Goal: Information Seeking & Learning: Get advice/opinions

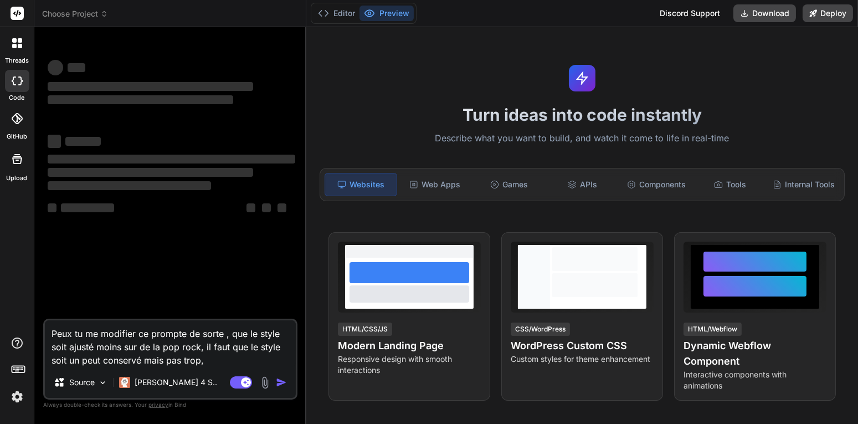
drag, startPoint x: 217, startPoint y: 354, endPoint x: 44, endPoint y: 332, distance: 174.2
click at [44, 332] on div "Peux tu me modifier ce prompte de sorte , que le style soit ajusté moins sur de…" at bounding box center [170, 358] width 254 height 81
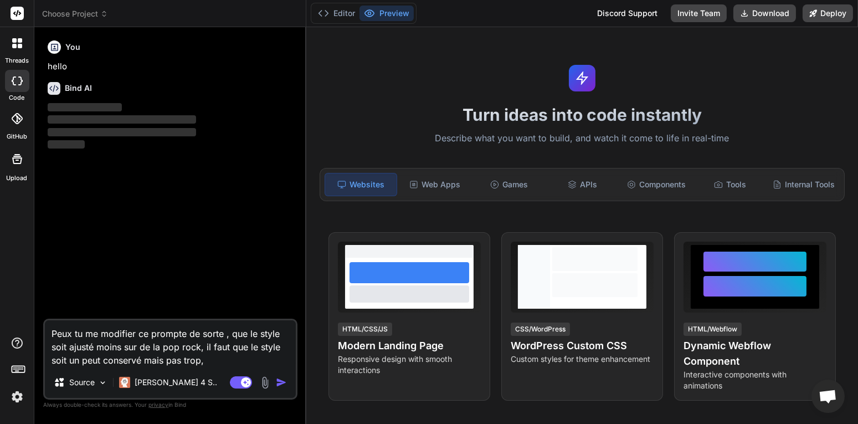
type textarea "x"
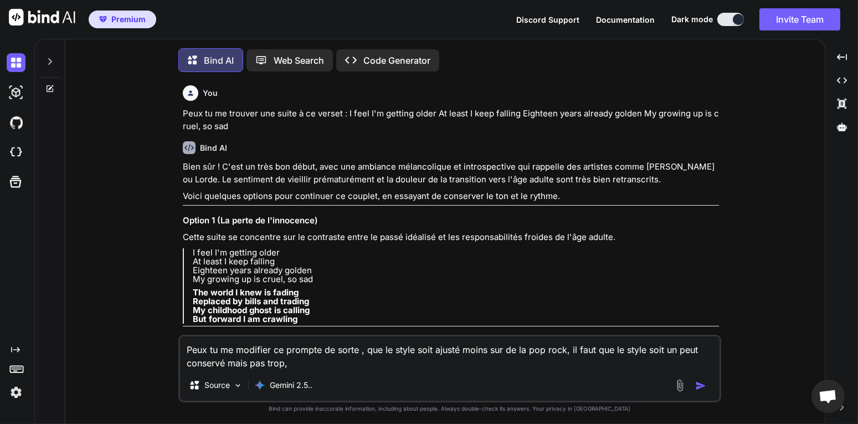
scroll to position [5, 0]
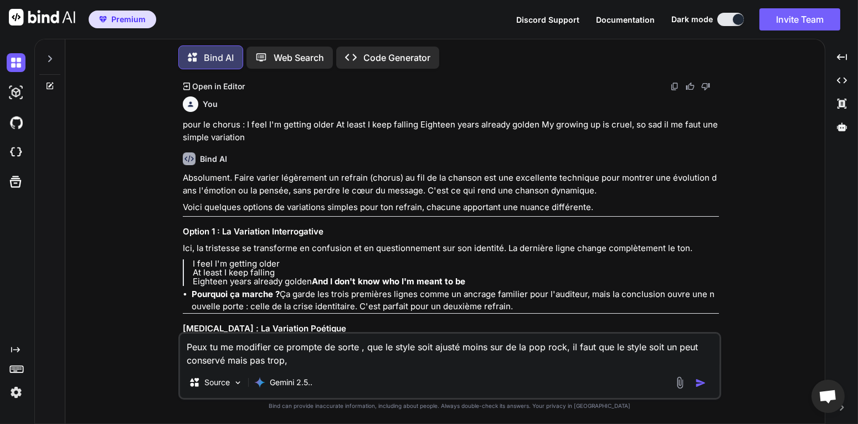
type textarea "x"
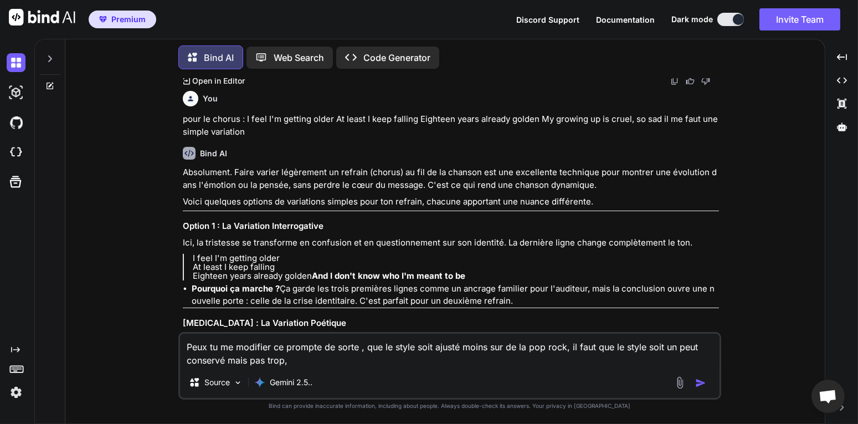
scroll to position [1071, 0]
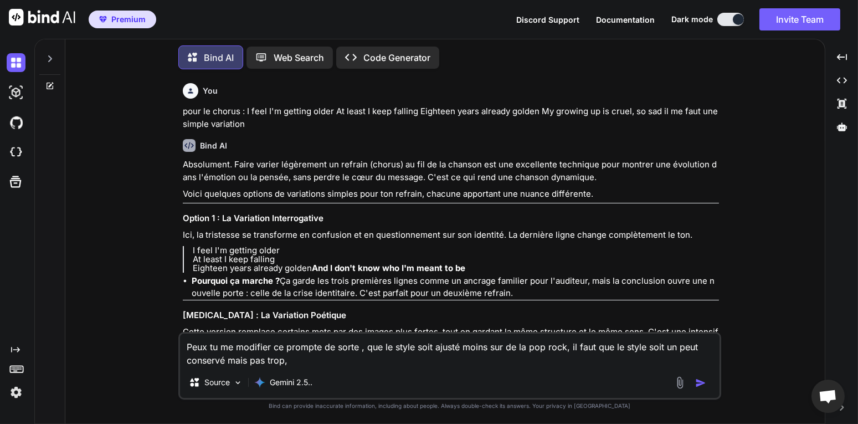
drag, startPoint x: 313, startPoint y: 360, endPoint x: 161, endPoint y: 349, distance: 153.2
click at [161, 349] on div "You Peux tu me trouver une suite à ce verset : I feel I'm getting older At leas…" at bounding box center [449, 250] width 750 height 345
type textarea "x"
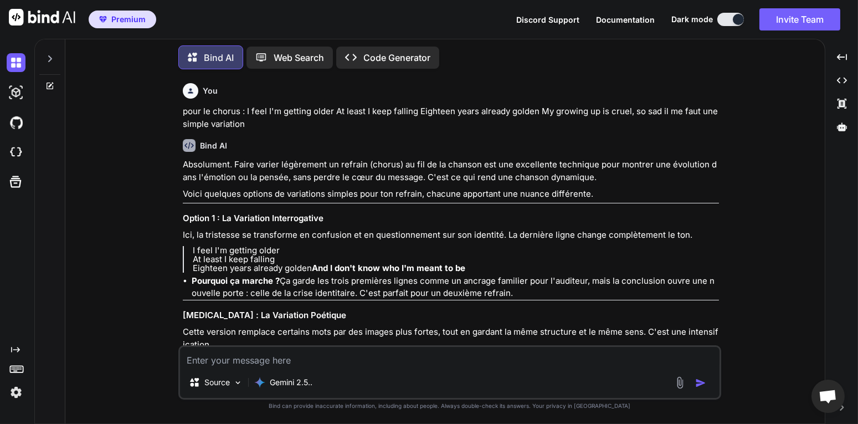
type textarea "q"
type textarea "x"
type textarea "qu"
type textarea "x"
type textarea "qu'"
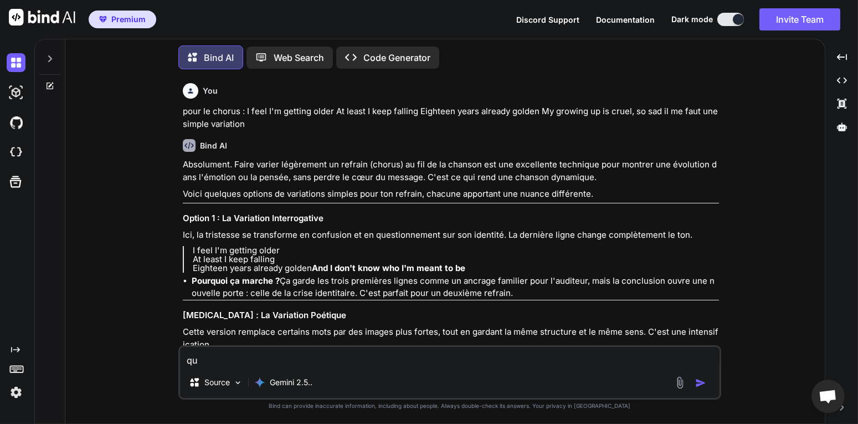
type textarea "x"
type textarea "qu'e"
type textarea "x"
type textarea "qu'es"
type textarea "x"
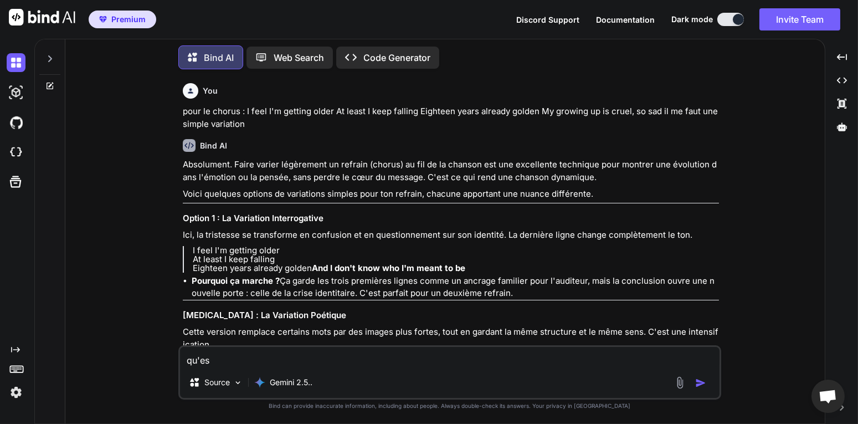
type textarea "qu'est"
type textarea "x"
type textarea "qu'est"
type textarea "x"
type textarea "qu'est e"
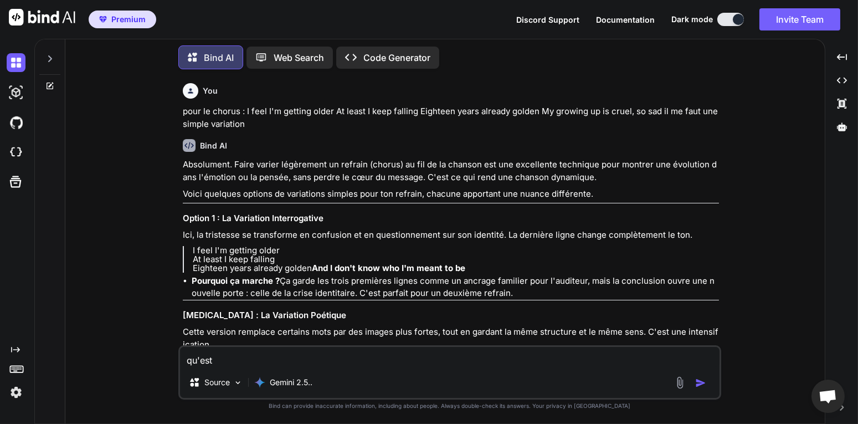
type textarea "x"
type textarea "qu'est ec"
type textarea "x"
type textarea "qu'est ec"
type textarea "x"
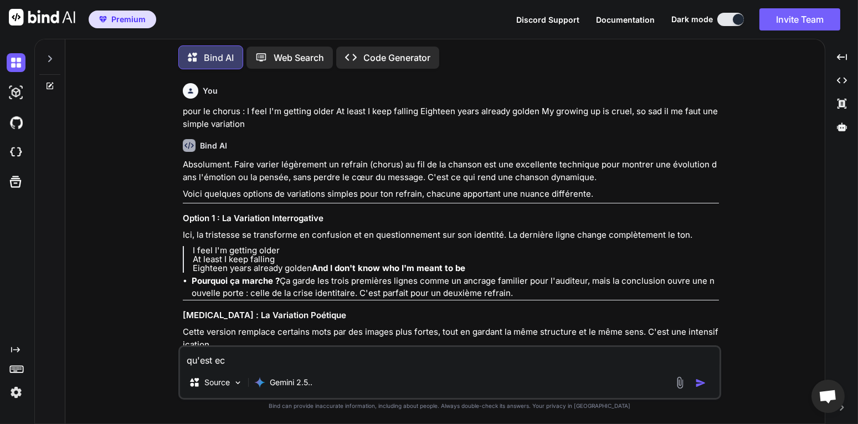
type textarea "qu'est ec q"
type textarea "x"
type textarea "qu'est ec qu"
type textarea "x"
type textarea "qu'est ec qu'"
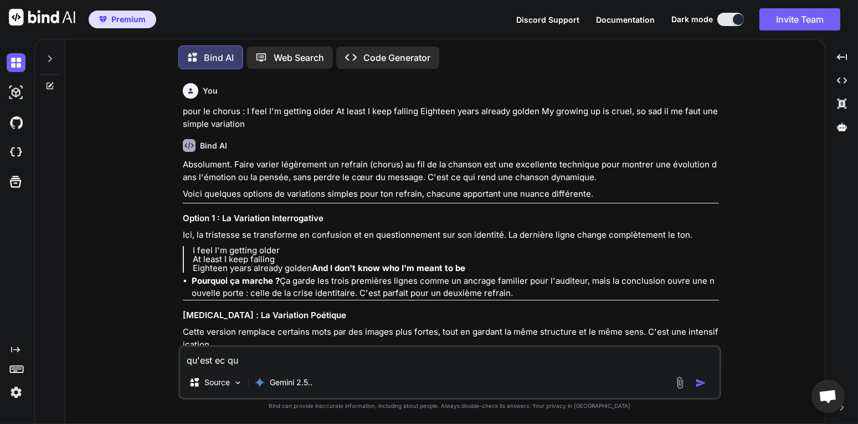
type textarea "x"
type textarea "qu'est ec qu"
type textarea "x"
type textarea "qu'est ec q"
type textarea "x"
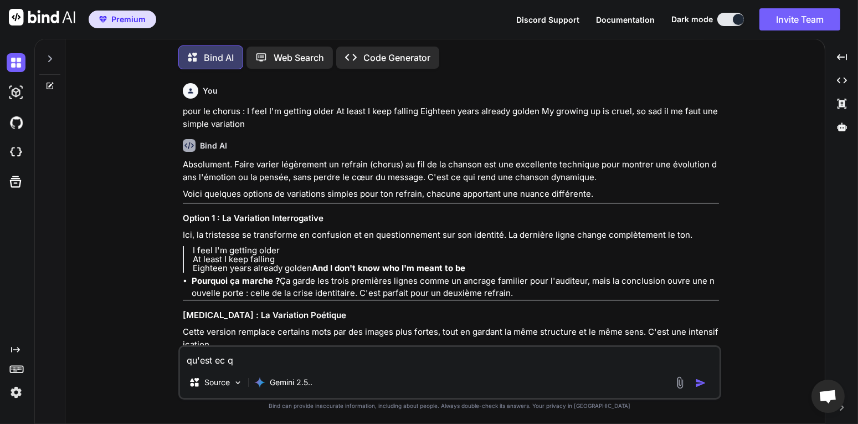
type textarea "qu'est ec"
type textarea "x"
type textarea "qu'est ec"
type textarea "x"
type textarea "qu'est e"
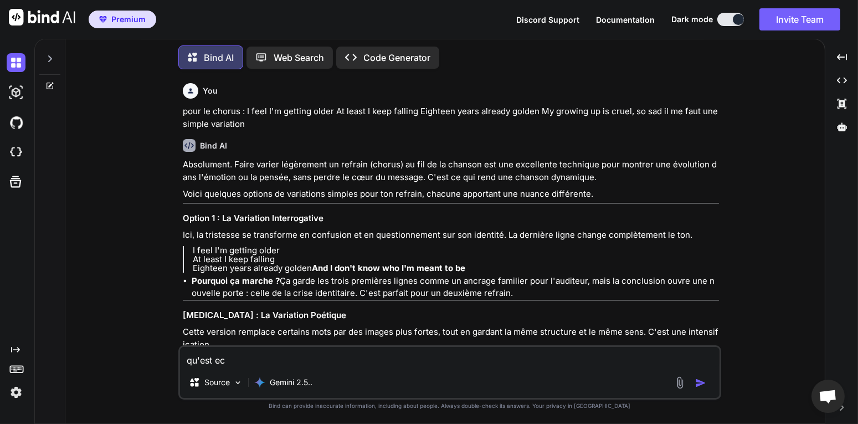
type textarea "x"
type textarea "qu'est et"
type textarea "x"
type textarea "qu'est ete"
type textarea "x"
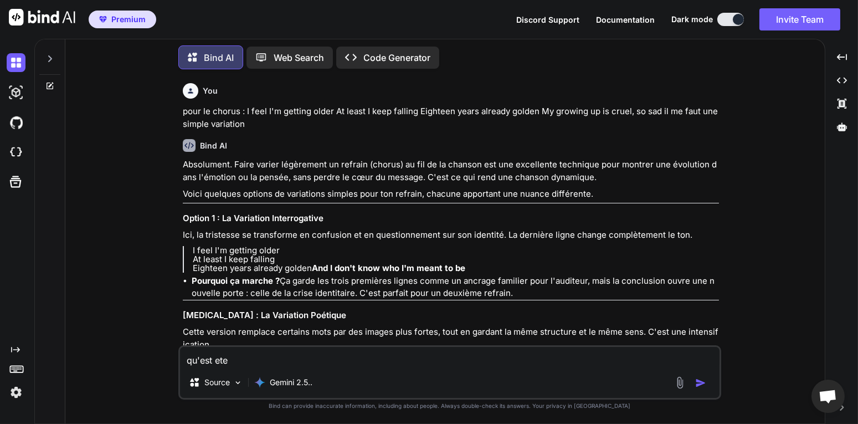
type textarea "qu'est et"
type textarea "x"
type textarea "qu'est e"
type textarea "x"
type textarea "qu'est"
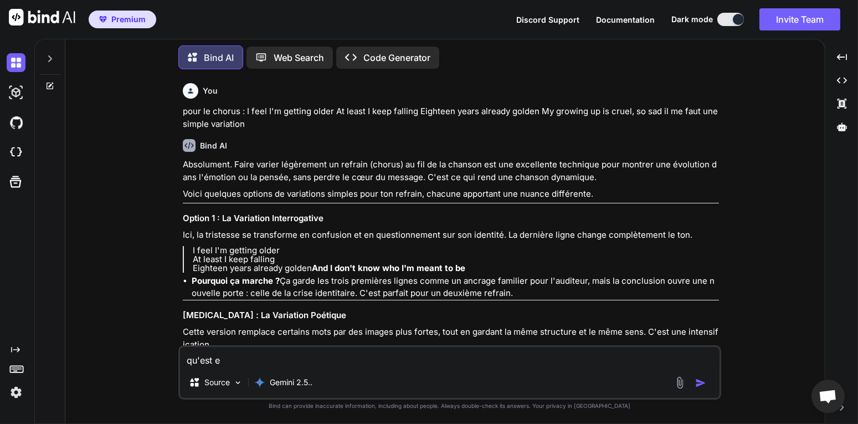
type textarea "x"
type textarea "qu'est c"
type textarea "x"
type textarea "qu'est ce"
type textarea "x"
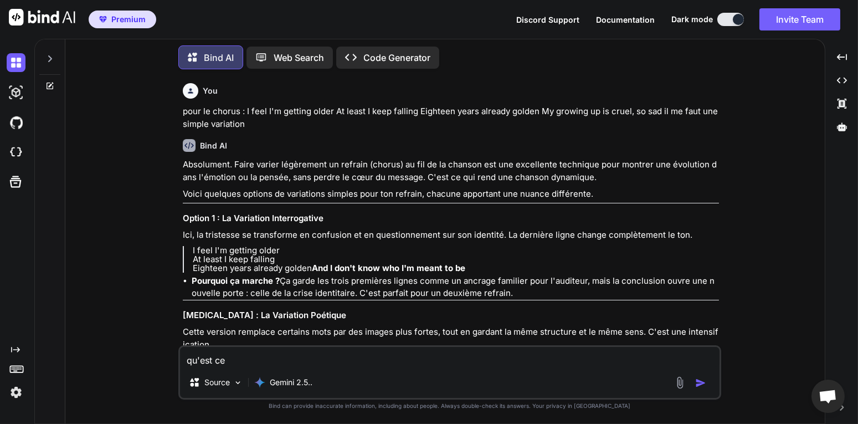
type textarea "qu'est ce"
type textarea "x"
type textarea "qu'est ce q"
type textarea "x"
type textarea "qu'est ce qu"
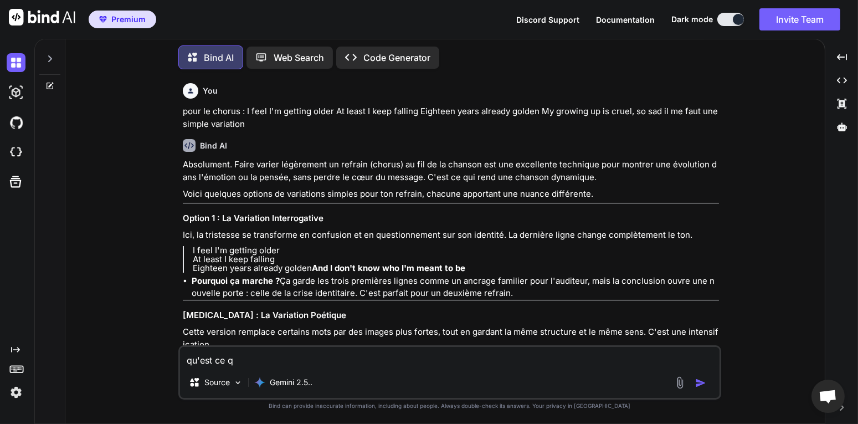
type textarea "x"
type textarea "qu'est ce qu'"
type textarea "x"
type textarea "qu'est ce qu'u"
type textarea "x"
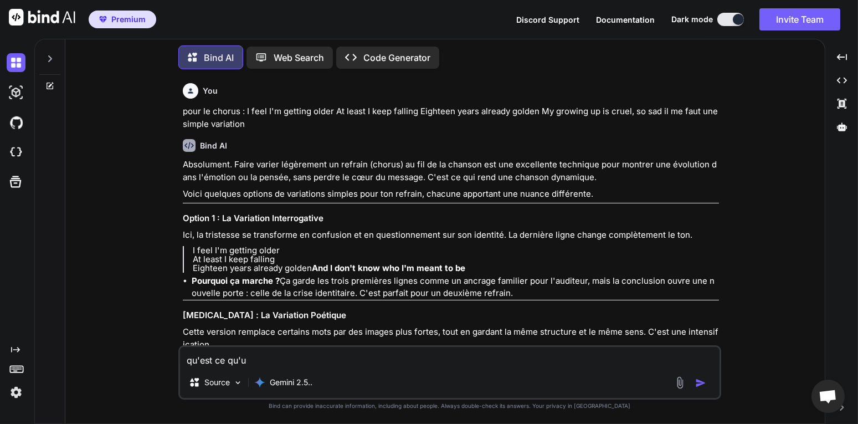
type textarea "qu'est ce qu'un"
type textarea "x"
type textarea "qu'est ce qu'une"
type textarea "x"
type textarea "qu'est ce qu'une"
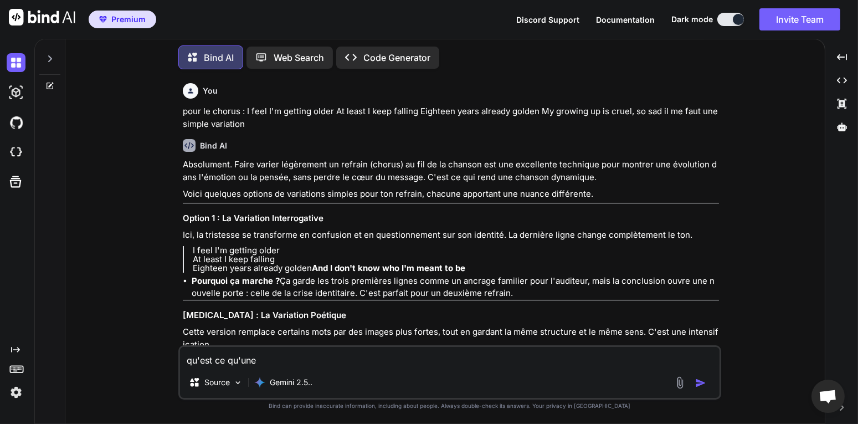
type textarea "x"
type textarea "qu'est ce qu'une Bassline syncopée"
type textarea "x"
type textarea "qu'est ce qu'une Bassline syncopée"
type textarea "x"
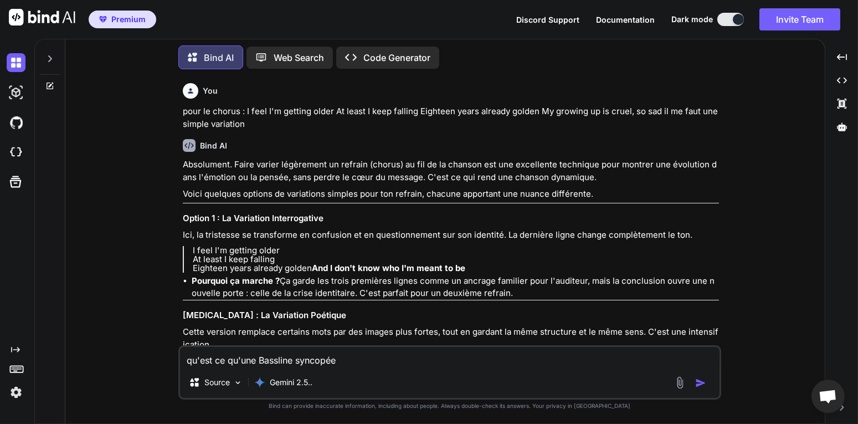
type textarea "qu'est ce qu'une Bassline syncopée d"
type textarea "x"
type textarea "qu'est ce qu'une Bassline syncopée de"
type textarea "x"
type textarea "qu'est ce qu'une Bassline syncopée d"
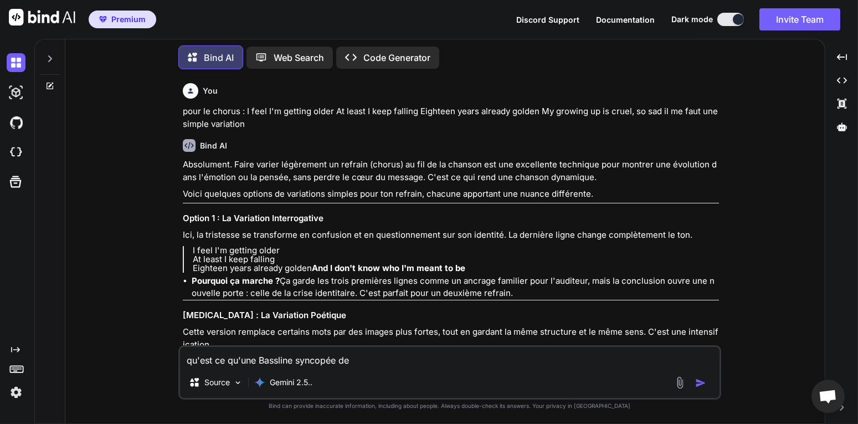
type textarea "x"
type textarea "qu'est ce qu'une Bassline syncopée"
type textarea "x"
type textarea "qu'est ce qu'une Bassline syncopée ?"
type textarea "x"
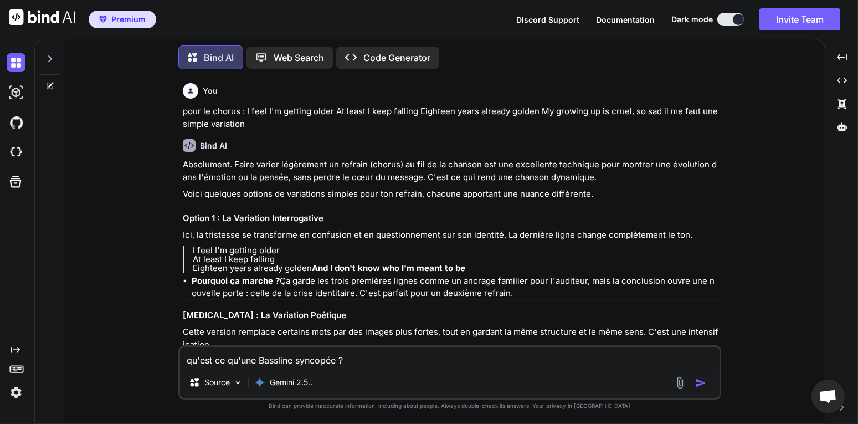
type textarea "qu'est ce qu'une Bassline syncopée ?"
type textarea "x"
type textarea "qu'est ce qu'une Bassline syncopée ? e"
type textarea "x"
type textarea "qu'est ce qu'une Bassline syncopée ? en"
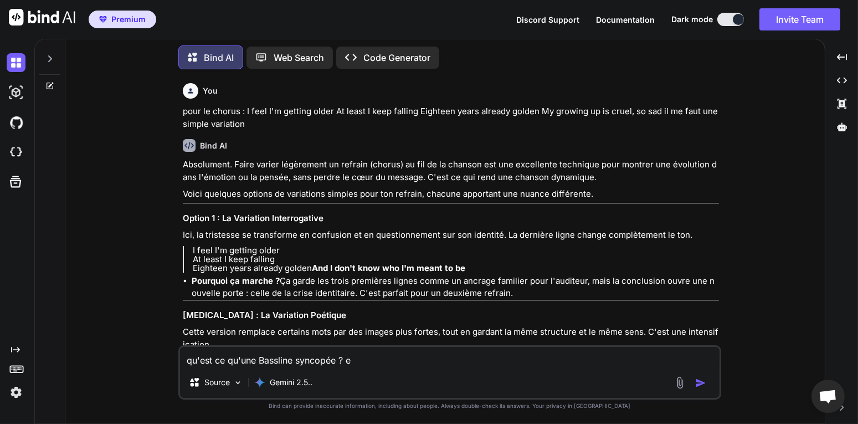
type textarea "x"
type textarea "qu'est ce qu'une Bassline syncopée ? en"
type textarea "x"
type textarea "qu'est ce qu'une Bassline syncopée ? en m"
type textarea "x"
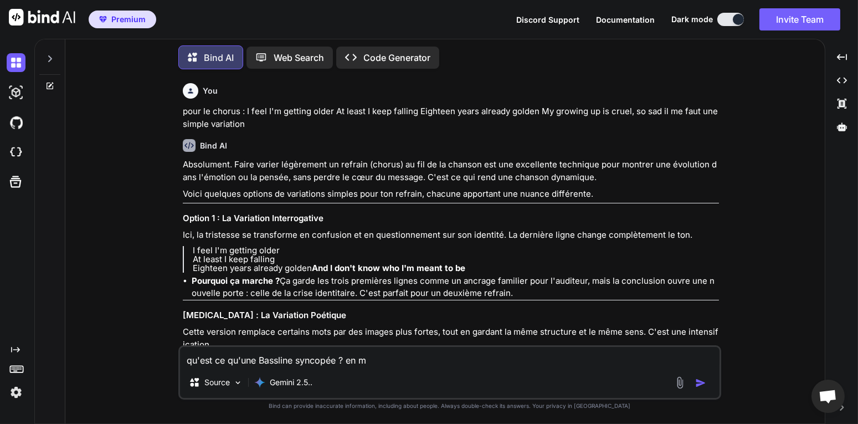
type textarea "qu'est ce qu'une Bassline syncopée ? en mu"
type textarea "x"
type textarea "qu'est ce qu'une Bassline syncopée ? en mus"
type textarea "x"
type textarea "qu'est ce qu'une Bassline syncopée ? en musi"
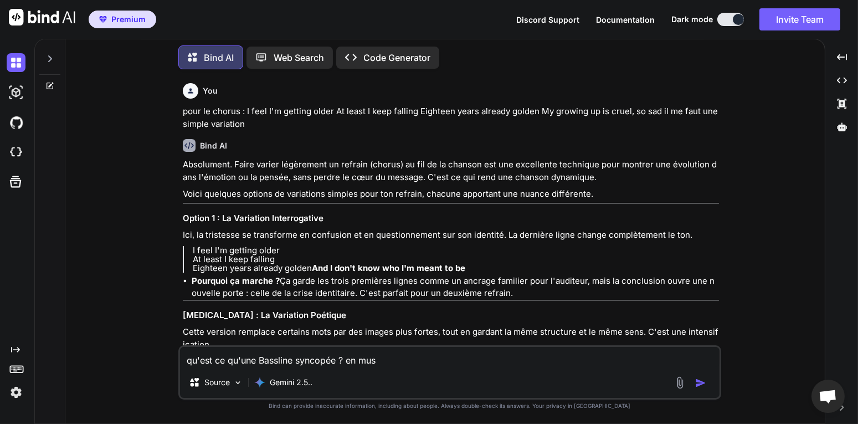
type textarea "x"
type textarea "qu'est ce qu'une Bassline syncopée ? en musiq"
type textarea "x"
type textarea "qu'est ce qu'une Bassline syncopée ? en musiqu"
type textarea "x"
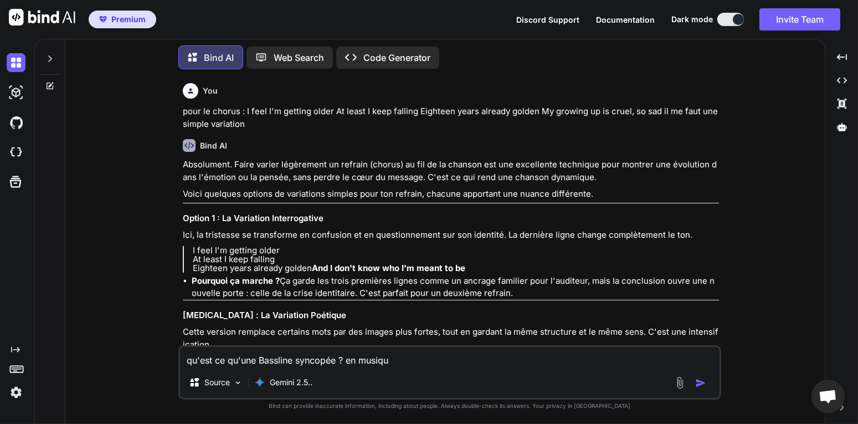
type textarea "qu'est ce qu'une Bassline syncopée ? en musique"
type textarea "x"
type textarea "qu'est ce qu'une Bassline syncopée ? en musique"
type textarea "x"
type textarea "qu'est ce qu'une Bassline syncopée ? en musique ?"
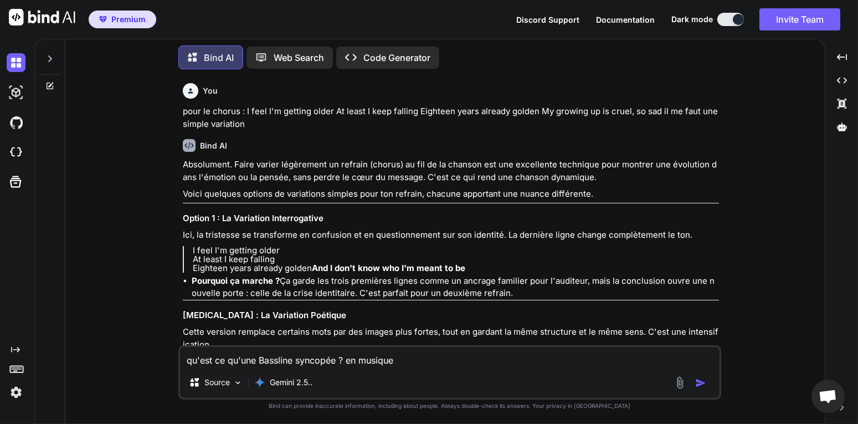
type textarea "x"
type textarea "qu'est ce qu'une Bassline syncopée ? en musique ?"
click at [709, 384] on button "button" at bounding box center [703, 382] width 16 height 11
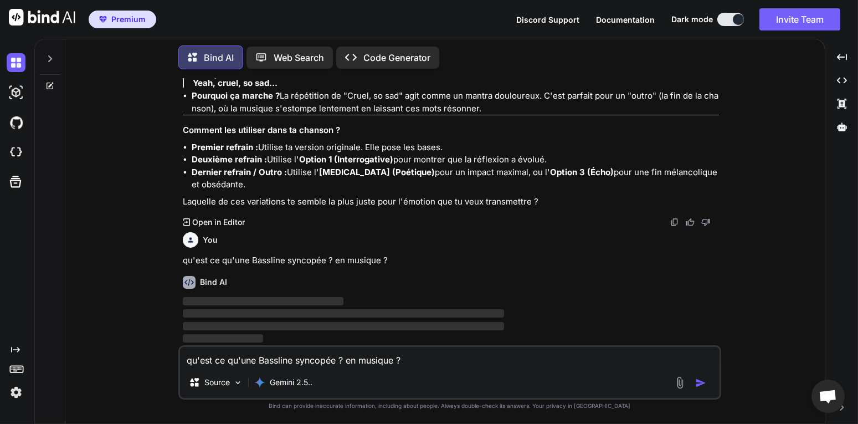
scroll to position [1534, 0]
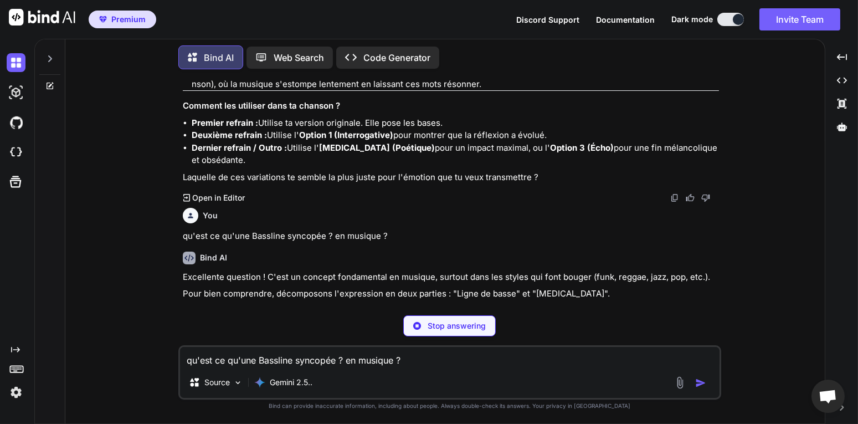
type textarea "x"
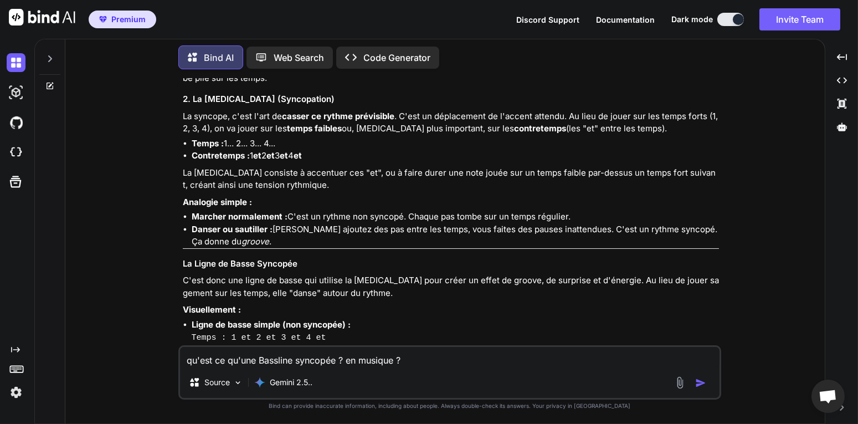
scroll to position [1897, 0]
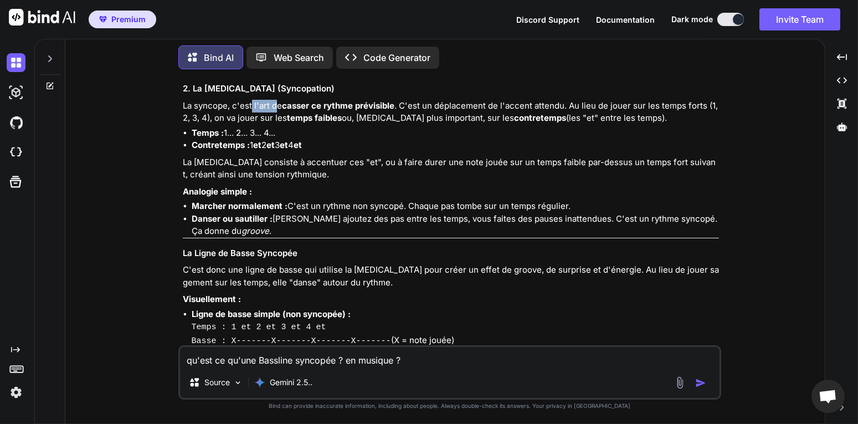
drag, startPoint x: 250, startPoint y: 132, endPoint x: 291, endPoint y: 130, distance: 41.6
click at [279, 125] on p "La syncope, c'est l'art de casser ce rythme prévisible . C'est un déplacement d…" at bounding box center [451, 112] width 536 height 25
click at [355, 111] on strong "casser ce rythme prévisible" at bounding box center [338, 105] width 112 height 11
drag, startPoint x: 313, startPoint y: 132, endPoint x: 455, endPoint y: 131, distance: 141.2
click at [443, 125] on p "La syncope, c'est l'art de casser ce rythme prévisible . C'est un déplacement d…" at bounding box center [451, 112] width 536 height 25
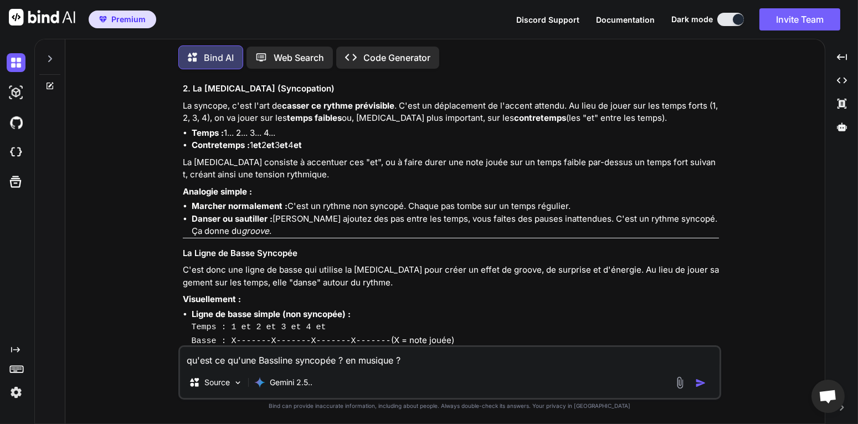
click at [456, 125] on p "La syncope, c'est l'art de casser ce rythme prévisible . C'est un déplacement d…" at bounding box center [451, 112] width 536 height 25
click at [302, 366] on textarea "qu'est ce qu'une Bassline syncopée ? en musique ?" at bounding box center [449, 357] width 539 height 20
type textarea "q"
type textarea "x"
type textarea "qu"
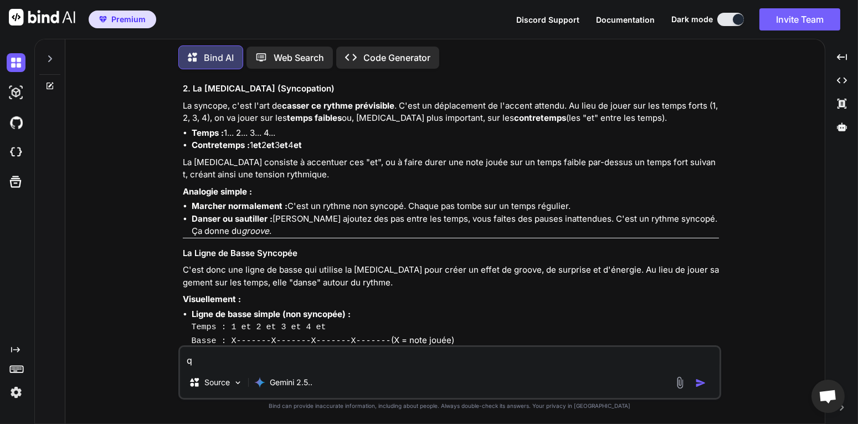
type textarea "x"
type textarea "que"
type textarea "x"
type textarea "que"
type textarea "x"
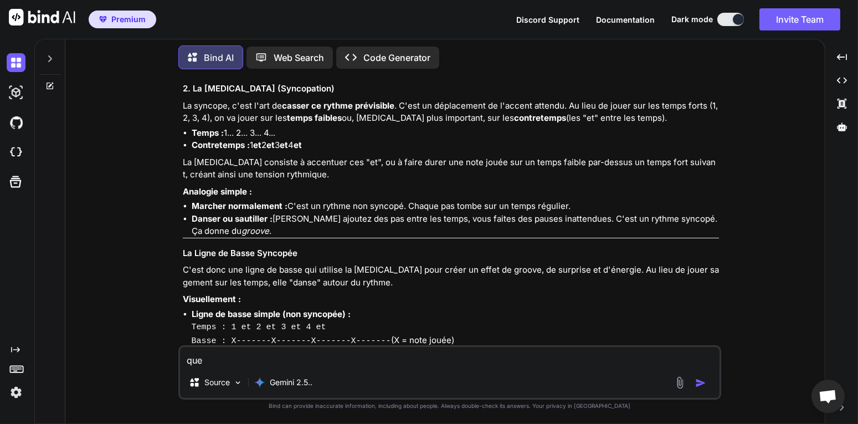
type textarea "que s"
type textarea "x"
type textarea "que si"
type textarea "x"
type textarea "que sig"
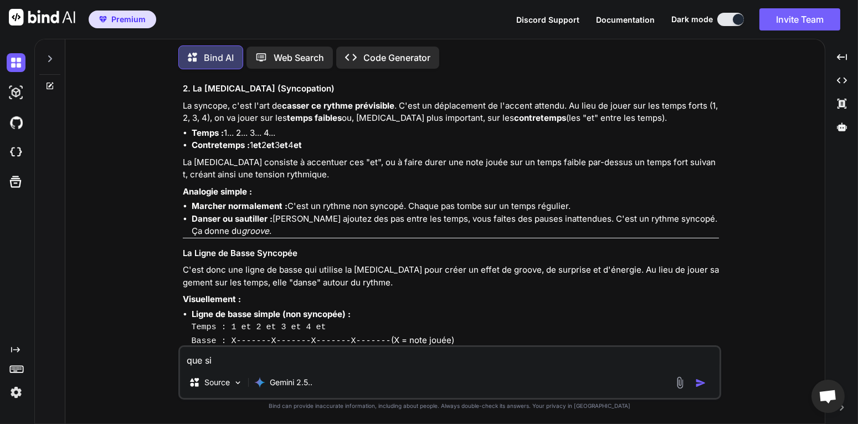
type textarea "x"
type textarea "que sign"
type textarea "x"
type textarea "que signi"
type textarea "x"
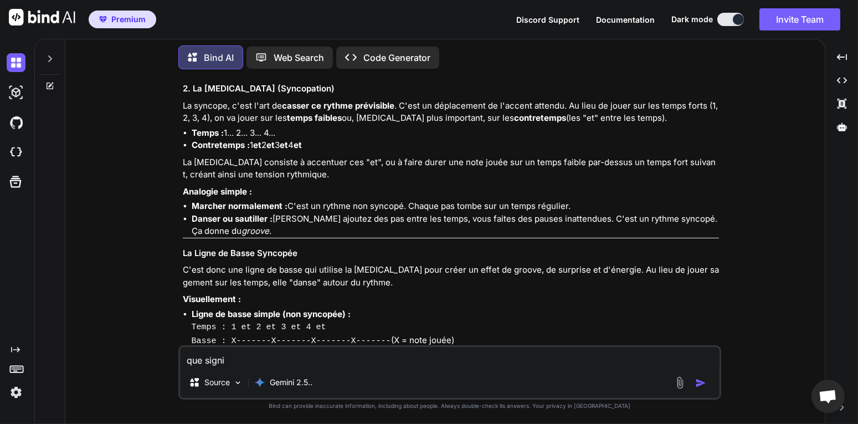
type textarea "que signif"
type textarea "x"
type textarea "que signifi"
type textarea "x"
type textarea "que signifie"
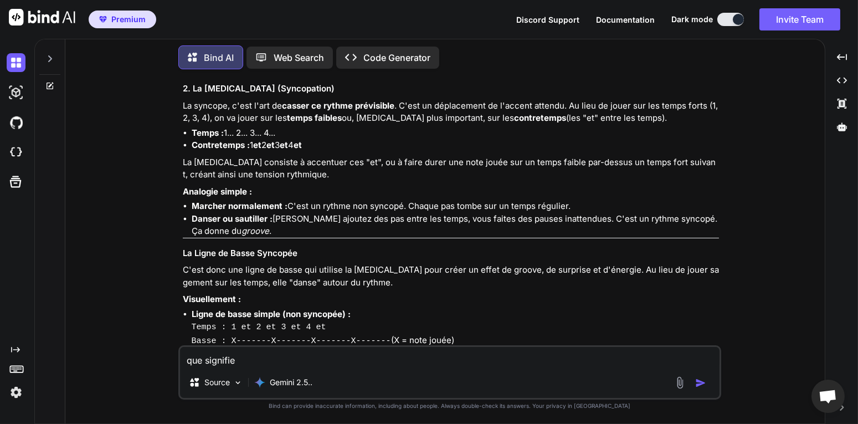
type textarea "x"
type textarea "que signifie"
type textarea "x"
type textarea "que signifie d"
type textarea "x"
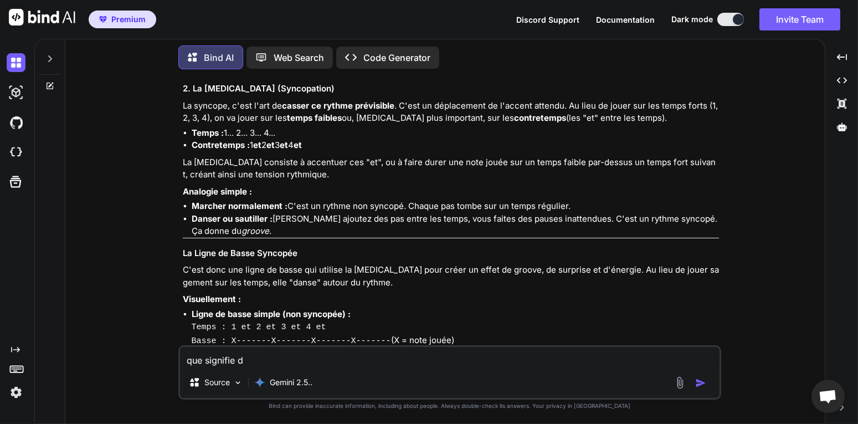
type textarea "que signifie de"
type textarea "x"
type textarea "que signifie d"
type textarea "x"
type textarea "que signifie"
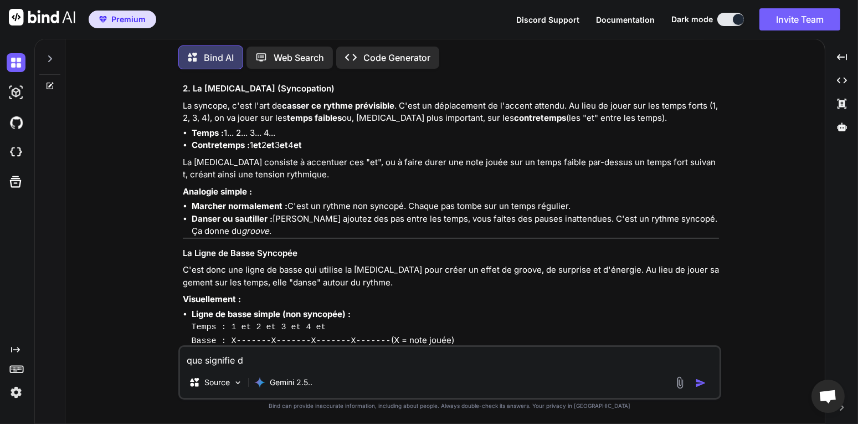
type textarea "x"
paste textarea "risers courts"
type textarea "que signifie risers courts"
type textarea "x"
type textarea "que signifie risers courts"
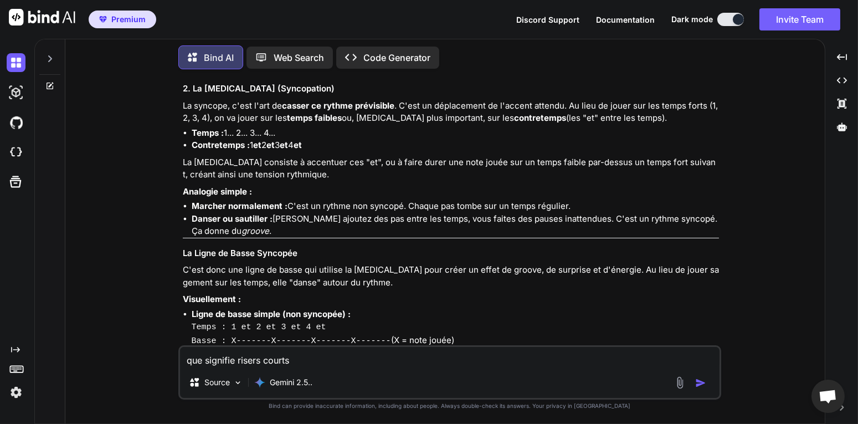
type textarea "x"
type textarea "que signifie risers courts d"
type textarea "x"
type textarea "que signifie risers courts de"
type textarea "x"
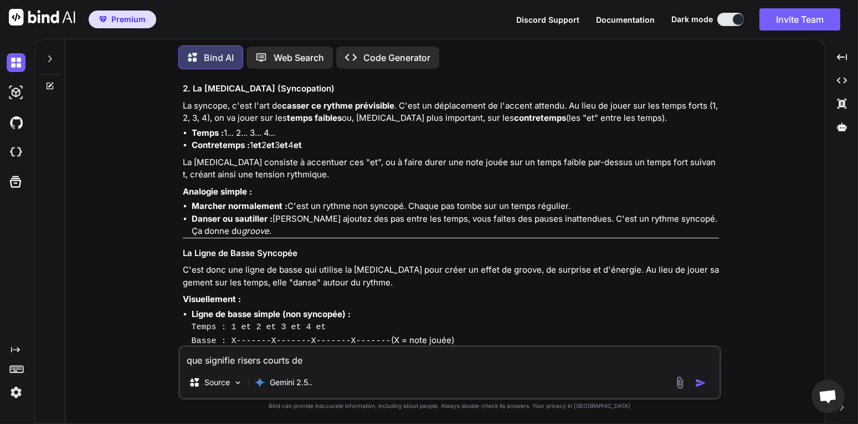
type textarea "que signifie risers courts d"
type textarea "x"
type textarea "que signifie risers courts"
type textarea "x"
type textarea "que signifie risers courts ?"
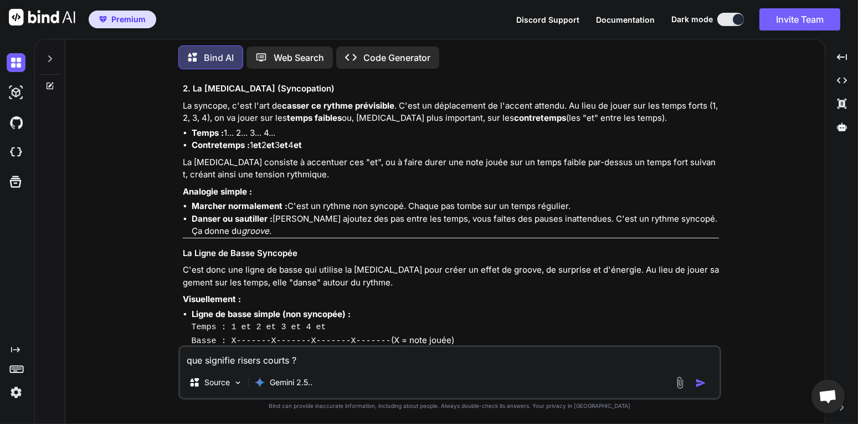
type textarea "x"
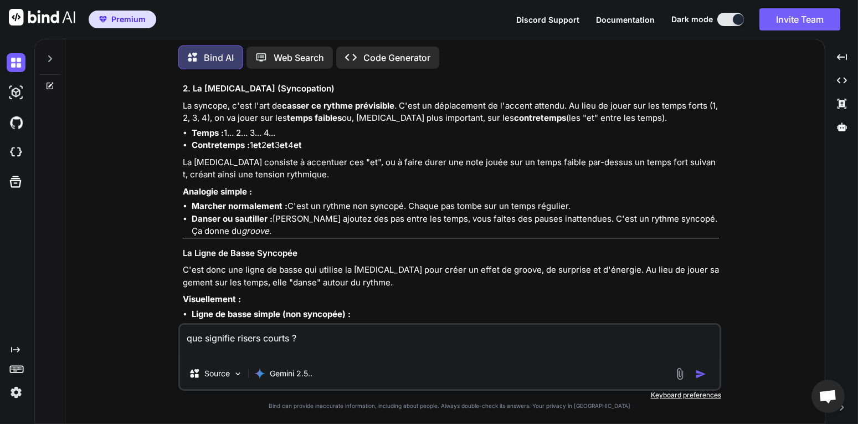
type textarea "que signifie risers courts ?"
click at [709, 373] on button "button" at bounding box center [703, 373] width 16 height 11
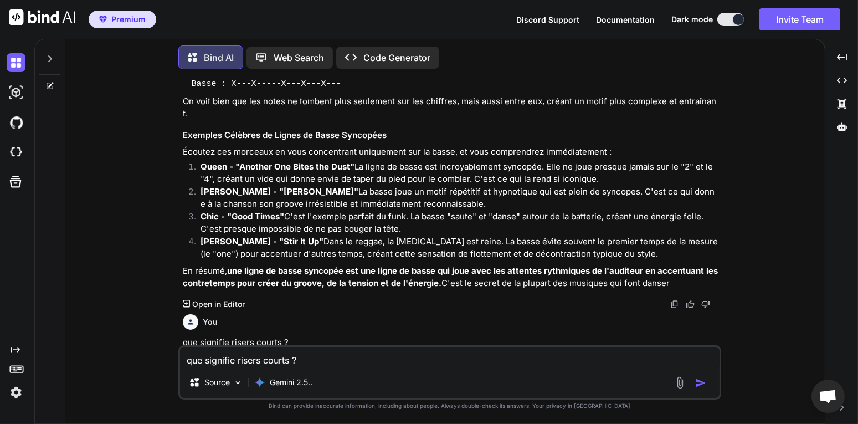
scroll to position [2094, 0]
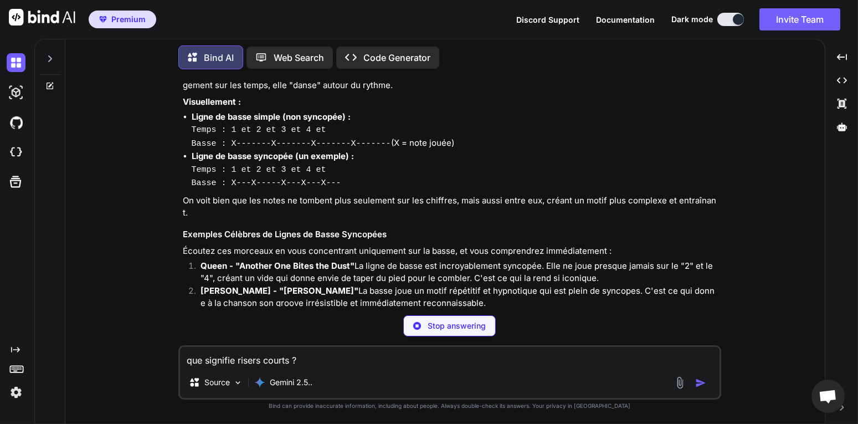
type textarea "x"
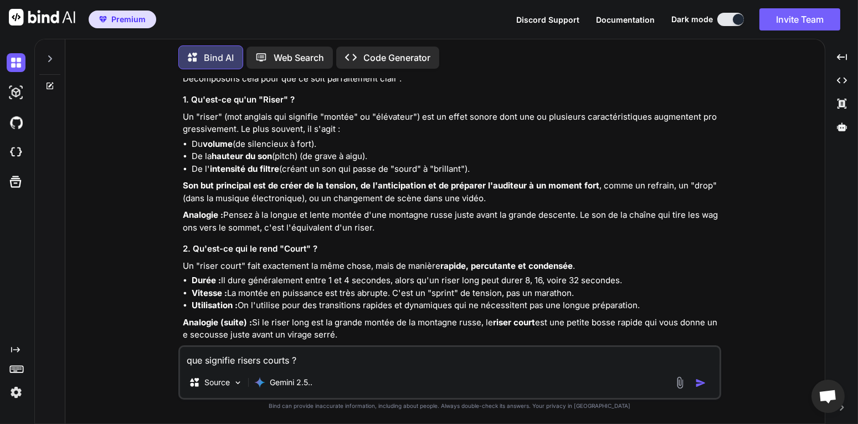
scroll to position [2577, 0]
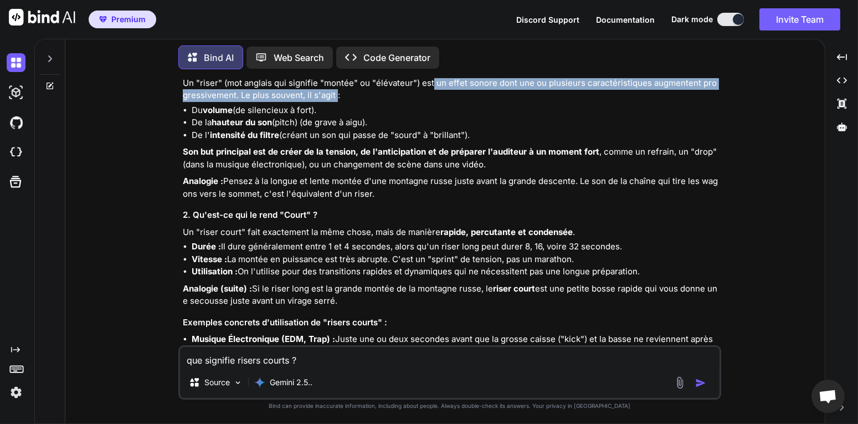
drag, startPoint x: 437, startPoint y: 145, endPoint x: 330, endPoint y: 155, distance: 107.9
click at [330, 102] on p "Un "riser" (mot anglais qui signifie "montée" ou "élévateur") est un effet sono…" at bounding box center [451, 89] width 536 height 25
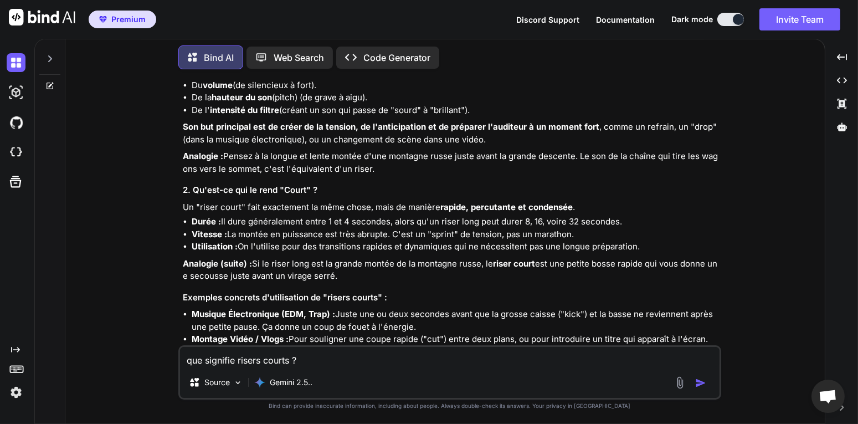
scroll to position [2637, 0]
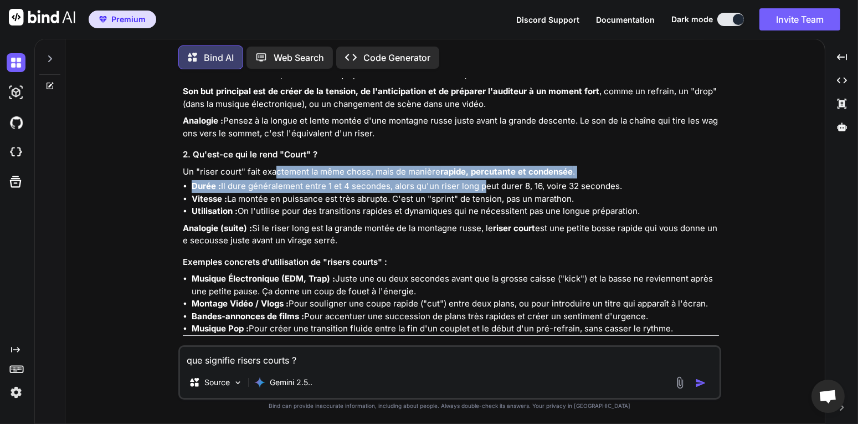
drag, startPoint x: 275, startPoint y: 234, endPoint x: 478, endPoint y: 247, distance: 203.6
click at [478, 247] on div "Excellente question ! Le terme "risers courts" est très spécifique et vient pri…" at bounding box center [451, 187] width 536 height 511
drag, startPoint x: 471, startPoint y: 236, endPoint x: 458, endPoint y: 243, distance: 14.6
click at [471, 177] on strong "rapide, percutante et condensée" at bounding box center [506, 171] width 132 height 11
click at [284, 193] on li "Durée : Il dure généralement entre 1 et 4 secondes, alors qu'un riser long peut…" at bounding box center [455, 186] width 527 height 13
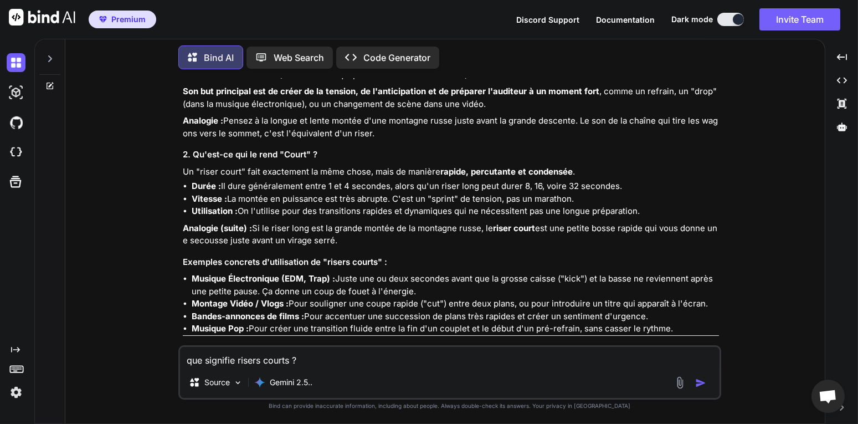
click at [476, 193] on li "Durée : Il dure généralement entre 1 et 4 secondes, alors qu'un riser long peut…" at bounding box center [455, 186] width 527 height 13
click at [531, 193] on li "Durée : Il dure généralement entre 1 et 4 secondes, alors qu'un riser long peut…" at bounding box center [455, 186] width 527 height 13
click at [244, 362] on textarea "que signifie risers courts ?" at bounding box center [449, 357] width 539 height 20
type textarea "q"
type textarea "x"
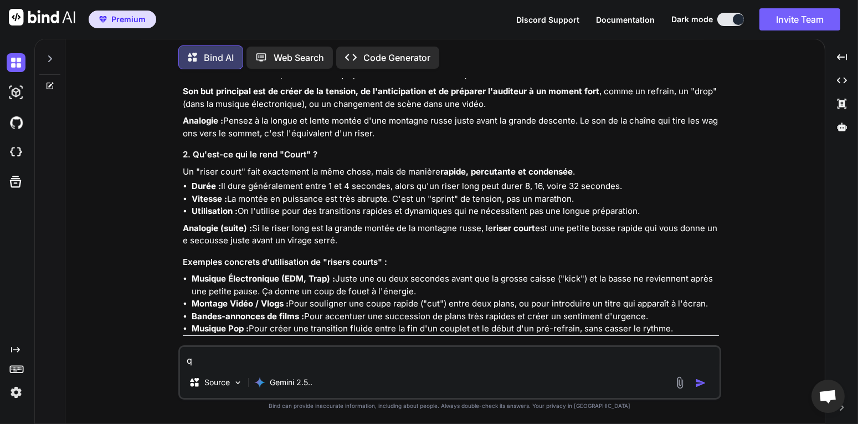
type textarea "qu"
type textarea "x"
type textarea "qu'"
type textarea "x"
type textarea "qu'e"
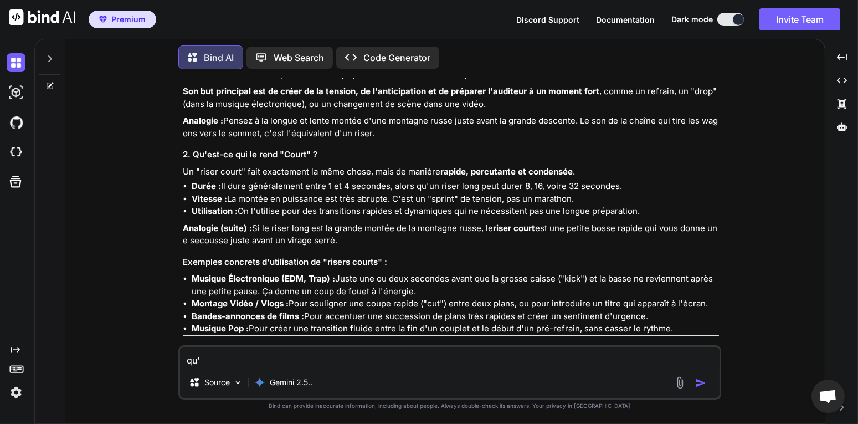
type textarea "x"
type textarea "qu'es"
type textarea "x"
type textarea "qu'est"
type textarea "x"
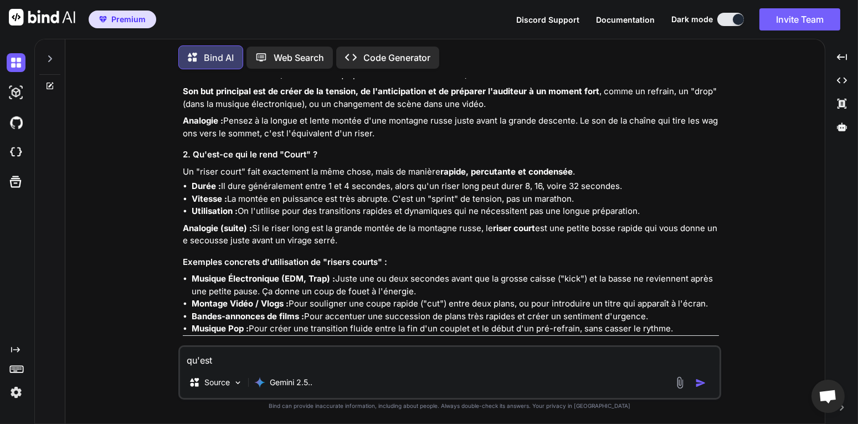
type textarea "qu'est"
type textarea "x"
type textarea "qu'est c"
type textarea "x"
type textarea "qu'est ce"
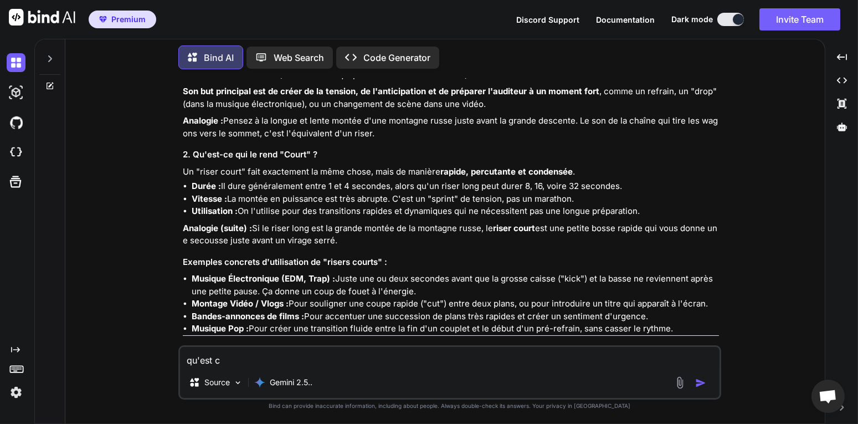
type textarea "x"
type textarea "qu'est ce"
type textarea "x"
type textarea "qu'est ce q"
type textarea "x"
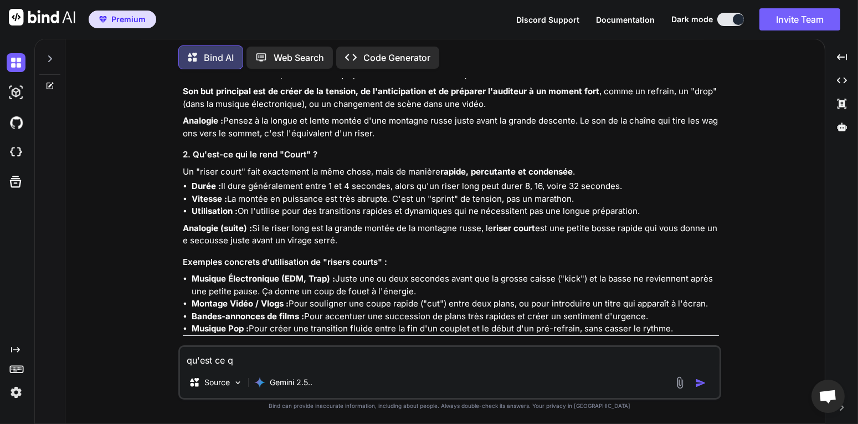
type textarea "qu'est ce qu"
type textarea "x"
type textarea "qu'est ce qu'"
type textarea "x"
type textarea "qu'est ce qu'u"
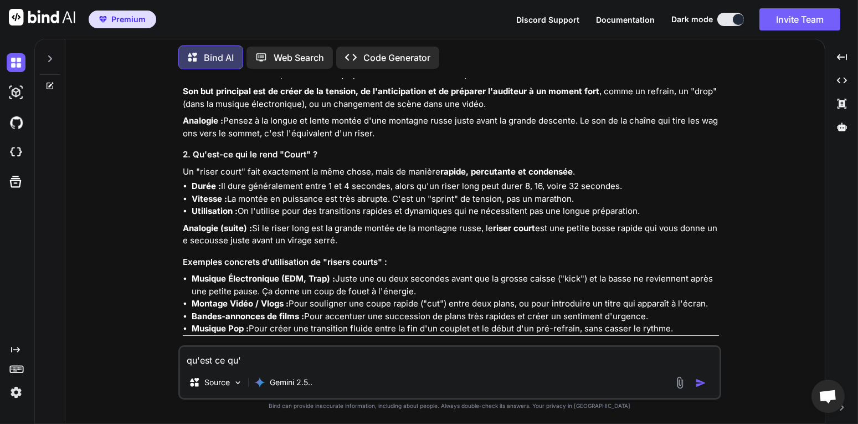
type textarea "x"
type textarea "qu'est ce qu'un"
type textarea "x"
type textarea "qu'est ce qu'un"
type textarea "x"
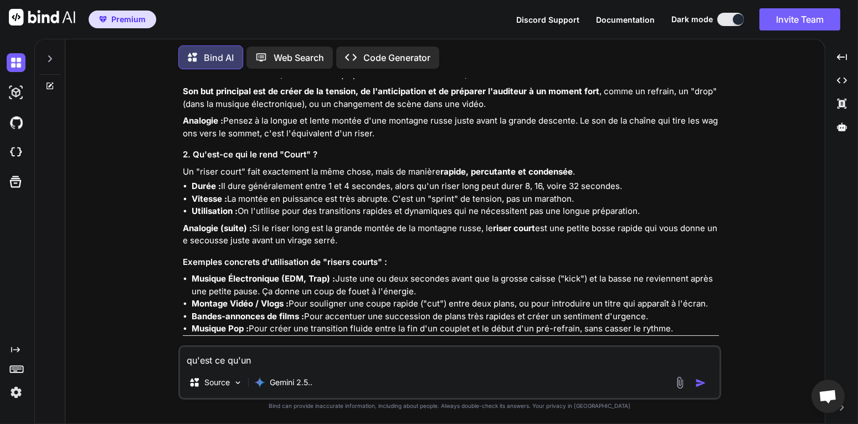
type textarea "qu'est ce qu'un h"
type textarea "x"
type textarea "qu'est ce qu'un ho"
type textarea "x"
type textarea "qu'est ce qu'un hoo"
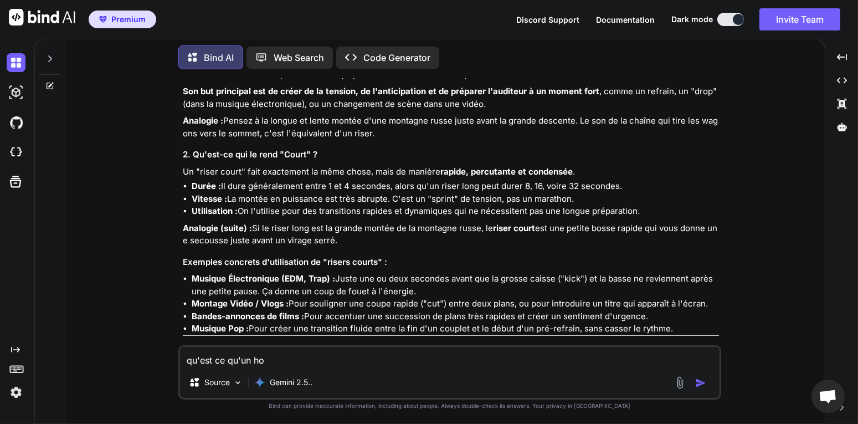
type textarea "x"
type textarea "qu'est ce qu'un hook"
click at [703, 384] on img "button" at bounding box center [700, 382] width 11 height 11
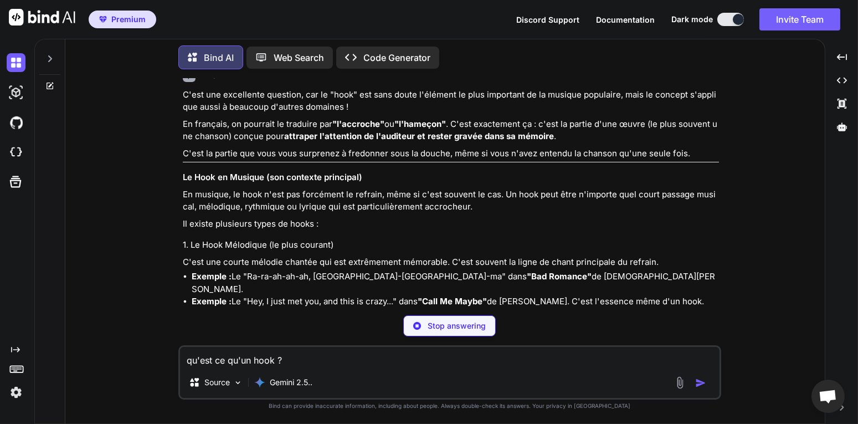
scroll to position [3114, 0]
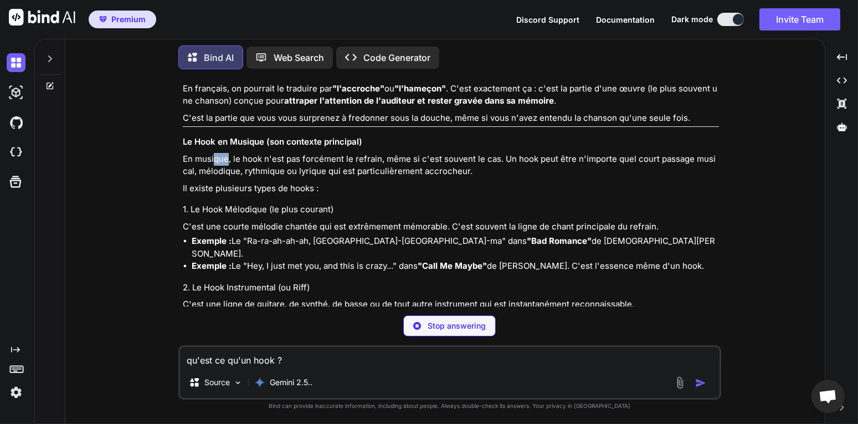
drag, startPoint x: 221, startPoint y: 224, endPoint x: 228, endPoint y: 229, distance: 7.9
click at [228, 178] on p "En musique, le hook n'est pas forcément le refrain, même si c'est souvent le ca…" at bounding box center [451, 165] width 536 height 25
click at [229, 260] on div "C'est une excellente question, car le "hook" est sans doute l'élément le plus i…" at bounding box center [451, 340] width 536 height 575
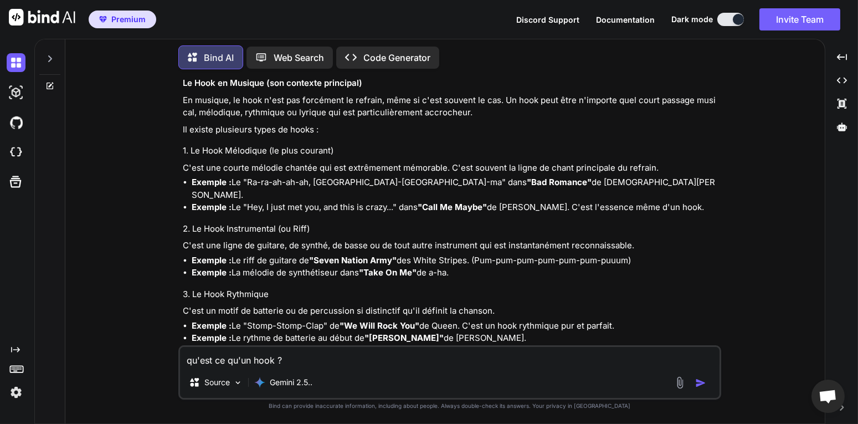
scroll to position [3174, 0]
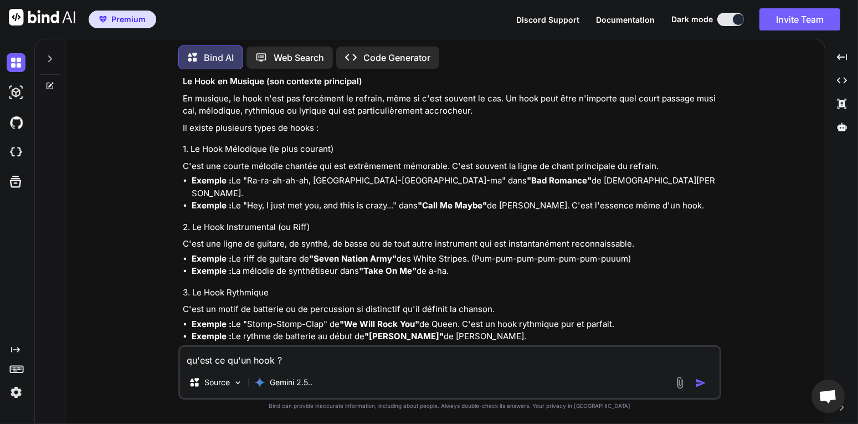
click at [221, 354] on textarea "qu'est ce qu'un hook ?" at bounding box center [449, 357] width 539 height 20
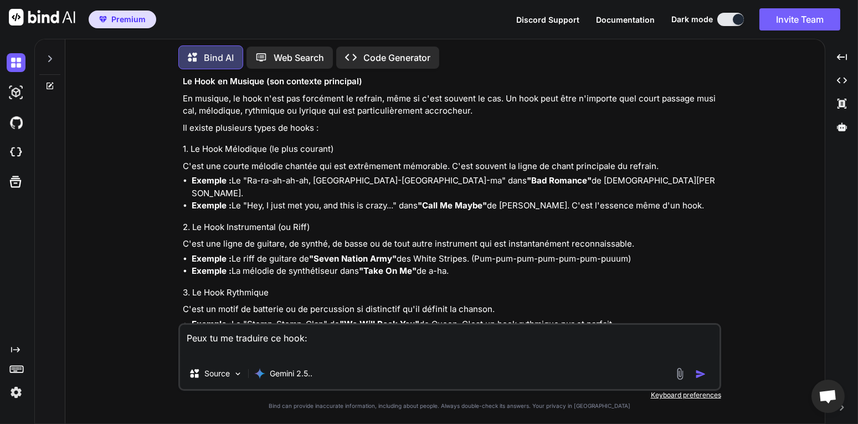
paste textarea "I want more—take it slow. Say my name—make it glow. Touch me slow, then let go.…"
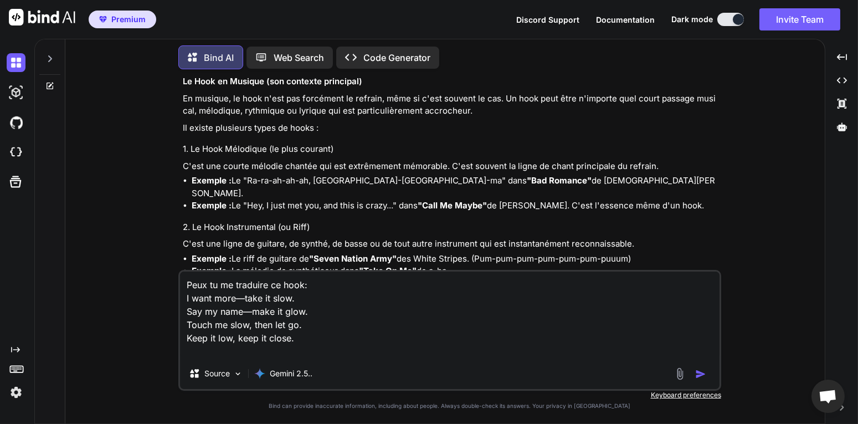
click at [704, 374] on img "button" at bounding box center [700, 373] width 11 height 11
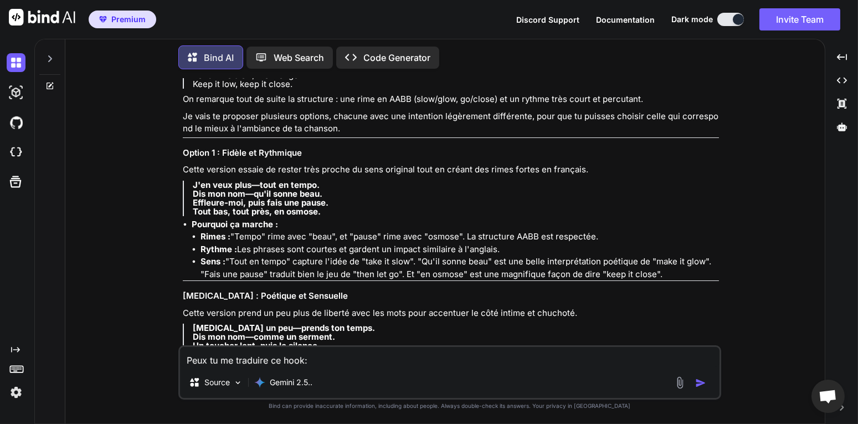
scroll to position [3878, 0]
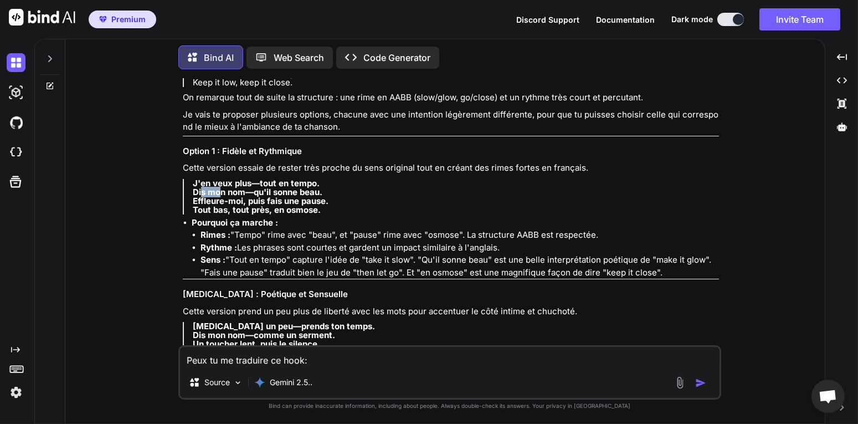
drag, startPoint x: 203, startPoint y: 243, endPoint x: 221, endPoint y: 243, distance: 18.8
click at [221, 197] on strong "Dis mon nom—qu'il sonne beau." at bounding box center [258, 192] width 130 height 11
click at [209, 197] on strong "Dis mon nom—qu'il sonne beau." at bounding box center [258, 192] width 130 height 11
drag, startPoint x: 210, startPoint y: 233, endPoint x: 239, endPoint y: 234, distance: 29.4
click at [239, 188] on strong "J'en veux plus—tout en tempo." at bounding box center [256, 183] width 127 height 11
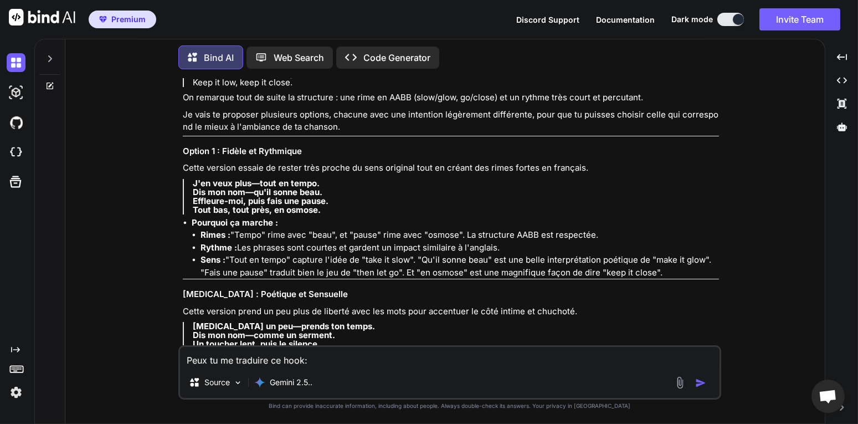
click at [232, 197] on strong "Dis mon nom—qu'il sonne beau." at bounding box center [258, 192] width 130 height 11
drag, startPoint x: 209, startPoint y: 238, endPoint x: 276, endPoint y: 242, distance: 66.6
click at [276, 197] on strong "Dis mon nom—qu'il sonne beau." at bounding box center [258, 192] width 130 height 11
click at [303, 197] on strong "Dis mon nom—qu'il sonne beau." at bounding box center [258, 192] width 130 height 11
drag, startPoint x: 315, startPoint y: 242, endPoint x: 264, endPoint y: 239, distance: 50.5
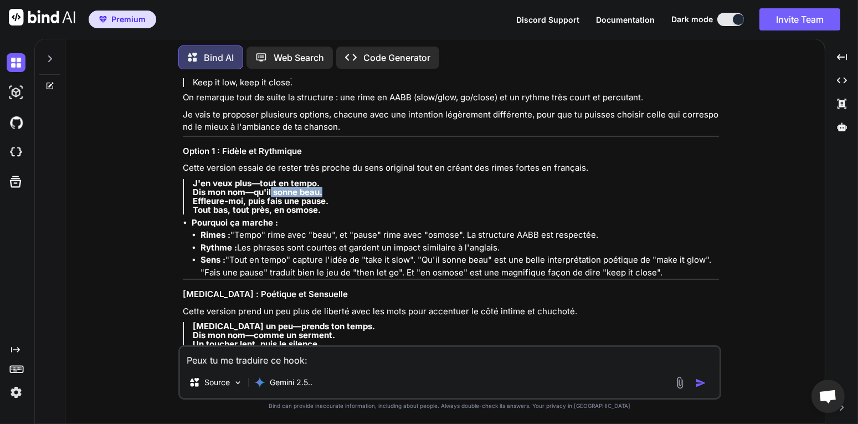
click at [271, 197] on strong "Dis mon nom—qu'il sonne beau." at bounding box center [258, 192] width 130 height 11
drag, startPoint x: 264, startPoint y: 239, endPoint x: 259, endPoint y: 244, distance: 7.0
click at [264, 197] on strong "Dis mon nom—qu'il sonne beau." at bounding box center [258, 192] width 130 height 11
click at [272, 206] on strong "Effleure-moi, puis fais une pause." at bounding box center [261, 200] width 136 height 11
drag, startPoint x: 202, startPoint y: 251, endPoint x: 260, endPoint y: 253, distance: 58.7
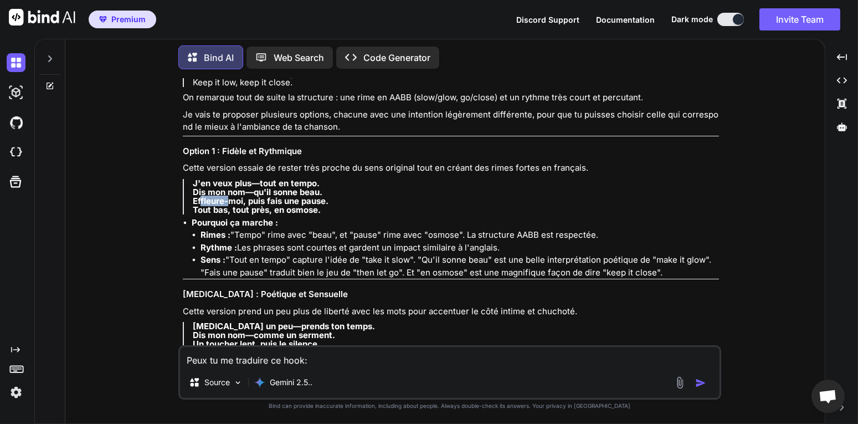
click at [231, 206] on strong "Effleure-moi, puis fais une pause." at bounding box center [261, 200] width 136 height 11
click at [276, 206] on strong "Effleure-moi, puis fais une pause." at bounding box center [261, 200] width 136 height 11
drag, startPoint x: 206, startPoint y: 259, endPoint x: 271, endPoint y: 259, distance: 65.3
click at [232, 215] on strong "Tout bas, tout près, en osmose." at bounding box center [257, 209] width 128 height 11
click at [276, 215] on strong "Tout bas, tout près, en osmose." at bounding box center [257, 209] width 128 height 11
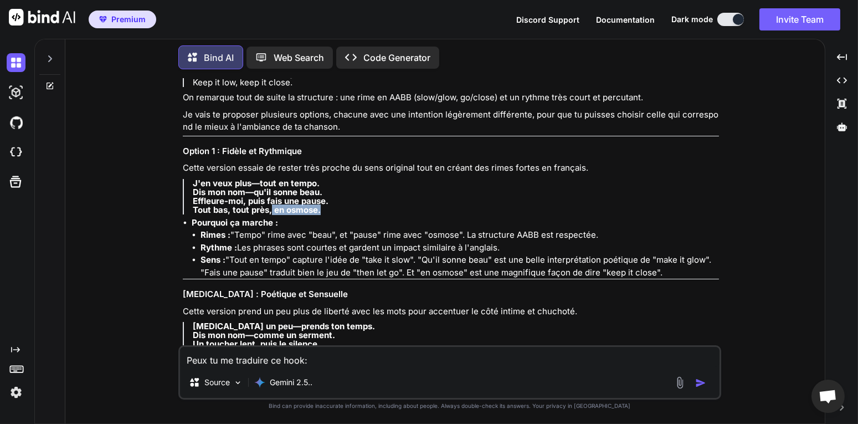
drag, startPoint x: 318, startPoint y: 259, endPoint x: 267, endPoint y: 259, distance: 50.9
click at [269, 215] on strong "Tout bas, tout près, en osmose." at bounding box center [257, 209] width 128 height 11
click at [260, 215] on strong "Tout bas, tout près, en osmose." at bounding box center [257, 209] width 128 height 11
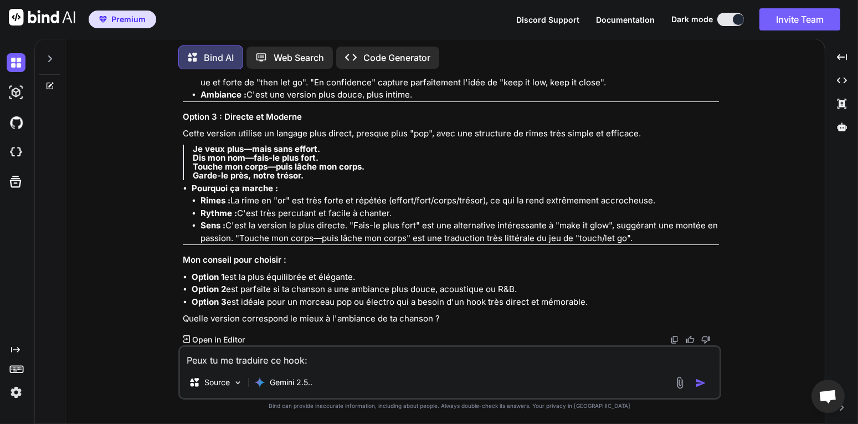
scroll to position [4247, 0]
click at [287, 360] on textarea "Peux tu me traduire ce hook: I want more—take it slow. Say my name—make it glow…" at bounding box center [449, 357] width 539 height 20
click at [707, 386] on button "button" at bounding box center [703, 382] width 16 height 11
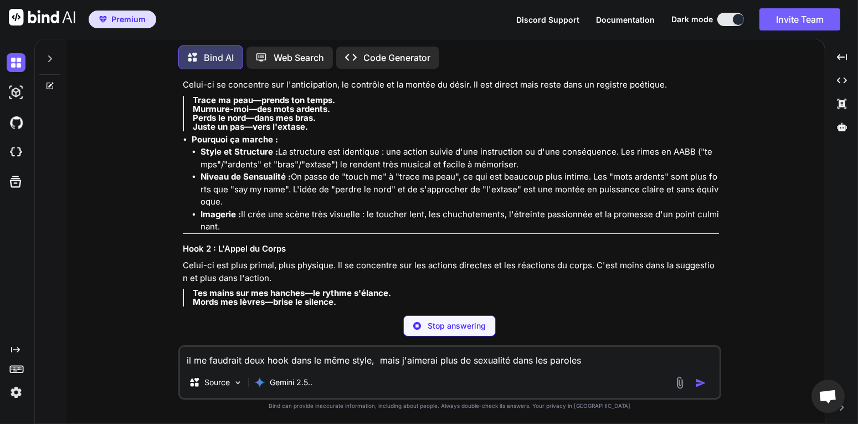
scroll to position [4605, 0]
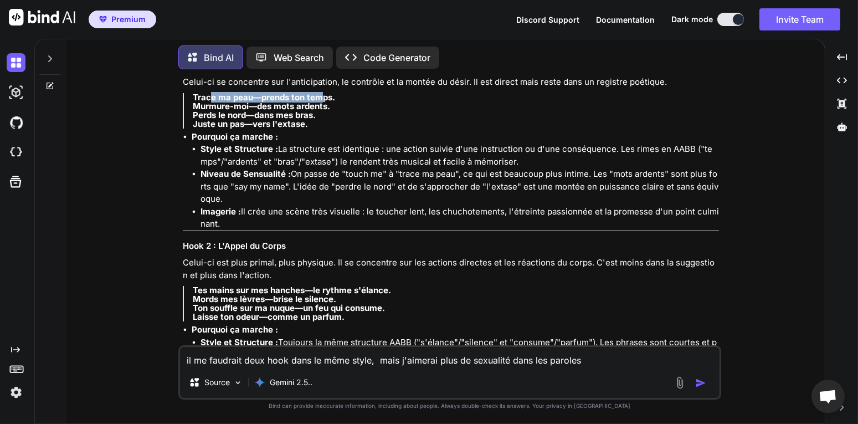
drag, startPoint x: 210, startPoint y: 148, endPoint x: 318, endPoint y: 149, distance: 108.5
click at [318, 102] on strong "Trace ma peau—prends ton temps." at bounding box center [264, 97] width 142 height 11
click at [333, 102] on strong "Trace ma peau—prends ton temps." at bounding box center [264, 97] width 142 height 11
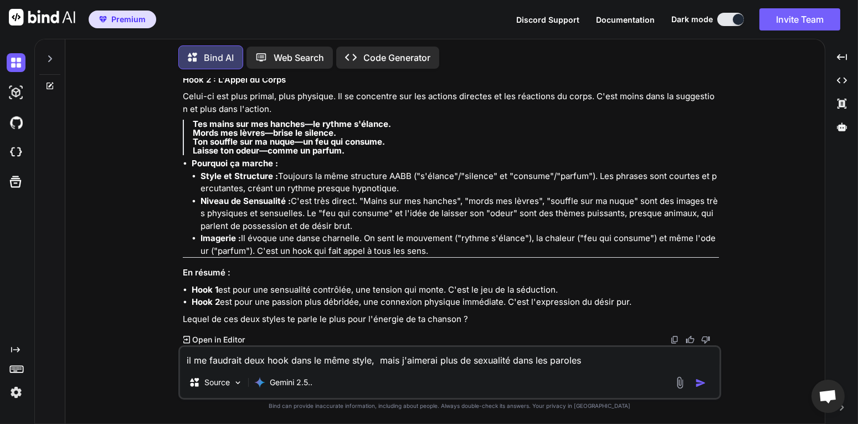
scroll to position [4819, 0]
click at [262, 355] on textarea "il me faudrait deux hook dans le même style, mais j'aimerai plus de sexualité d…" at bounding box center [449, 357] width 539 height 20
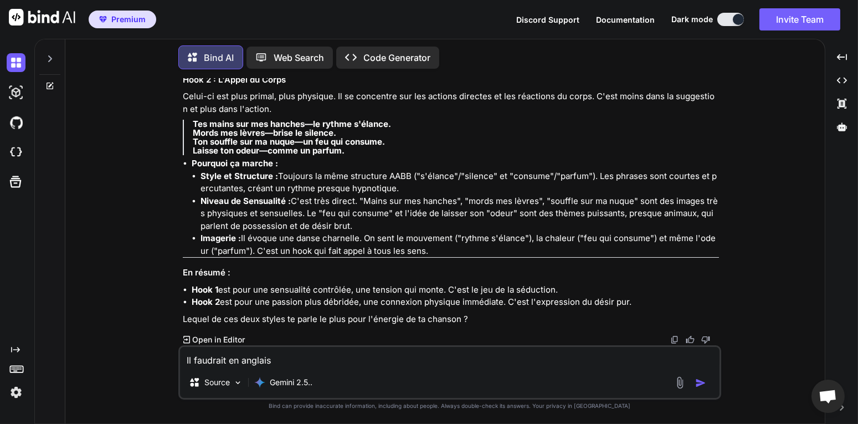
click at [225, 358] on textarea "Il faudrait en anglais" at bounding box center [449, 357] width 539 height 20
drag, startPoint x: 292, startPoint y: 359, endPoint x: 171, endPoint y: 355, distance: 121.3
click at [171, 355] on div "You Peux tu me trouver une suite à ce verset : I feel I'm getting older At leas…" at bounding box center [449, 250] width 750 height 345
click at [702, 386] on img "button" at bounding box center [700, 382] width 11 height 11
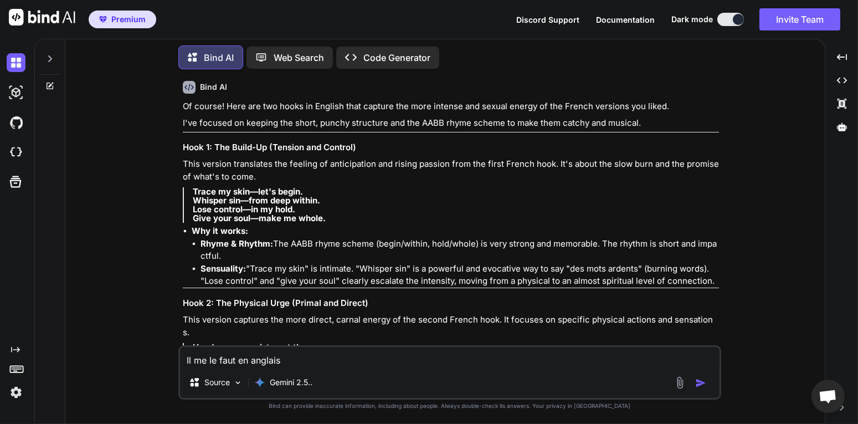
scroll to position [5178, 0]
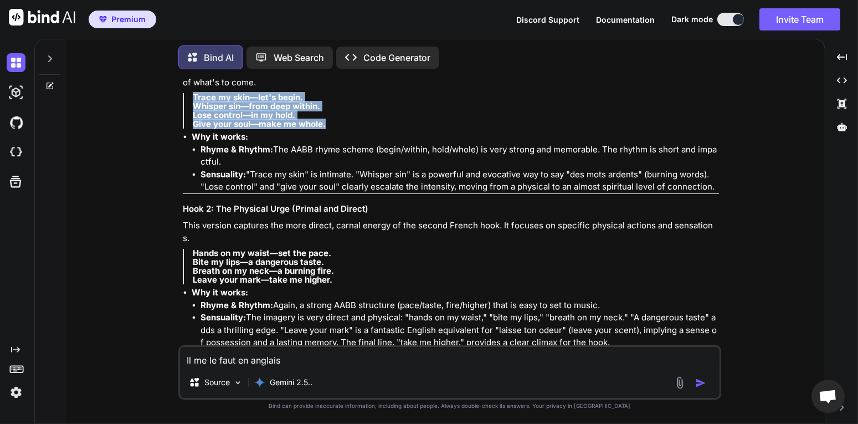
drag, startPoint x: 194, startPoint y: 143, endPoint x: 325, endPoint y: 172, distance: 133.8
click at [325, 128] on p "Trace my skin—let's begin. Whisper sin—from deep within. Lose control—in my hol…" at bounding box center [456, 110] width 526 height 35
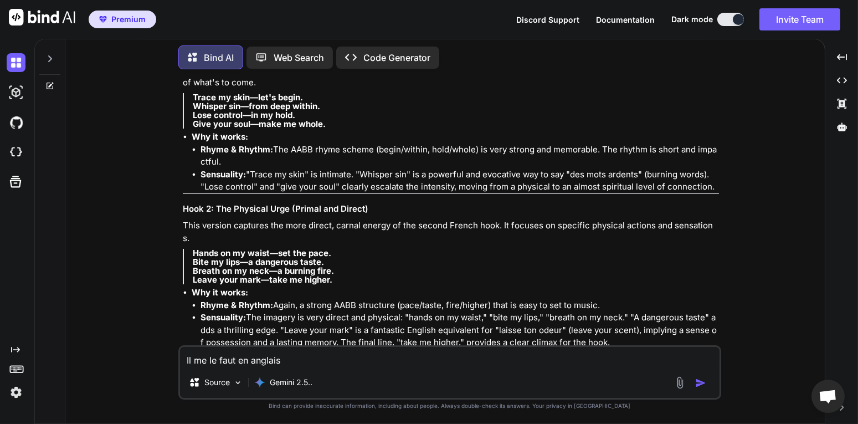
click at [336, 179] on li "Why it works: Rhyme & Rhythm: The AABB rhyme scheme (begin/within, hold/whole) …" at bounding box center [455, 162] width 527 height 63
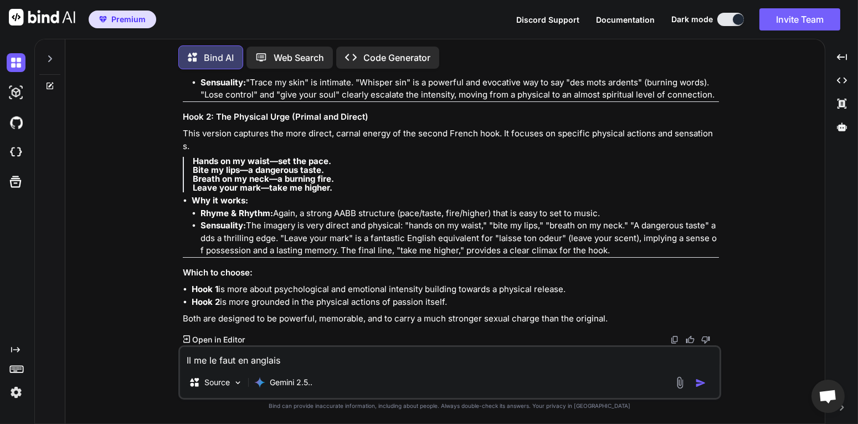
scroll to position [5305, 0]
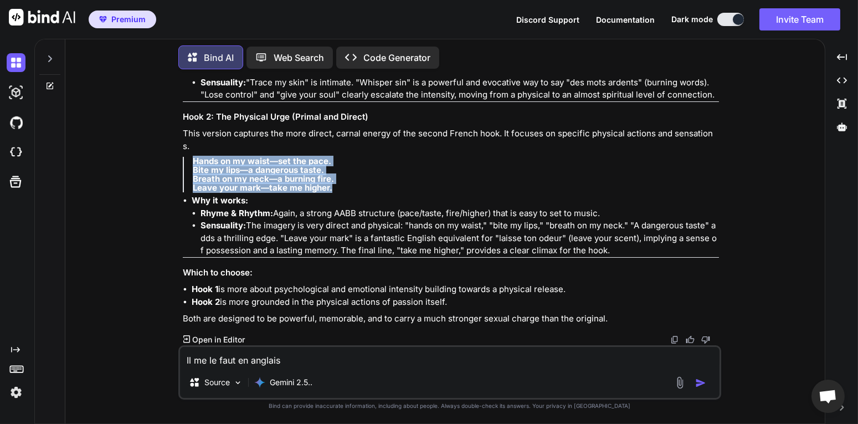
drag, startPoint x: 193, startPoint y: 161, endPoint x: 333, endPoint y: 188, distance: 142.7
click at [333, 185] on p "Hands on my waist—set the pace. Bite my lips—a dangerous taste. Breath on my ne…" at bounding box center [456, 174] width 526 height 35
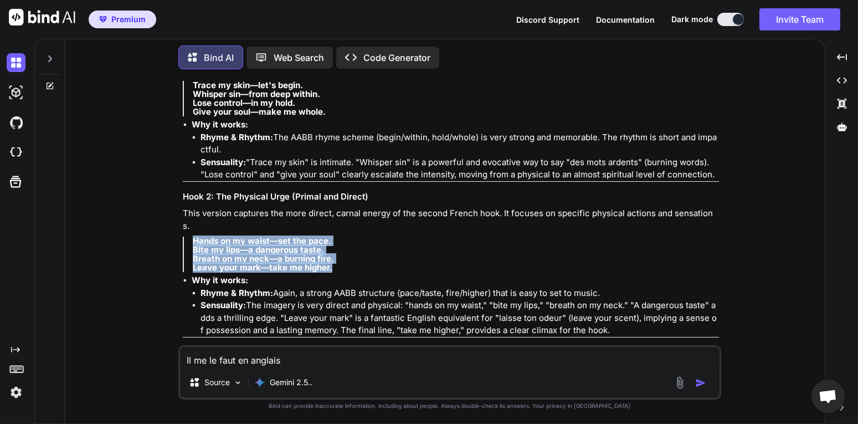
scroll to position [5184, 0]
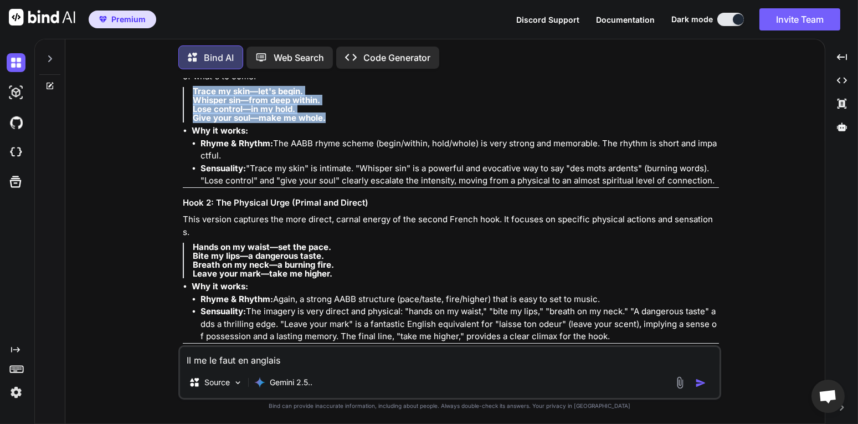
drag, startPoint x: 194, startPoint y: 138, endPoint x: 333, endPoint y: 166, distance: 141.6
click at [333, 122] on p "Trace my skin—let's begin. Whisper sin—from deep within. Lose control—in my hol…" at bounding box center [456, 104] width 526 height 35
copy p "Trace my skin—let's begin. Whisper sin—from deep within. Lose control—in my hol…"
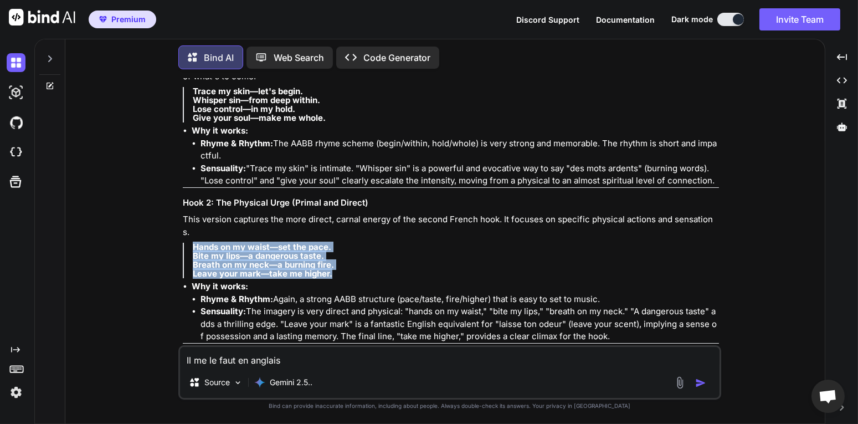
drag, startPoint x: 194, startPoint y: 282, endPoint x: 336, endPoint y: 307, distance: 143.8
click at [336, 278] on p "Hands on my waist—set the pace. Bite my lips—a dangerous taste. Breath on my ne…" at bounding box center [456, 260] width 526 height 35
copy p "Hands on my waist—set the pace. Bite my lips—a dangerous taste. Breath on my ne…"
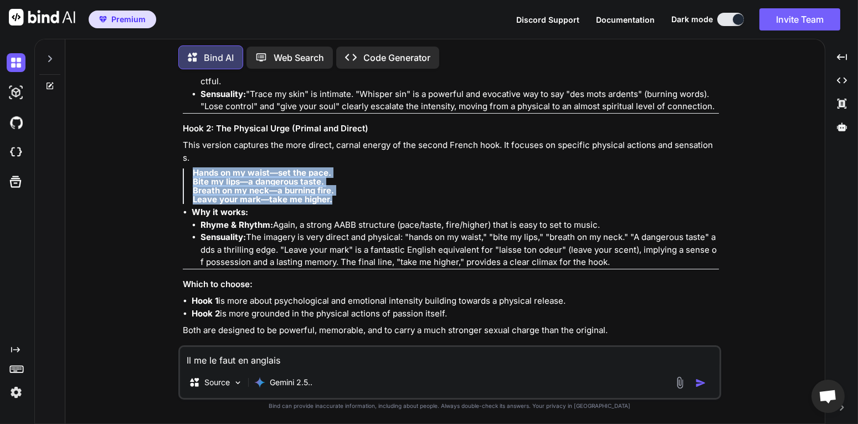
scroll to position [5305, 0]
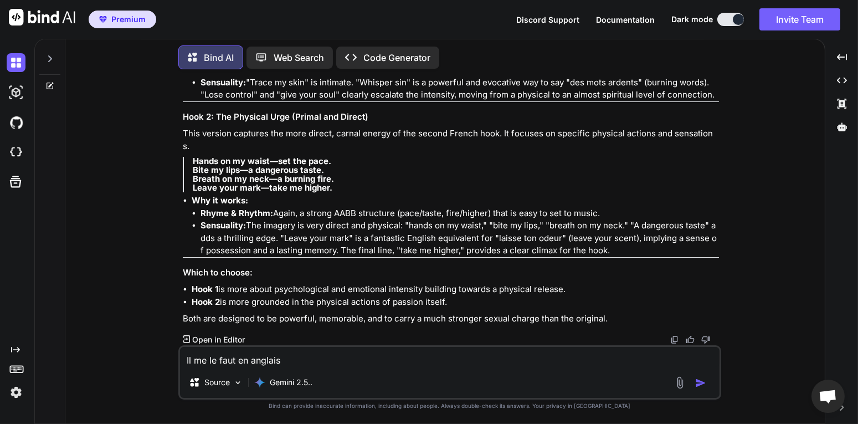
click at [295, 364] on textarea "Il me le faut en anglais" at bounding box center [449, 357] width 539 height 20
click at [254, 354] on textarea at bounding box center [449, 357] width 539 height 20
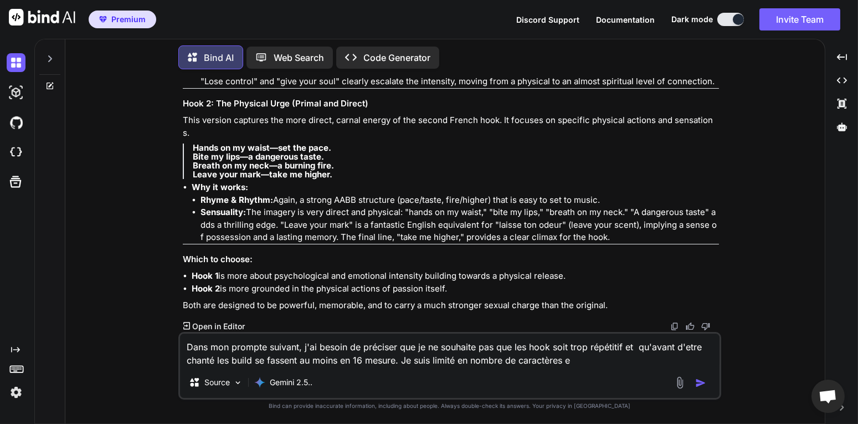
click at [607, 361] on textarea "Dans mon prompte suivant, j'ai besoin de préciser que je ne souhaite pas que le…" at bounding box center [449, 349] width 539 height 33
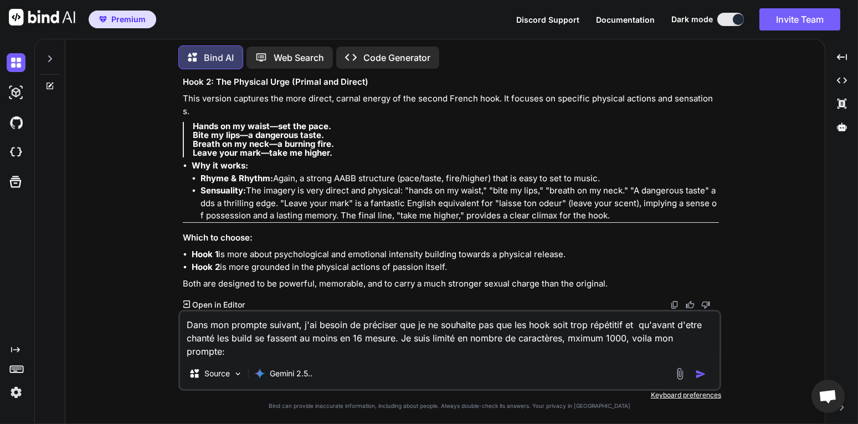
scroll to position [13, 0]
paste textarea "Tech-house club underground avec une touche techno moderne , mood sombre/autori…"
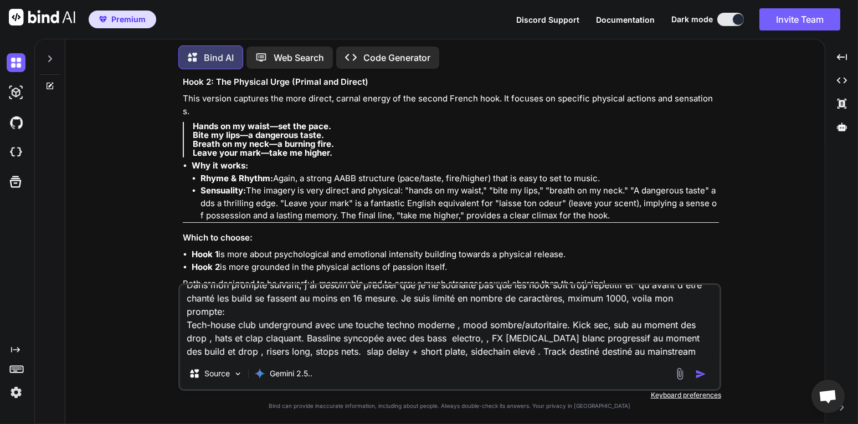
click at [698, 370] on img "button" at bounding box center [700, 373] width 11 height 11
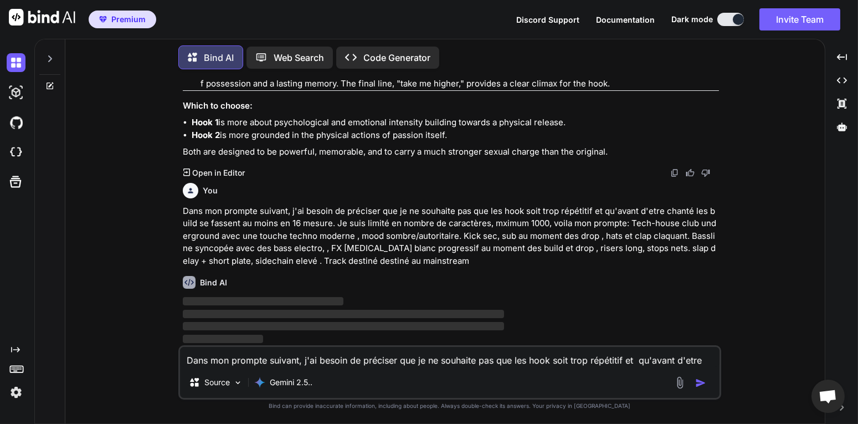
scroll to position [5471, 0]
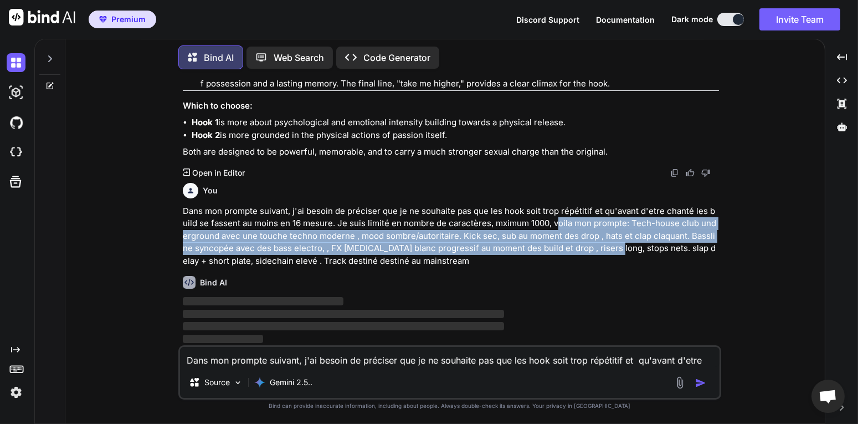
drag, startPoint x: 549, startPoint y: 221, endPoint x: 594, endPoint y: 246, distance: 51.3
click at [594, 246] on p "Dans mon prompte suivant, j'ai besoin de préciser que je ne souhaite pas que le…" at bounding box center [451, 236] width 536 height 63
click at [584, 240] on p "Dans mon prompte suivant, j'ai besoin de préciser que je ne souhaite pas que le…" at bounding box center [451, 236] width 536 height 63
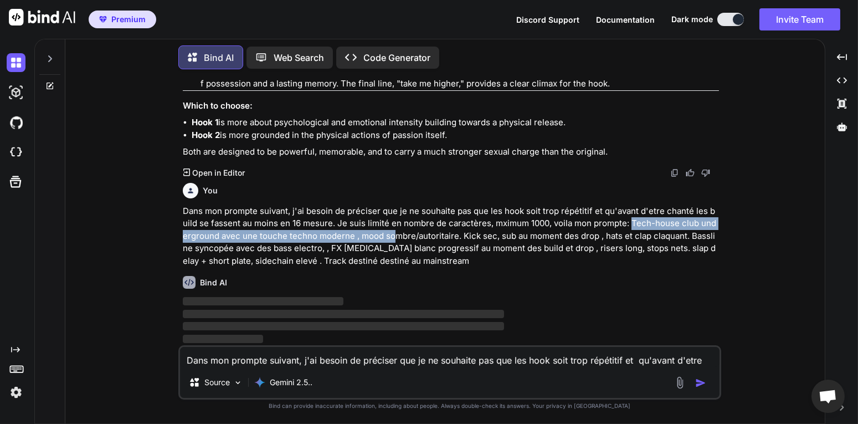
drag, startPoint x: 623, startPoint y: 222, endPoint x: 397, endPoint y: 236, distance: 226.9
click at [391, 235] on p "Dans mon prompte suivant, j'ai besoin de préciser que je ne souhaite pas que le…" at bounding box center [451, 236] width 536 height 63
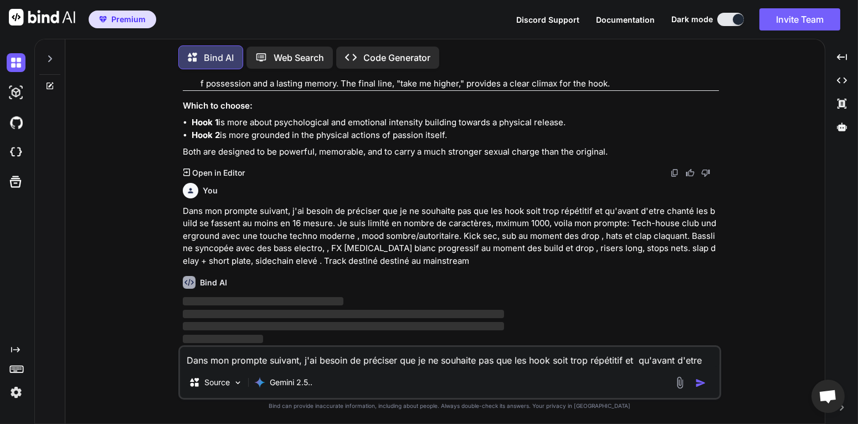
click at [410, 237] on p "Dans mon prompte suivant, j'ai besoin de préciser que je ne souhaite pas que le…" at bounding box center [451, 236] width 536 height 63
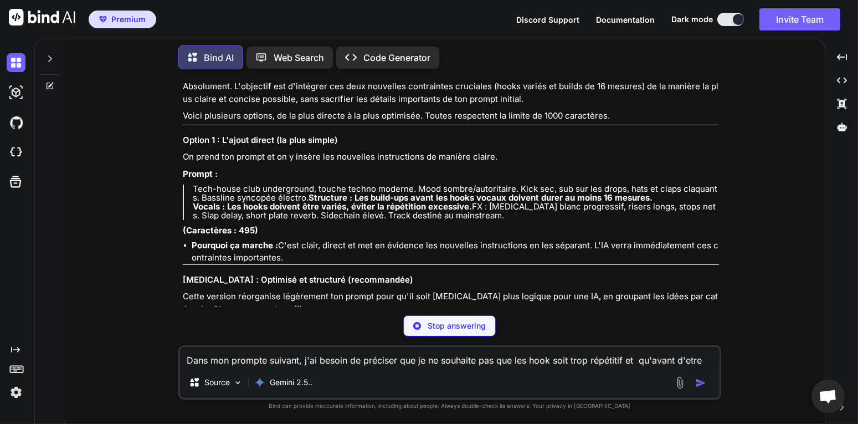
scroll to position [5653, 0]
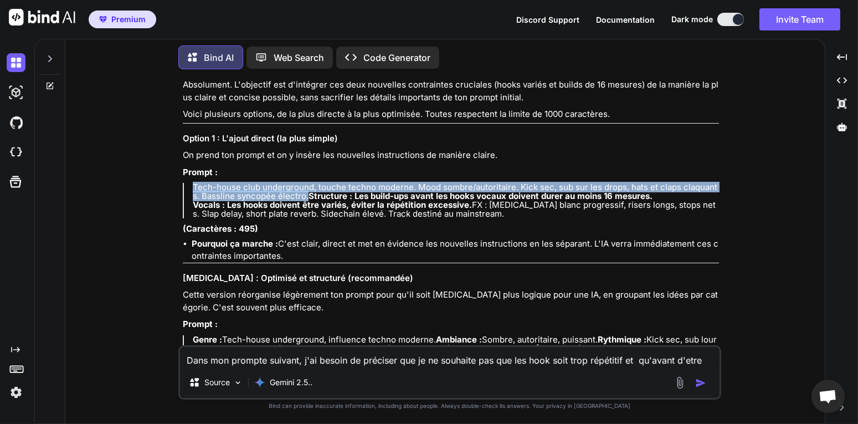
drag, startPoint x: 194, startPoint y: 221, endPoint x: 319, endPoint y: 231, distance: 125.5
click at [319, 218] on p "Tech-house club underground, touche techno moderne. Mood sombre/autoritaire. Ki…" at bounding box center [456, 200] width 526 height 35
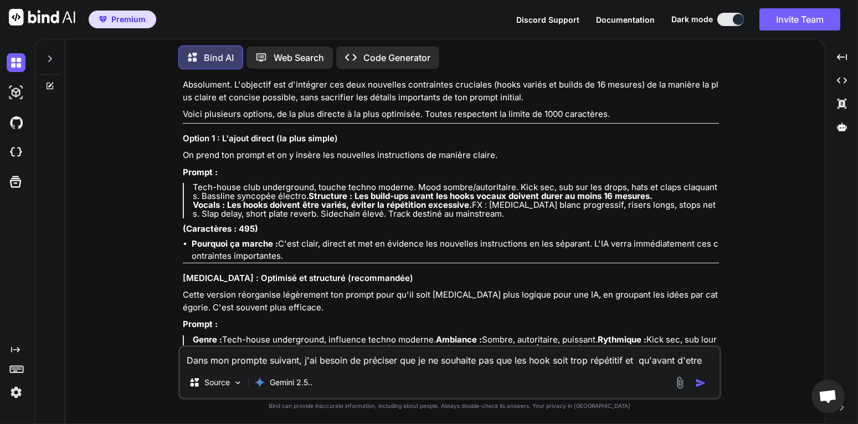
click at [308, 201] on strong "Structure : Les build-ups avant les hooks vocaux doivent durer au moins 16 mesu…" at bounding box center [480, 195] width 344 height 11
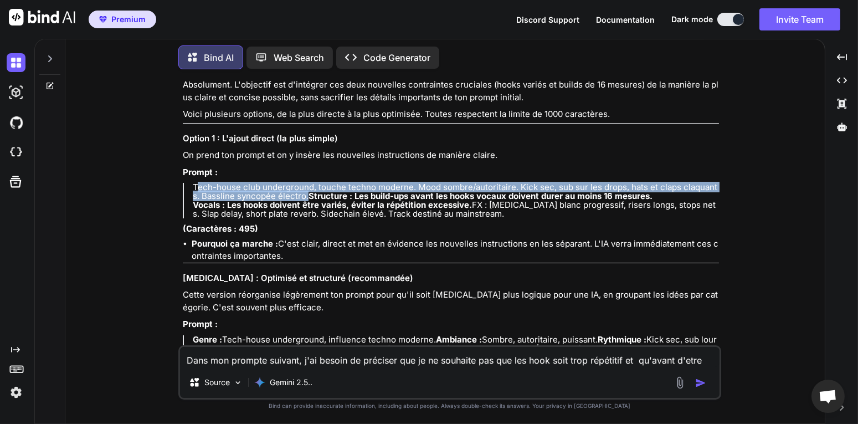
drag, startPoint x: 196, startPoint y: 224, endPoint x: 306, endPoint y: 230, distance: 110.4
click at [306, 218] on p "Tech-house club underground, touche techno moderne. Mood sombre/autoritaire. Ki…" at bounding box center [456, 200] width 526 height 35
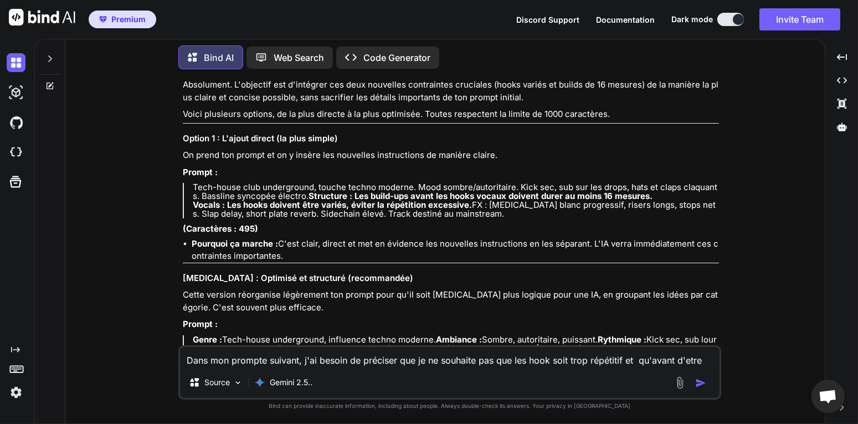
click at [308, 201] on strong "Structure : Les build-ups avant les hooks vocaux doivent durer au moins 16 mesu…" at bounding box center [480, 195] width 344 height 11
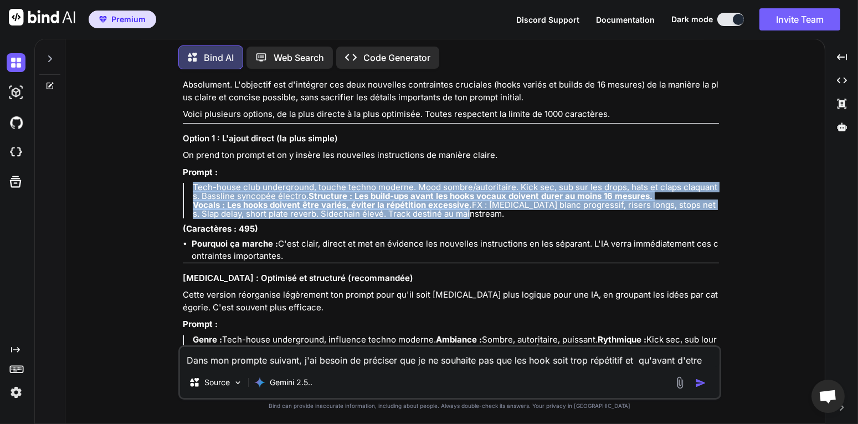
drag, startPoint x: 193, startPoint y: 224, endPoint x: 635, endPoint y: 257, distance: 442.6
click at [685, 218] on p "Tech-house club underground, touche techno moderne. Mood sombre/autoritaire. Ki…" at bounding box center [456, 200] width 526 height 35
copy p "Tech-house club underground, touche techno moderne. Mood sombre/autoritaire. Ki…"
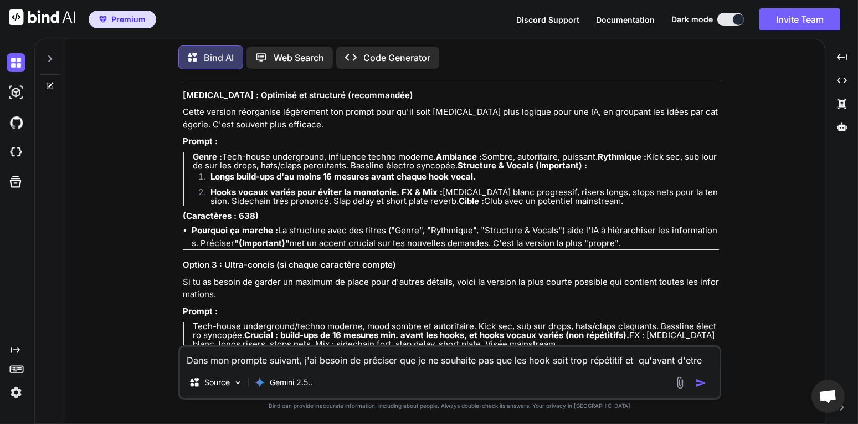
scroll to position [5834, 0]
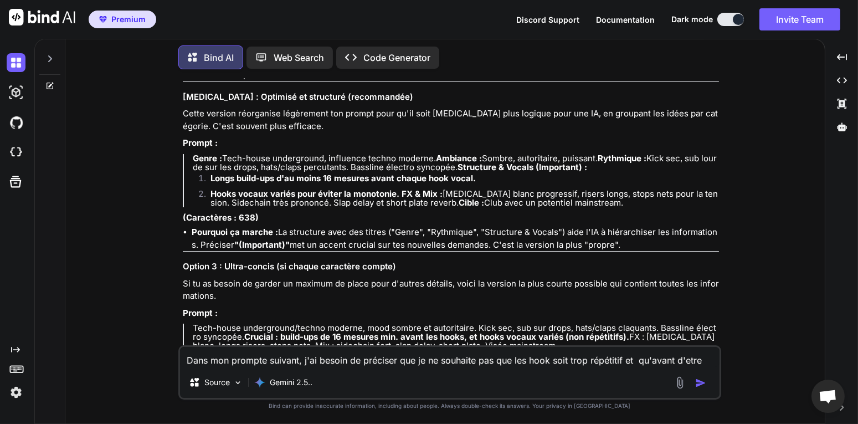
drag, startPoint x: 194, startPoint y: 201, endPoint x: 588, endPoint y: 265, distance: 399.4
click at [588, 207] on blockquote "Genre : Tech-house underground, influence techno moderne. Ambiance : Sombre, au…" at bounding box center [451, 180] width 536 height 53
copy blockquote "Genre : Tech-house underground, influence techno moderne. Ambiance : Sombre, au…"
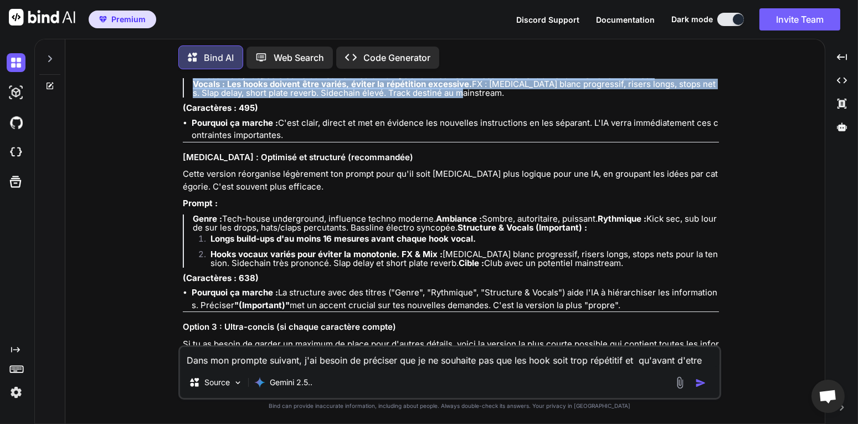
scroll to position [5653, 0]
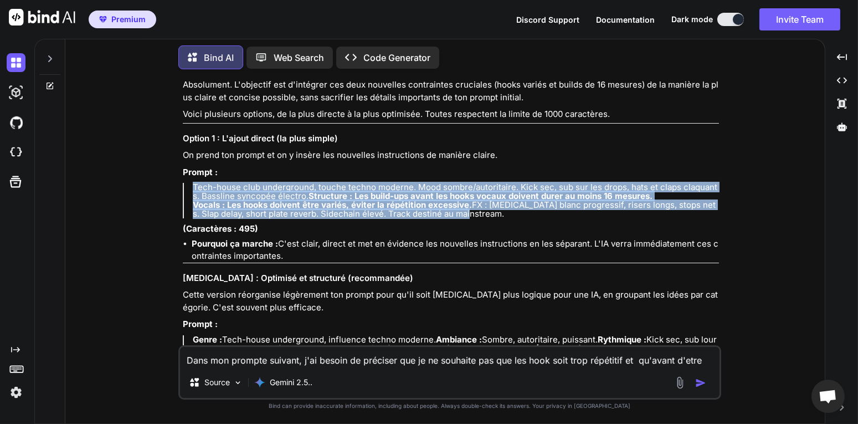
drag, startPoint x: 194, startPoint y: 225, endPoint x: 709, endPoint y: 262, distance: 515.8
click at [709, 218] on p "Tech-house club underground, touche techno moderne. Mood sombre/autoritaire. Ki…" at bounding box center [456, 200] width 526 height 35
copy p "Tech-house club underground, touche techno moderne. Mood sombre/autoritaire. Ki…"
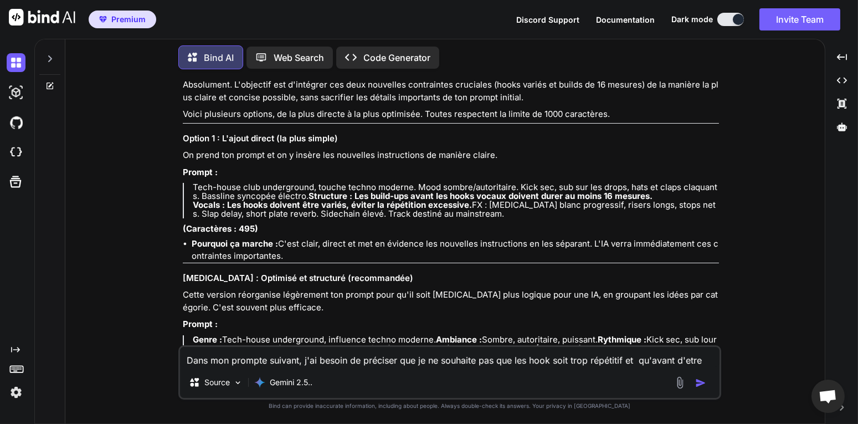
click at [319, 357] on textarea "Dans mon prompte suivant, j'ai besoin de préciser que je ne souhaite pas que le…" at bounding box center [449, 357] width 539 height 20
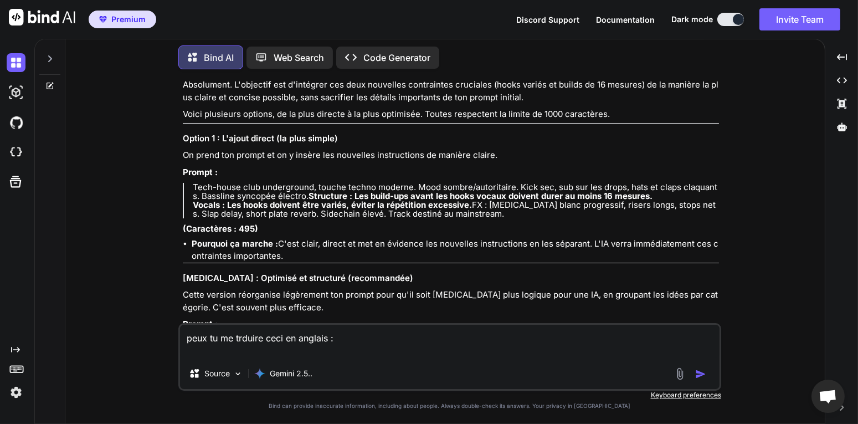
paste textarea "Tech-house club underground,. Mood sombre/autoritaire. Kick sec, sub sur les dr…"
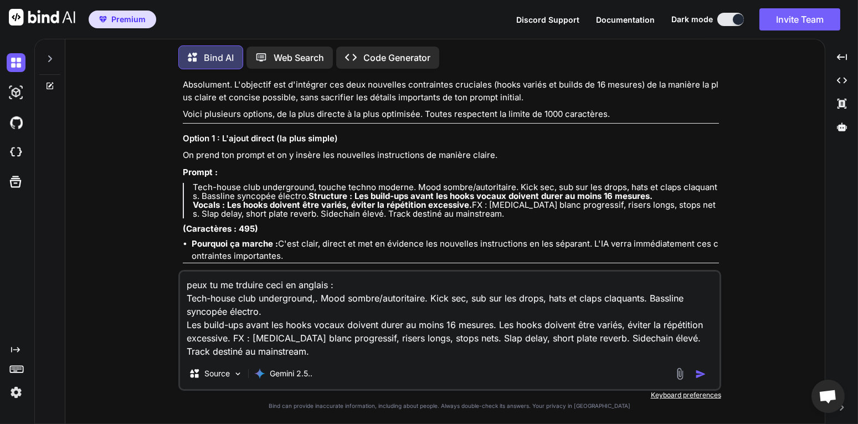
click at [701, 372] on img "button" at bounding box center [700, 373] width 11 height 11
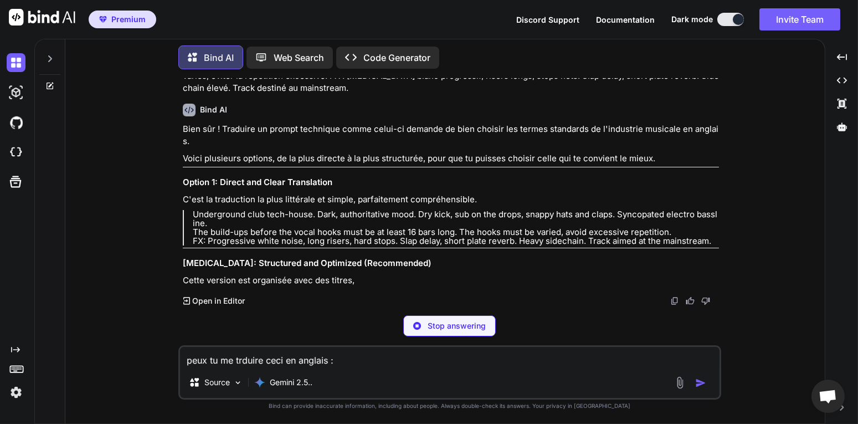
scroll to position [6321, 0]
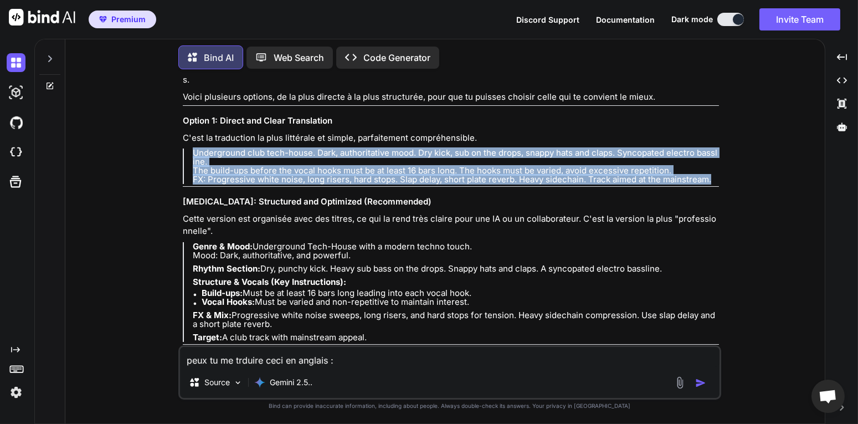
drag, startPoint x: 194, startPoint y: 217, endPoint x: 714, endPoint y: 243, distance: 521.2
click at [725, 243] on div "You Peux tu me trouver une suite à ce verset : I feel I'm getting older At leas…" at bounding box center [449, 250] width 750 height 345
copy p "Underground club tech-house. Dark, authoritative mood. Dry kick, sub on the dro…"
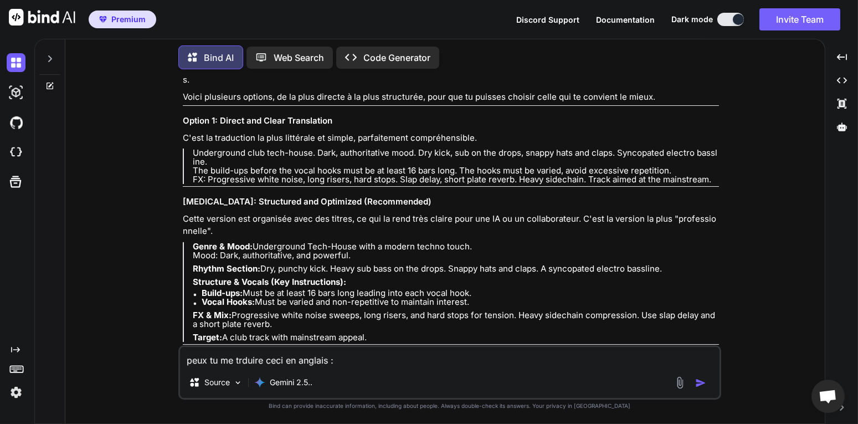
click at [277, 359] on textarea "peux tu me trduire ceci en anglais : Tech-house club underground,. Mood sombre/…" at bounding box center [449, 357] width 539 height 20
click at [704, 382] on img "button" at bounding box center [700, 382] width 11 height 11
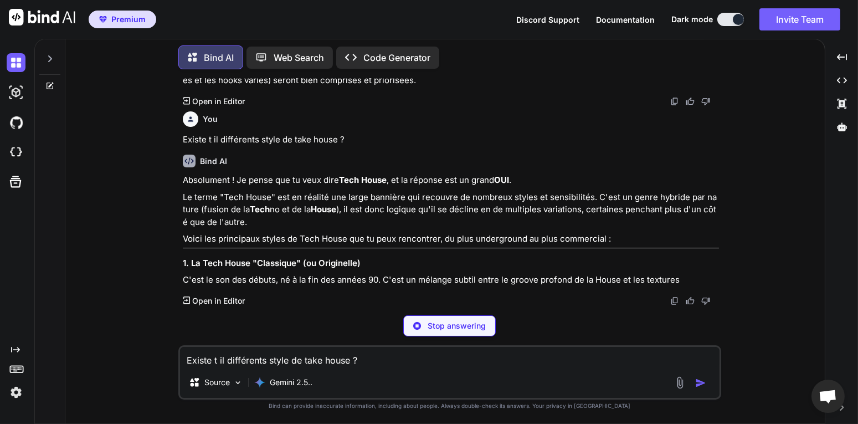
scroll to position [6739, 0]
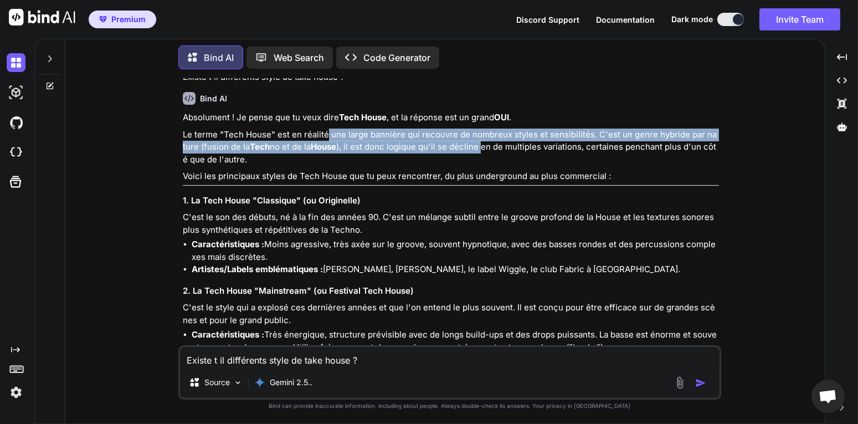
drag, startPoint x: 325, startPoint y: 259, endPoint x: 480, endPoint y: 269, distance: 154.8
click at [480, 166] on p "Le terme "Tech House" est en réalité une large bannière qui recouvre de nombreu…" at bounding box center [451, 147] width 536 height 38
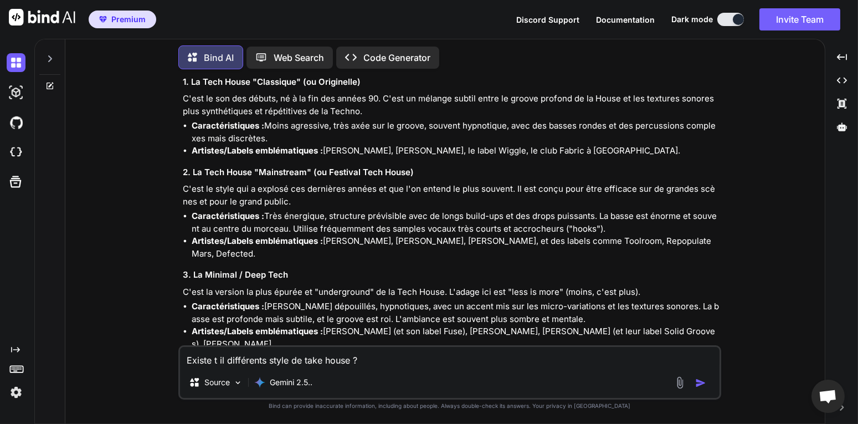
scroll to position [6860, 0]
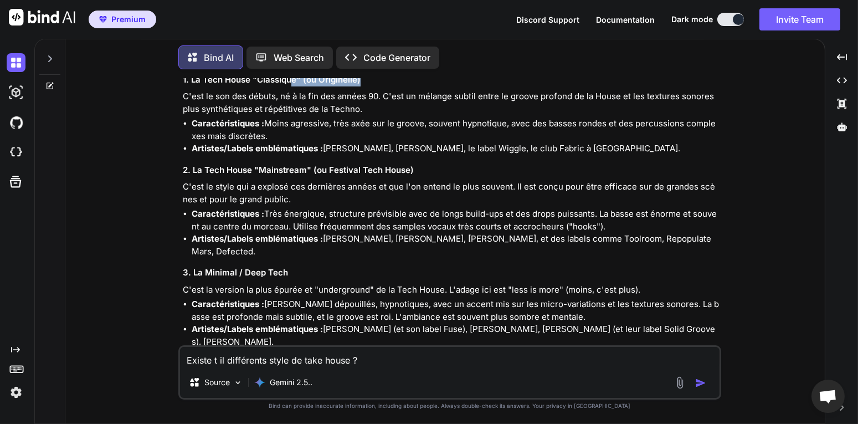
drag, startPoint x: 363, startPoint y: 203, endPoint x: 259, endPoint y: 212, distance: 104.5
click at [286, 86] on h3 "1. La Tech House "Classique" (ou Originelle)" at bounding box center [451, 80] width 536 height 13
drag, startPoint x: 188, startPoint y: 219, endPoint x: 372, endPoint y: 255, distance: 187.3
click at [372, 255] on div "Absolument ! Je pense que tu veux dire Tech House , et la réponse est un grand …" at bounding box center [451, 289] width 536 height 597
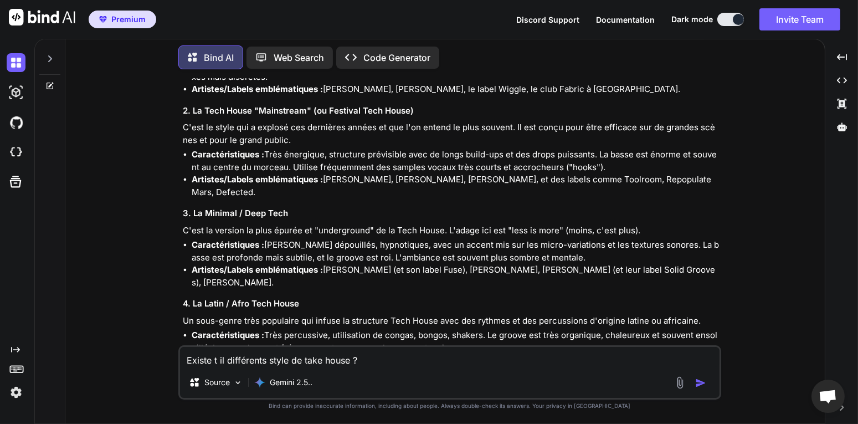
scroll to position [6920, 0]
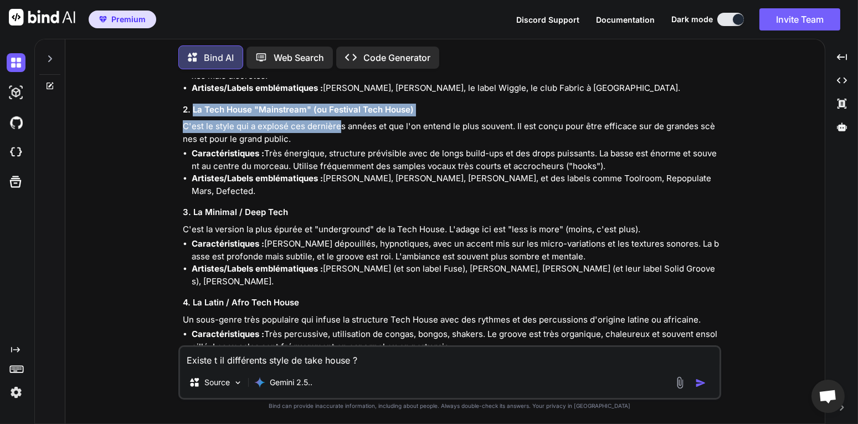
drag, startPoint x: 193, startPoint y: 234, endPoint x: 410, endPoint y: 259, distance: 218.5
click at [351, 257] on div "Absolument ! Je pense que tu veux dire Tech House , et la réponse est un grand …" at bounding box center [451, 228] width 536 height 597
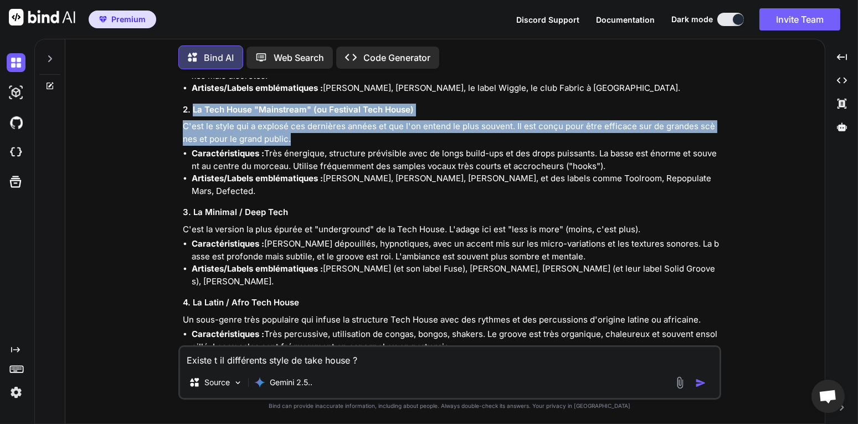
click at [430, 145] on p "C'est le style qui a explosé ces dernières années et que l'on entend le plus so…" at bounding box center [451, 132] width 536 height 25
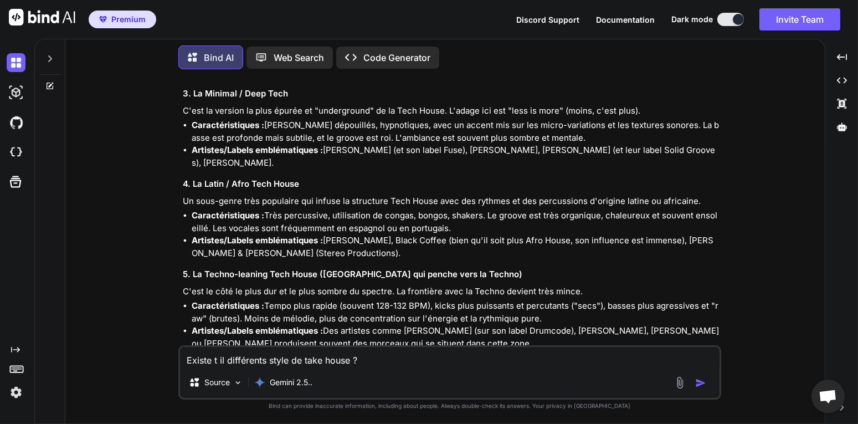
scroll to position [7041, 0]
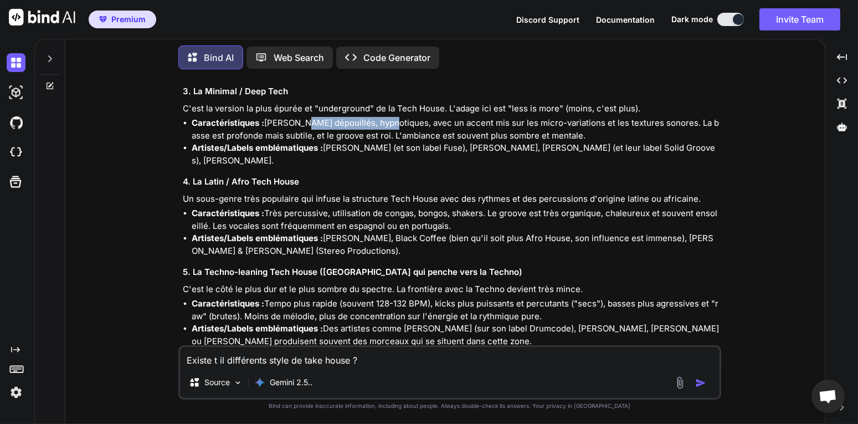
drag, startPoint x: 303, startPoint y: 234, endPoint x: 386, endPoint y: 254, distance: 84.8
click at [387, 142] on li "Caractéristiques : Rythmes dépouillés, hypnotiques, avec un accent mis sur les …" at bounding box center [455, 129] width 527 height 25
click at [386, 167] on li "Artistes/Labels emblématiques : Enzo Siragusa (et son label Fuse), Michael Bibi…" at bounding box center [455, 154] width 527 height 25
drag, startPoint x: 288, startPoint y: 200, endPoint x: 241, endPoint y: 202, distance: 47.6
click at [241, 98] on h3 "3. La Minimal / Deep Tech" at bounding box center [451, 91] width 536 height 13
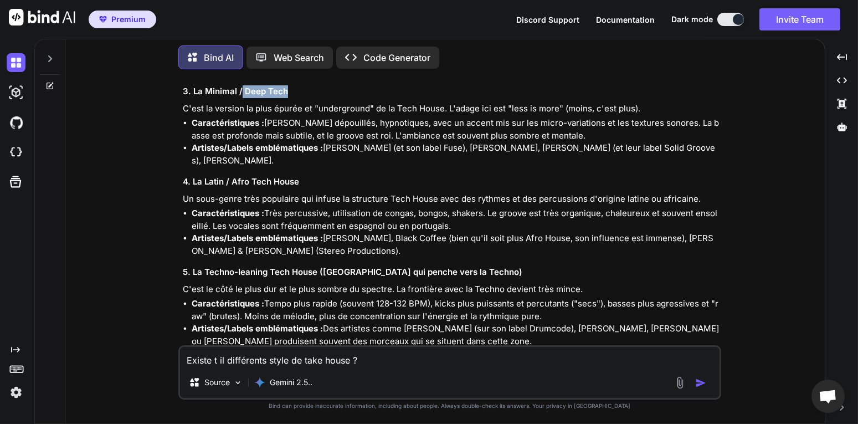
click at [295, 98] on h3 "3. La Minimal / Deep Tech" at bounding box center [451, 91] width 536 height 13
drag, startPoint x: 310, startPoint y: 202, endPoint x: 204, endPoint y: 203, distance: 106.3
click at [204, 98] on h3 "3. La Minimal / Deep Tech" at bounding box center [451, 91] width 536 height 13
copy h3 "Minimal / Deep Tech"
click at [324, 360] on textarea "Existe t il différents style de take house ?" at bounding box center [449, 357] width 539 height 20
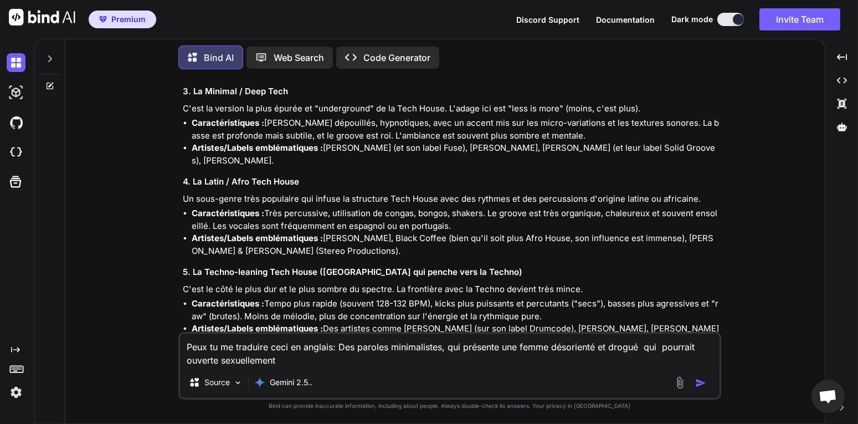
click at [703, 384] on img "button" at bounding box center [700, 382] width 11 height 11
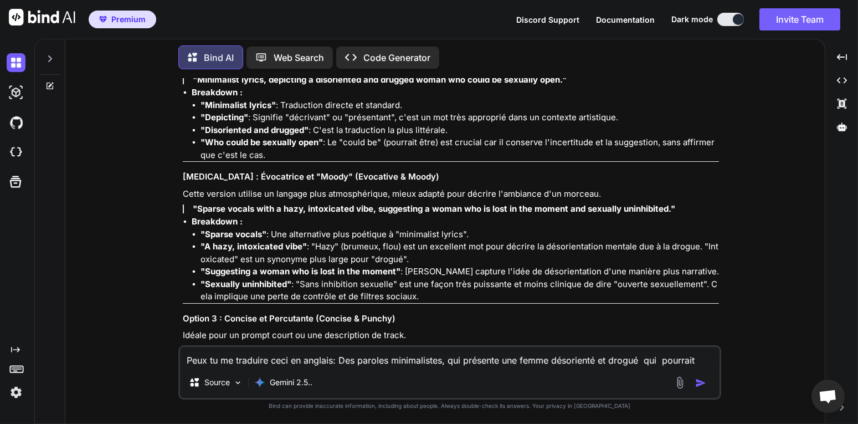
scroll to position [7652, 0]
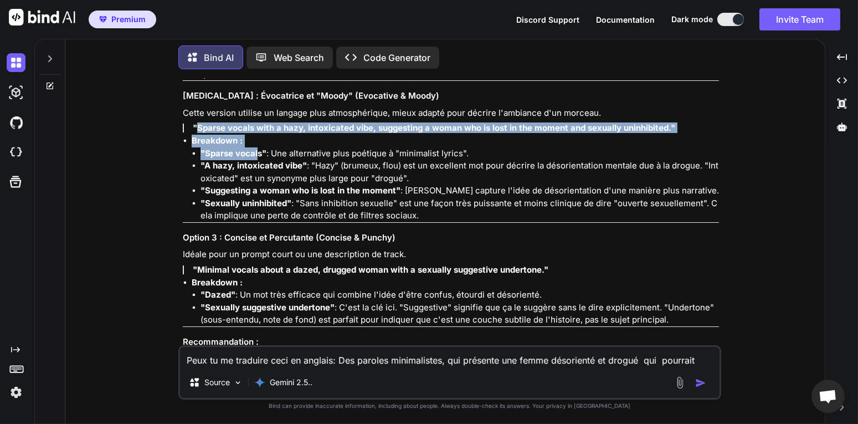
drag, startPoint x: 197, startPoint y: 224, endPoint x: 259, endPoint y: 251, distance: 67.5
click at [259, 251] on div "Absolument. C'est une demande qui demande de la nuance pour bien retranscrire l…" at bounding box center [451, 142] width 536 height 495
click at [202, 133] on strong ""Sparse vocals with a hazy, intoxicated vibe, suggesting a woman who is lost in…" at bounding box center [434, 127] width 482 height 11
drag, startPoint x: 198, startPoint y: 226, endPoint x: 667, endPoint y: 227, distance: 468.5
click at [667, 133] on strong ""Sparse vocals with a hazy, intoxicated vibe, suggesting a woman who is lost in…" at bounding box center [434, 127] width 482 height 11
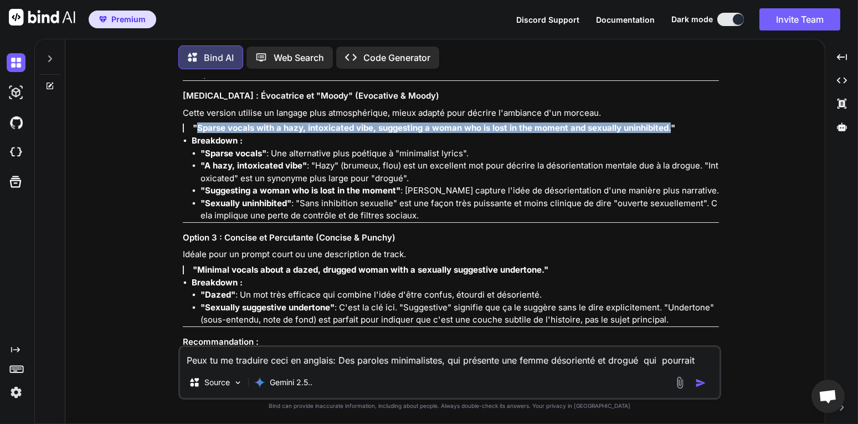
copy strong "Sparse vocals with a hazy, intoxicated vibe, suggesting a woman who is lost in …"
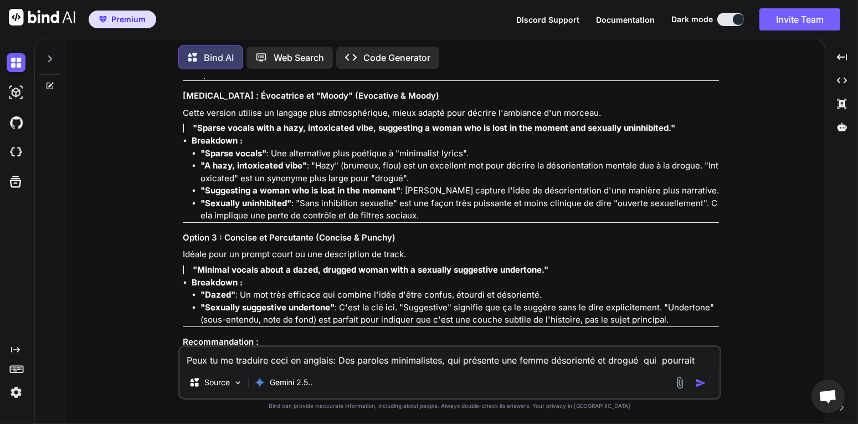
click at [327, 360] on textarea "Peux tu me traduire ceci en anglais: Des paroles minimalistes, qui présente une…" at bounding box center [449, 357] width 539 height 20
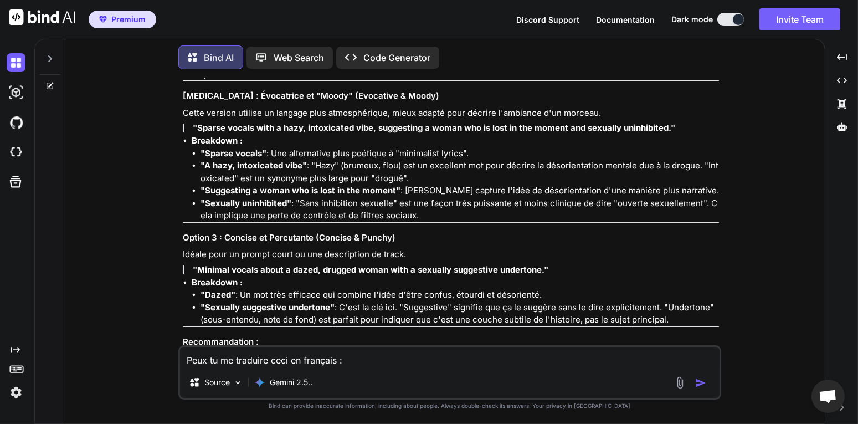
paste textarea "[Verse] My pulse is pumpin' out of my skin I'm deep in the deep end again Your …"
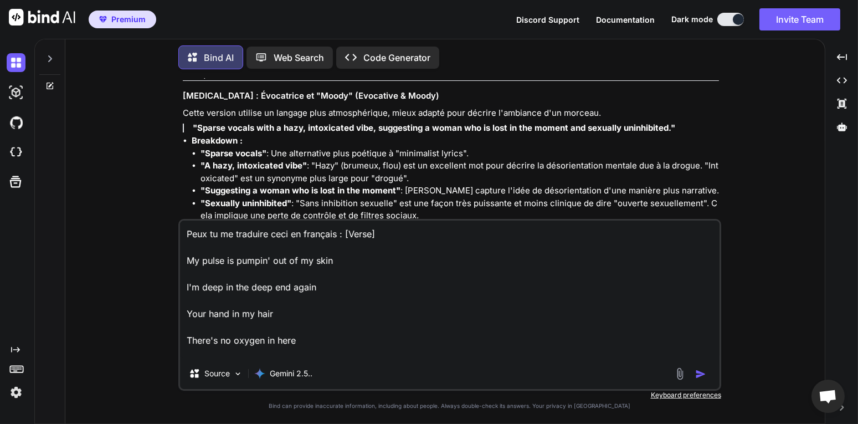
scroll to position [625, 0]
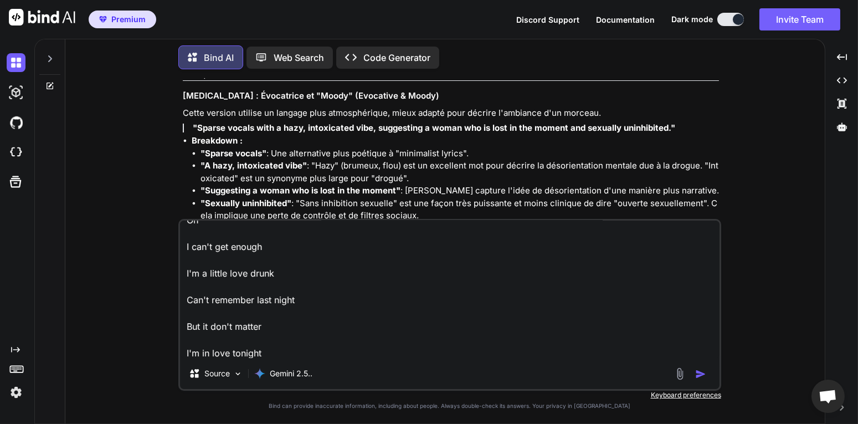
click at [701, 373] on img "button" at bounding box center [700, 373] width 11 height 11
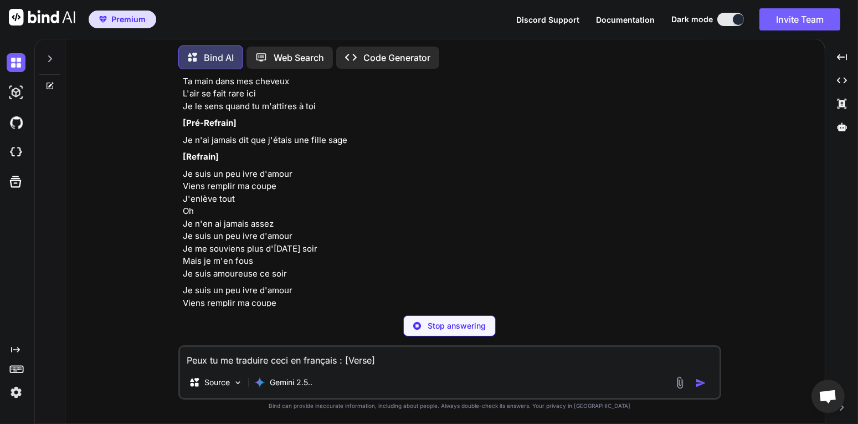
scroll to position [8223, 0]
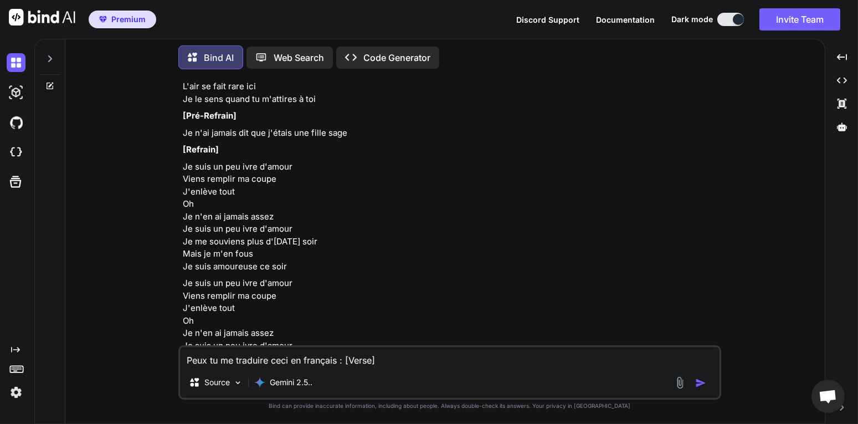
drag, startPoint x: 195, startPoint y: 162, endPoint x: 297, endPoint y: 163, distance: 101.9
click at [272, 106] on p "Mon pouls martèle sous ma peau Je perds pied, une fois de plus Ta main dans mes…" at bounding box center [451, 74] width 536 height 63
click at [302, 106] on p "Mon pouls martèle sous ma peau Je perds pied, une fois de plus Ta main dans mes…" at bounding box center [451, 74] width 536 height 63
drag, startPoint x: 199, startPoint y: 235, endPoint x: 251, endPoint y: 233, distance: 51.5
click at [251, 140] on p "Je n'ai jamais dit que j'étais une fille sage" at bounding box center [451, 133] width 536 height 13
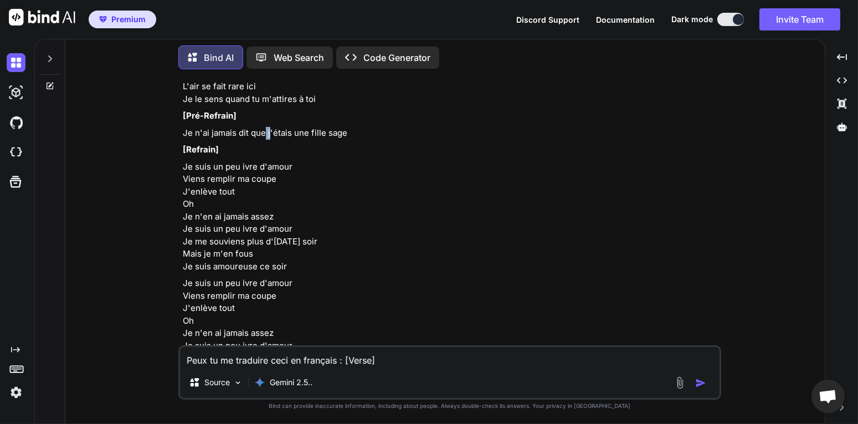
click at [269, 140] on p "Je n'ai jamais dit que j'étais une fille sage" at bounding box center [451, 133] width 536 height 13
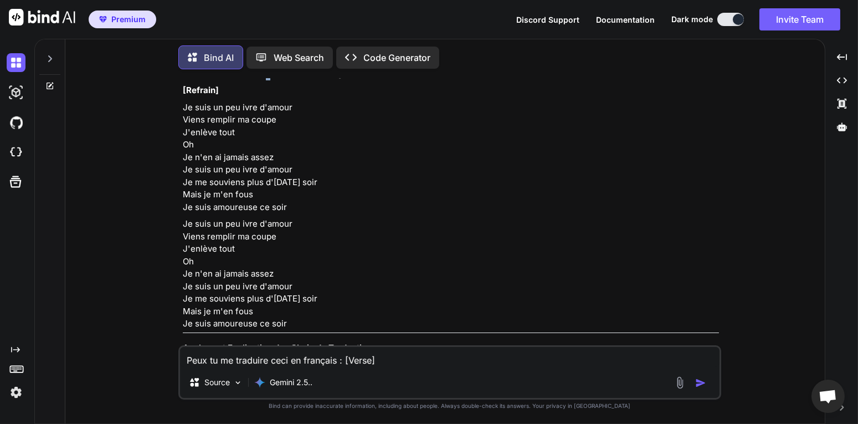
scroll to position [8284, 0]
click at [310, 96] on p "[Refrain]" at bounding box center [451, 89] width 536 height 13
drag, startPoint x: 356, startPoint y: 171, endPoint x: 296, endPoint y: 169, distance: 59.8
click at [318, 79] on p "Je n'ai jamais dit que j'étais une fille sage" at bounding box center [451, 72] width 536 height 13
drag, startPoint x: 295, startPoint y: 169, endPoint x: 293, endPoint y: 208, distance: 38.8
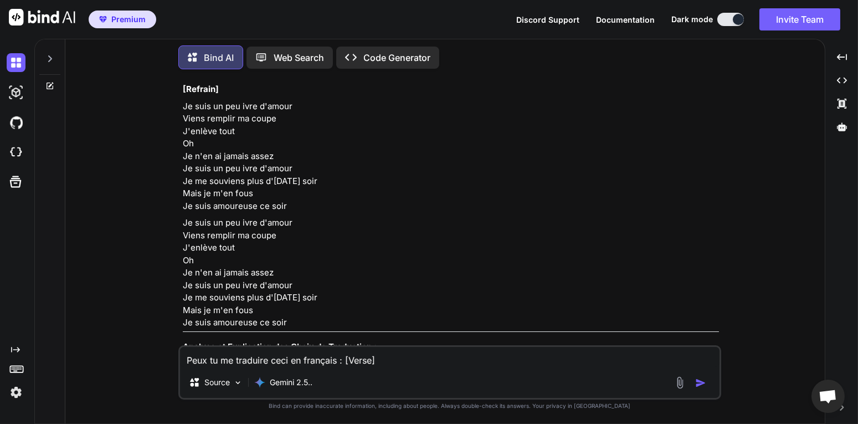
click at [295, 79] on p "Je n'ai jamais dit que j'étais une fille sage" at bounding box center [451, 72] width 536 height 13
click at [327, 360] on textarea "Peux tu me traduire ceci en français : [Verse] My pulse is pumpin' out of my sk…" at bounding box center [449, 357] width 539 height 20
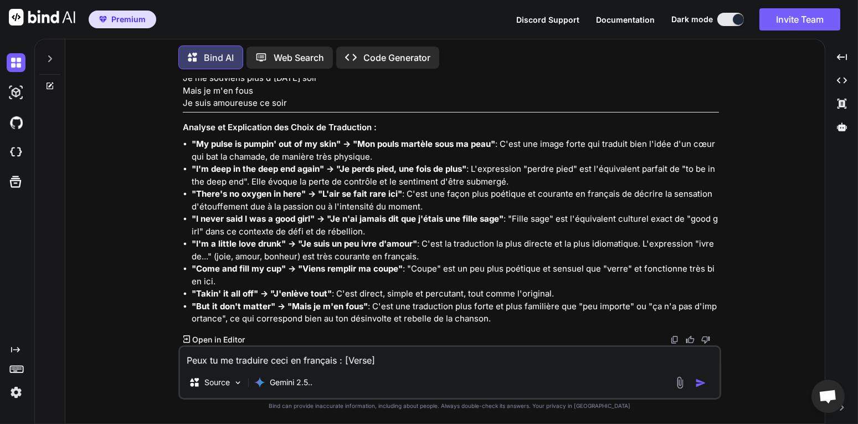
scroll to position [8600, 0]
click at [287, 356] on textarea "Peux tu me traduire ceci en français : [Verse] My pulse is pumpin' out of my sk…" at bounding box center [449, 357] width 539 height 20
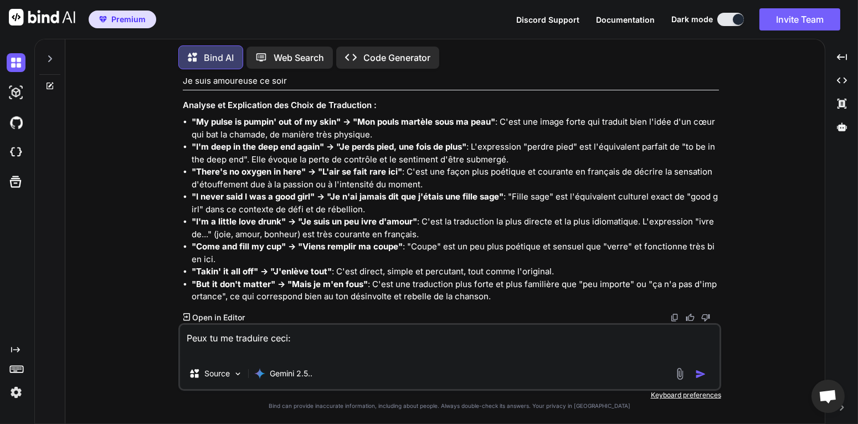
paste textarea "[Verse] Are you wasted? Or are you just easy? Oh please me Are you naked? Under…"
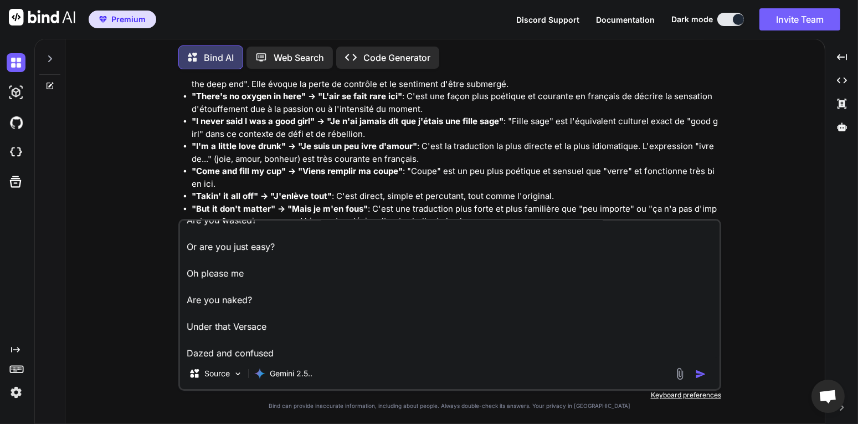
click at [696, 374] on img "button" at bounding box center [700, 373] width 11 height 11
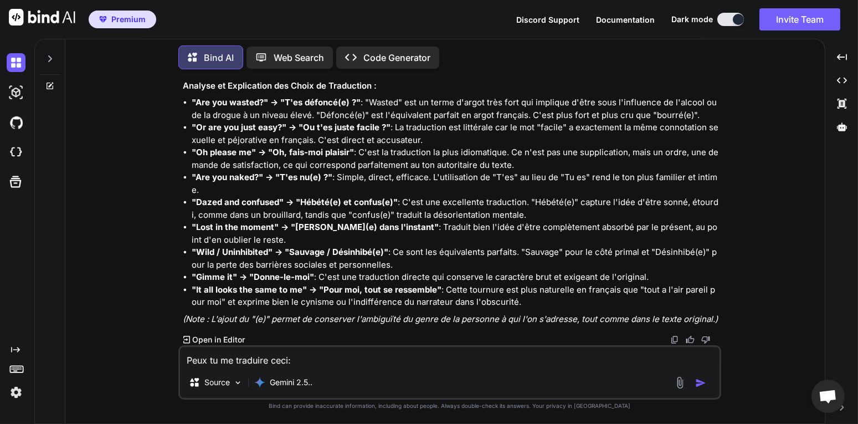
scroll to position [9458, 0]
click at [346, 357] on textarea "Peux tu me traduire ceci: [Verse] Are you wasted? Or are you just easy? Oh plea…" at bounding box center [449, 357] width 539 height 20
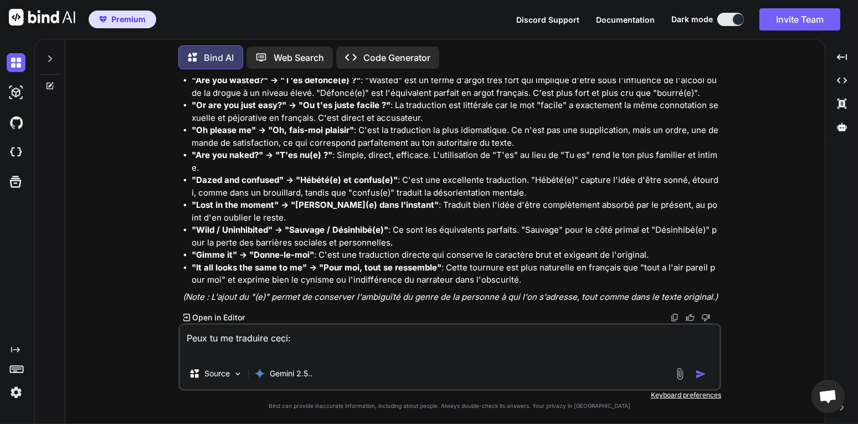
paste textarea "[Verse] Please Take it off Lay me on my back When you kiss my neck Mmm And plea…"
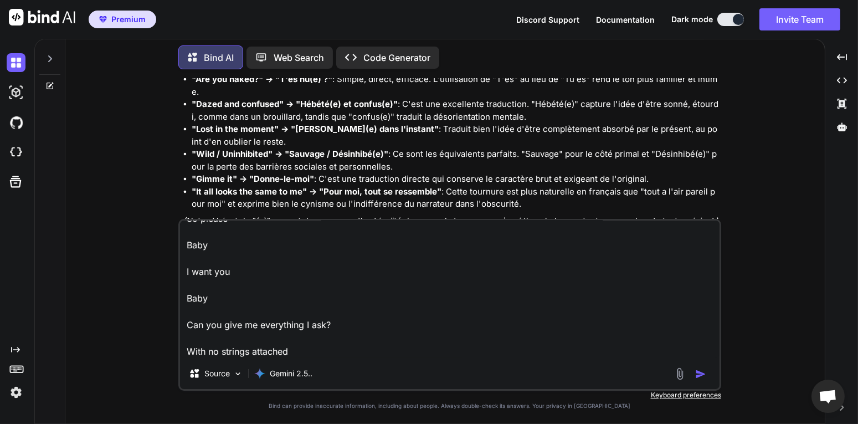
click at [699, 372] on img "button" at bounding box center [700, 373] width 11 height 11
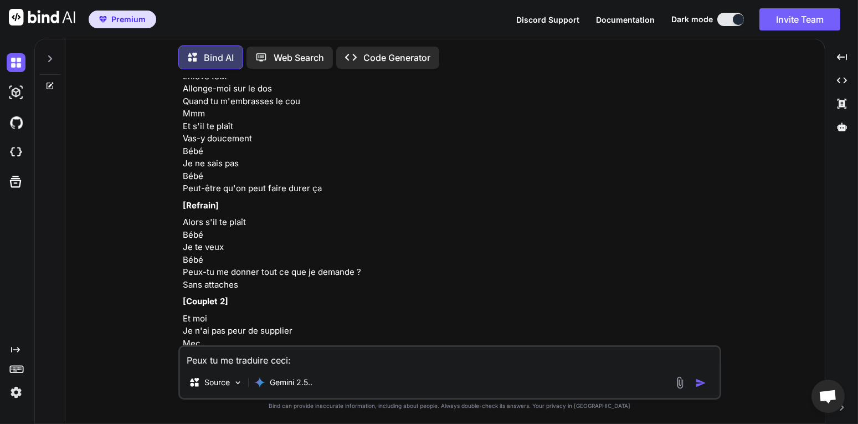
scroll to position [9854, 0]
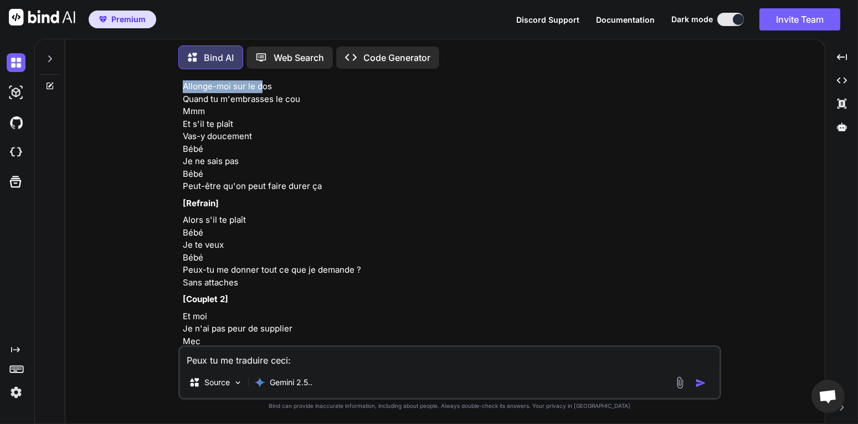
drag, startPoint x: 183, startPoint y: 168, endPoint x: 264, endPoint y: 174, distance: 81.6
click at [264, 174] on p "S'il te plaît Enlève tout Allonge-moi sur le dos Quand tu m'embrasses le cou Mm…" at bounding box center [451, 123] width 536 height 137
click at [279, 177] on p "S'il te plaît Enlève tout Allonge-moi sur le dos Quand tu m'embrasses le cou Mm…" at bounding box center [451, 123] width 536 height 137
drag, startPoint x: 182, startPoint y: 184, endPoint x: 279, endPoint y: 185, distance: 96.9
click at [279, 185] on div "You Peux tu me trouver une suite à ce verset : I feel I'm getting older At leas…" at bounding box center [451, 211] width 540 height 267
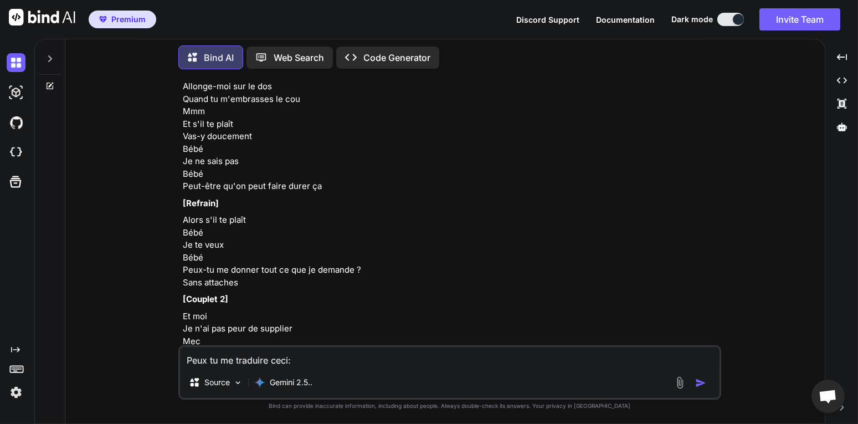
click at [298, 183] on p "S'il te plaît Enlève tout Allonge-moi sur le dos Quand tu m'embrasses le cou Mm…" at bounding box center [451, 123] width 536 height 137
drag, startPoint x: 307, startPoint y: 185, endPoint x: 209, endPoint y: 183, distance: 98.6
click at [209, 183] on p "S'il te plaît Enlève tout Allonge-moi sur le dos Quand tu m'embrasses le cou Mm…" at bounding box center [451, 123] width 536 height 137
click at [189, 187] on p "S'il te plaît Enlève tout Allonge-moi sur le dos Quand tu m'embrasses le cou Mm…" at bounding box center [451, 123] width 536 height 137
drag, startPoint x: 184, startPoint y: 187, endPoint x: 308, endPoint y: 185, distance: 124.0
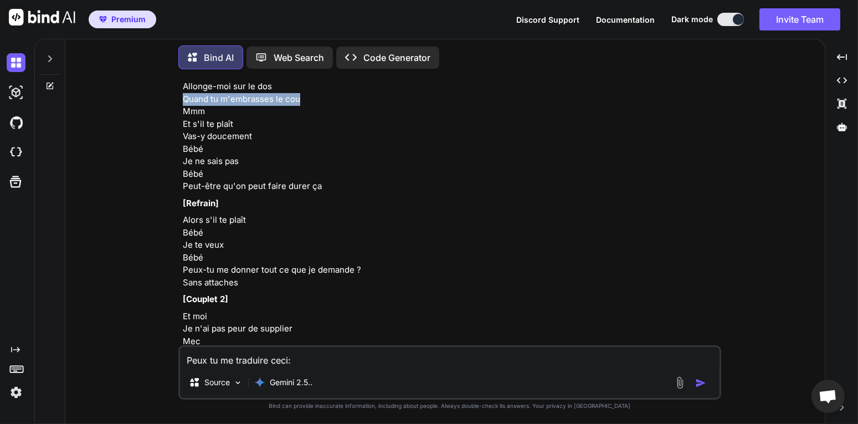
click at [308, 185] on p "S'il te plaît Enlève tout Allonge-moi sur le dos Quand tu m'embrasses le cou Mm…" at bounding box center [451, 123] width 536 height 137
click at [282, 361] on textarea "Peux tu me traduire ceci: [Verse] Please Take it off Lay me on my back When you…" at bounding box center [449, 357] width 539 height 20
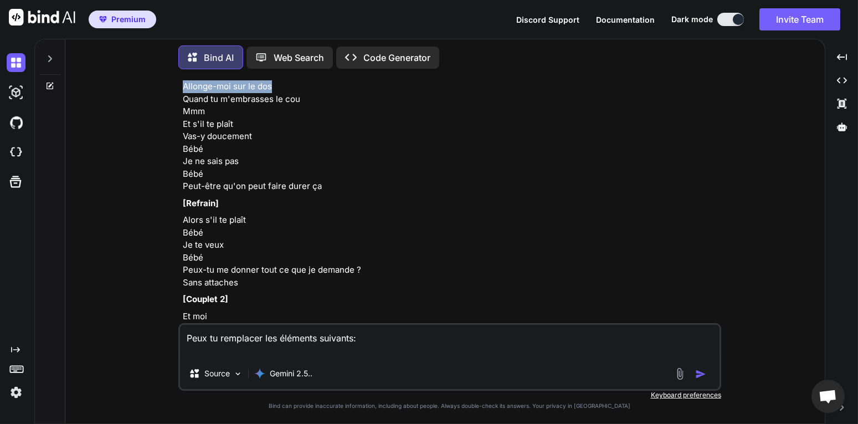
drag, startPoint x: 292, startPoint y: 173, endPoint x: 184, endPoint y: 172, distance: 108.5
click at [184, 172] on p "S'il te plaît Enlève tout Allonge-moi sur le dos Quand tu m'embrasses le cou Mm…" at bounding box center [451, 123] width 536 height 137
click at [272, 189] on p "S'il te plaît Enlève tout Allonge-moi sur le dos Quand tu m'embrasses le cou Mm…" at bounding box center [451, 123] width 536 height 137
drag, startPoint x: 275, startPoint y: 177, endPoint x: 181, endPoint y: 174, distance: 94.7
click at [181, 174] on div "You Peux tu me trouver une suite à ce verset : I feel I'm getting older At leas…" at bounding box center [451, 200] width 540 height 245
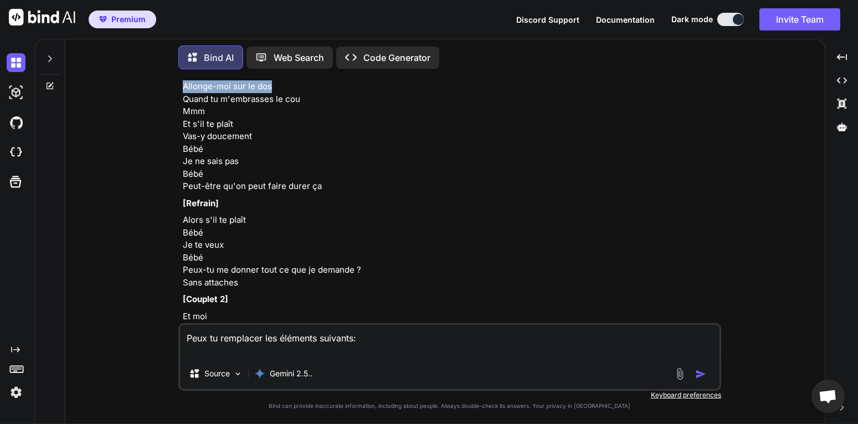
copy p "Allonge-moi sur le dos"
click at [220, 353] on textarea "Peux tu remplacer les éléments suivants:" at bounding box center [449, 340] width 539 height 33
paste textarea "Allonge-moi sur le dos"
click at [322, 351] on textarea "Peux tu remplacer les éléments suivants: Allonge-moi sur le dos par" at bounding box center [449, 340] width 539 height 33
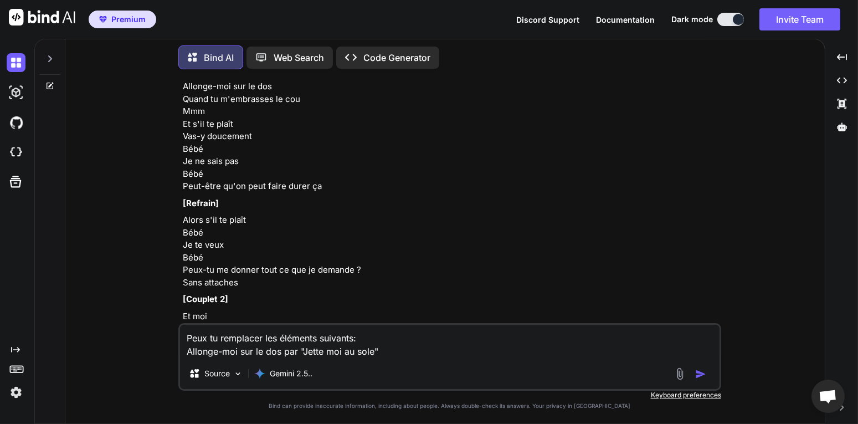
click at [233, 193] on p "S'il te plaît Enlève tout Allonge-moi sur le dos Quand tu m'embrasses le cou Mm…" at bounding box center [451, 123] width 536 height 137
click at [264, 193] on p "S'il te plaît Enlève tout Allonge-moi sur le dos Quand tu m'embrasses le cou Mm…" at bounding box center [451, 123] width 536 height 137
click at [386, 350] on textarea "Peux tu remplacer les éléments suivants: Allonge-moi sur le dos par "Jette moi …" at bounding box center [449, 340] width 539 height 33
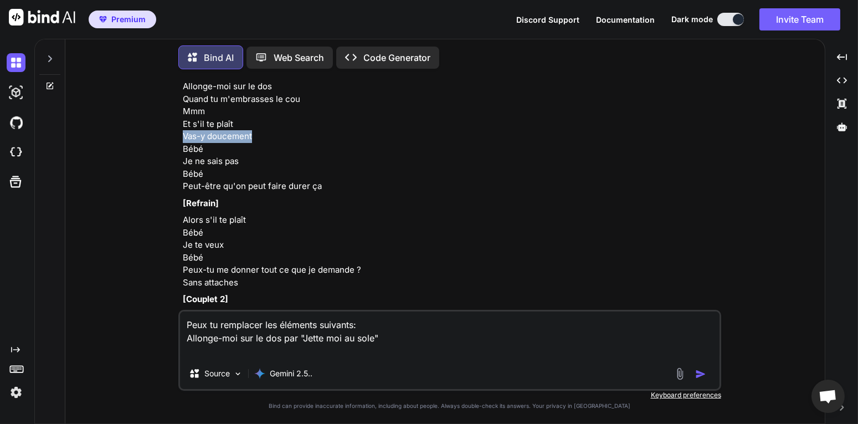
drag, startPoint x: 257, startPoint y: 223, endPoint x: 239, endPoint y: 296, distance: 75.3
click at [183, 193] on p "S'il te plaît Enlève tout Allonge-moi sur le dos Quand tu m'embrasses le cou Mm…" at bounding box center [451, 123] width 536 height 137
copy p "Vas-y doucement"
click at [215, 352] on textarea "Peux tu remplacer les éléments suivants: Allonge-moi sur le dos par "Jette moi …" at bounding box center [449, 334] width 539 height 47
paste textarea "Vas-y doucement"
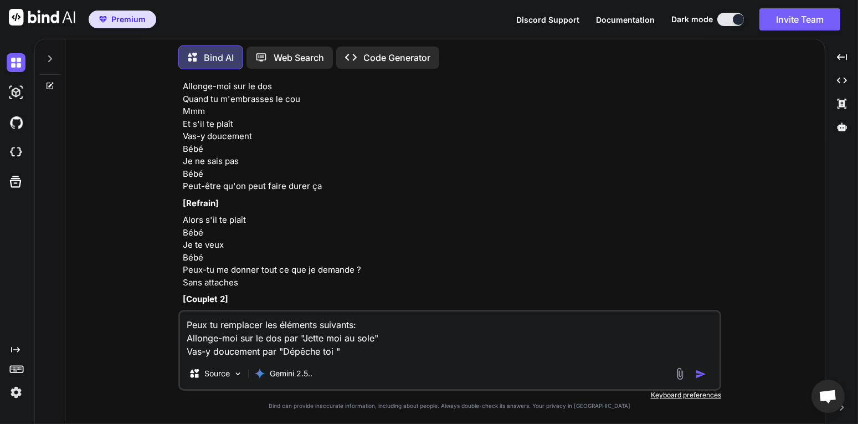
click at [204, 193] on p "S'il te plaît Enlève tout Allonge-moi sur le dos Quand tu m'embrasses le cou Mm…" at bounding box center [451, 123] width 536 height 137
drag, startPoint x: 193, startPoint y: 250, endPoint x: 218, endPoint y: 249, distance: 24.4
click at [218, 193] on p "S'il te plaît Enlève tout Allonge-moi sur le dos Quand tu m'embrasses le cou Mm…" at bounding box center [451, 123] width 536 height 137
drag, startPoint x: 209, startPoint y: 260, endPoint x: 207, endPoint y: 265, distance: 6.0
click at [209, 193] on p "S'il te plaît Enlève tout Allonge-moi sur le dos Quand tu m'embrasses le cou Mm…" at bounding box center [451, 123] width 536 height 137
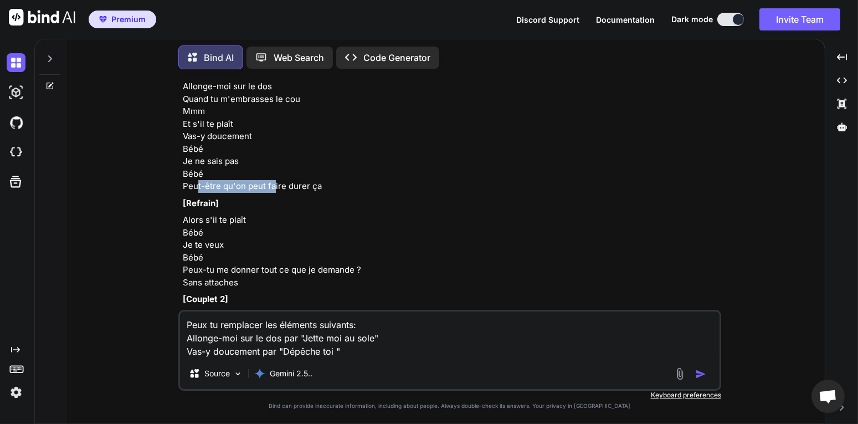
drag, startPoint x: 199, startPoint y: 272, endPoint x: 274, endPoint y: 272, distance: 74.8
click at [274, 193] on p "S'il te plaît Enlève tout Allonge-moi sur le dos Quand tu m'embrasses le cou Mm…" at bounding box center [451, 123] width 536 height 137
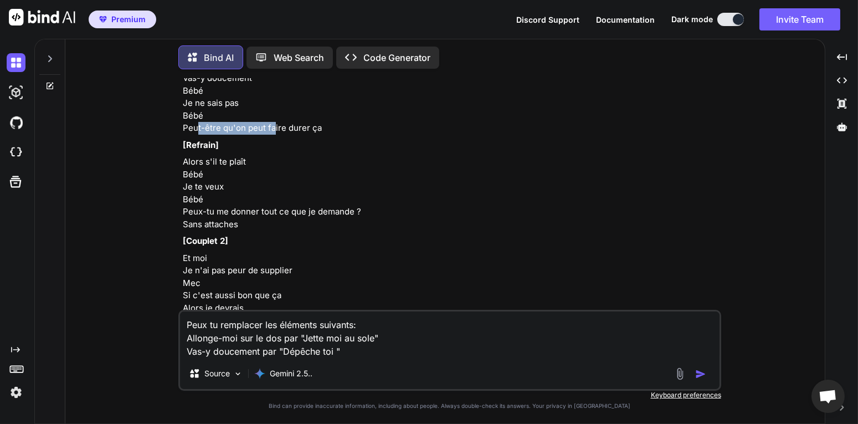
scroll to position [9914, 0]
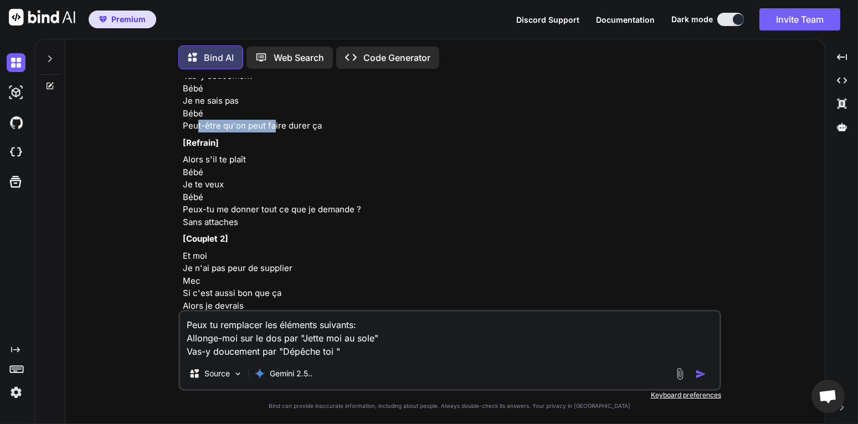
click at [266, 132] on p "S'il te plaît Enlève tout Allonge-moi sur le dos Quand tu m'embrasses le cou Mm…" at bounding box center [451, 63] width 536 height 137
drag, startPoint x: 245, startPoint y: 214, endPoint x: 306, endPoint y: 212, distance: 60.9
click at [279, 132] on p "S'il te plaît Enlève tout Allonge-moi sur le dos Quand tu m'embrasses le cou Mm…" at bounding box center [451, 63] width 536 height 137
click at [307, 132] on p "S'il te plaît Enlève tout Allonge-moi sur le dos Quand tu m'embrasses le cou Mm…" at bounding box center [451, 63] width 536 height 137
drag, startPoint x: 324, startPoint y: 212, endPoint x: 240, endPoint y: 211, distance: 84.7
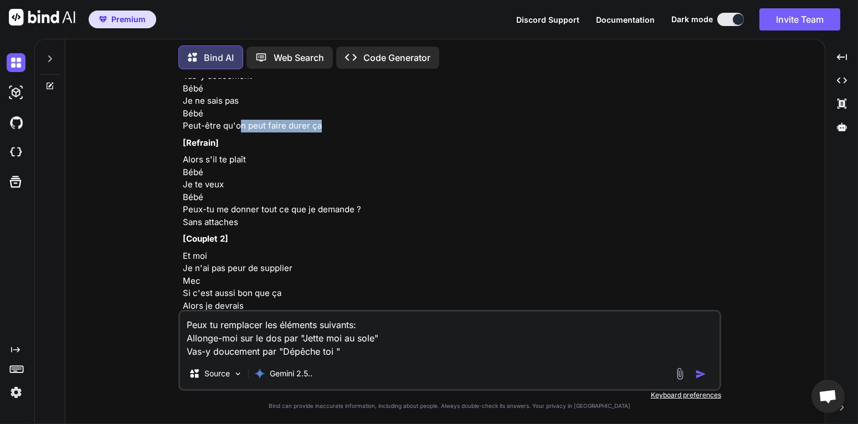
click at [240, 132] on p "S'il te plaît Enlève tout Allonge-moi sur le dos Quand tu m'embrasses le cou Mm…" at bounding box center [451, 63] width 536 height 137
click at [218, 132] on p "S'il te plaît Enlève tout Allonge-moi sur le dos Quand tu m'embrasses le cou Mm…" at bounding box center [451, 63] width 536 height 137
drag, startPoint x: 200, startPoint y: 126, endPoint x: 227, endPoint y: 126, distance: 27.1
click at [208, 126] on p "S'il te plaît Enlève tout Allonge-moi sur le dos Quand tu m'embrasses le cou Mm…" at bounding box center [451, 63] width 536 height 137
click at [230, 127] on p "S'il te plaît Enlève tout Allonge-moi sur le dos Quand tu m'embrasses le cou Mm…" at bounding box center [451, 63] width 536 height 137
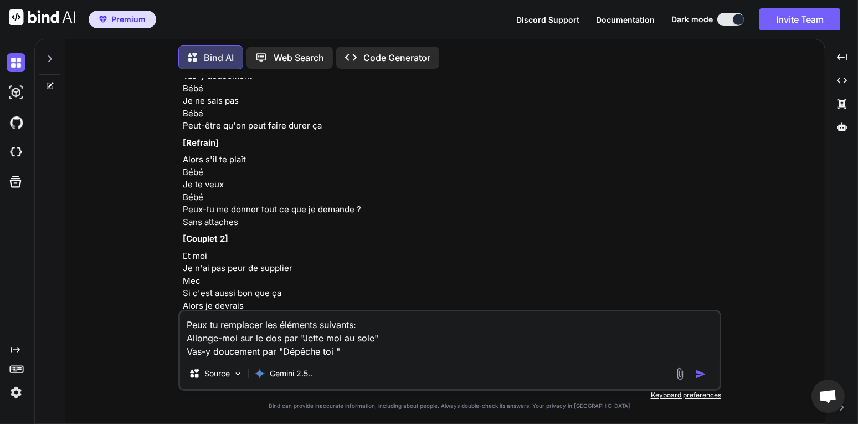
drag, startPoint x: 300, startPoint y: 127, endPoint x: 240, endPoint y: 150, distance: 63.4
click at [183, 125] on p "S'il te plaît Enlève tout Allonge-moi sur le dos Quand tu m'embrasses le cou Mm…" at bounding box center [451, 63] width 536 height 137
click at [369, 326] on textarea "Peux tu remplacer les éléments suivants: Allonge-moi sur le dos par "Jette moi …" at bounding box center [449, 334] width 539 height 47
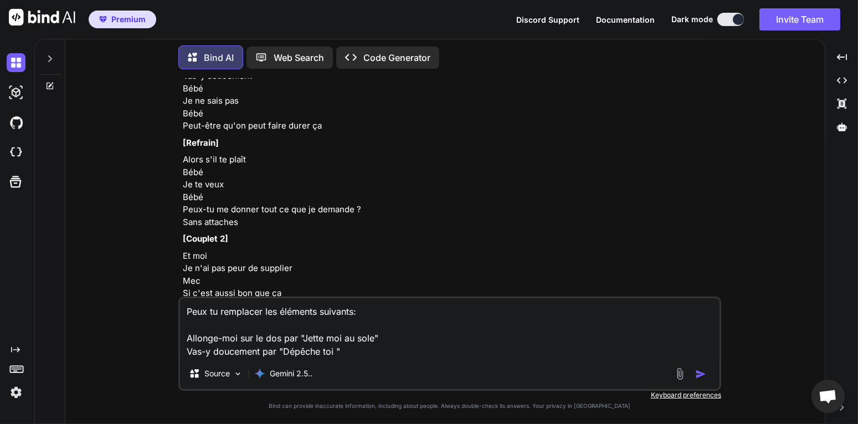
paste textarea "Quand tu m'embrasses le cou"
click at [227, 150] on p "[Refrain]" at bounding box center [451, 143] width 536 height 13
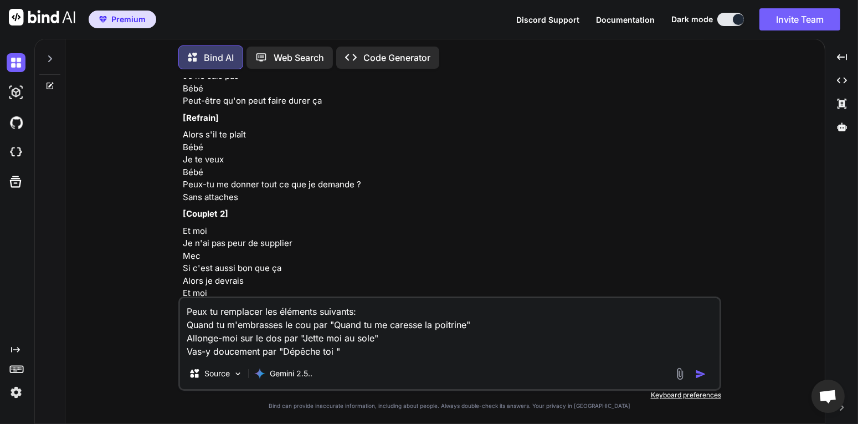
scroll to position [9974, 0]
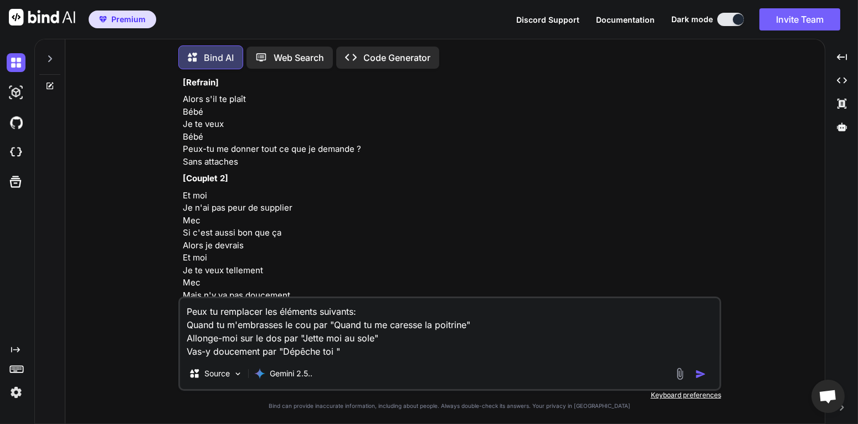
click at [373, 352] on textarea "Peux tu remplacer les éléments suivants: Quand tu m'embrasses le cou par "Quand…" at bounding box center [449, 328] width 539 height 60
drag, startPoint x: 192, startPoint y: 211, endPoint x: 215, endPoint y: 211, distance: 23.3
click at [215, 168] on p "Alors s'il te plaît Bébé Je te veux Bébé Peux-tu me donner tout ce que je deman…" at bounding box center [451, 130] width 536 height 75
drag, startPoint x: 219, startPoint y: 224, endPoint x: 201, endPoint y: 246, distance: 28.3
click at [219, 168] on p "Alors s'il te plaît Bébé Je te veux Bébé Peux-tu me donner tout ce que je deman…" at bounding box center [451, 130] width 536 height 75
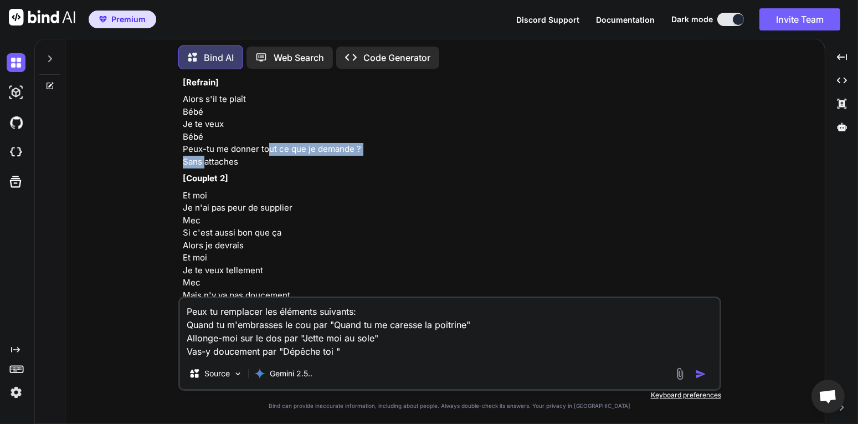
drag, startPoint x: 209, startPoint y: 241, endPoint x: 270, endPoint y: 238, distance: 61.6
click at [270, 168] on p "Alors s'il te plaît Bébé Je te veux Bébé Peux-tu me donner tout ce que je deman…" at bounding box center [451, 130] width 536 height 75
click at [282, 168] on p "Alors s'il te plaît Bébé Je te veux Bébé Peux-tu me donner tout ce que je deman…" at bounding box center [451, 130] width 536 height 75
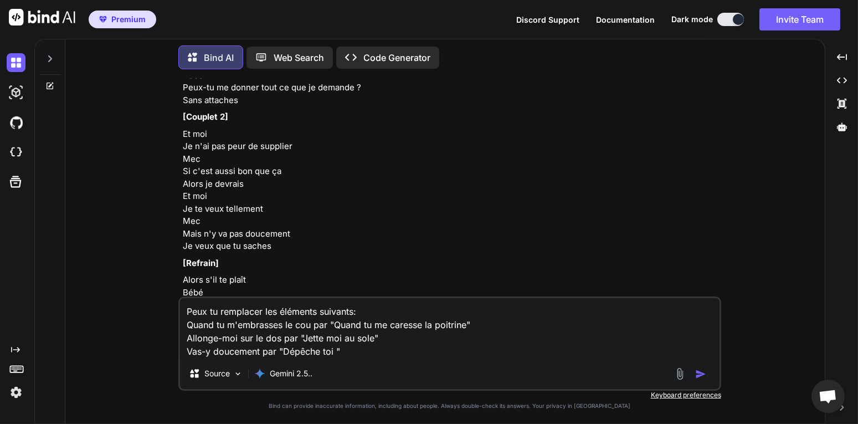
scroll to position [10035, 0]
drag, startPoint x: 241, startPoint y: 187, endPoint x: 184, endPoint y: 187, distance: 57.0
click at [184, 107] on p "Alors s'il te plaît Bébé Je te veux Bébé Peux-tu me donner tout ce que je deman…" at bounding box center [451, 70] width 536 height 75
click at [220, 107] on p "Alors s'il te plaît Bébé Je te veux Bébé Peux-tu me donner tout ce que je deman…" at bounding box center [451, 70] width 536 height 75
drag, startPoint x: 250, startPoint y: 189, endPoint x: 183, endPoint y: 185, distance: 67.7
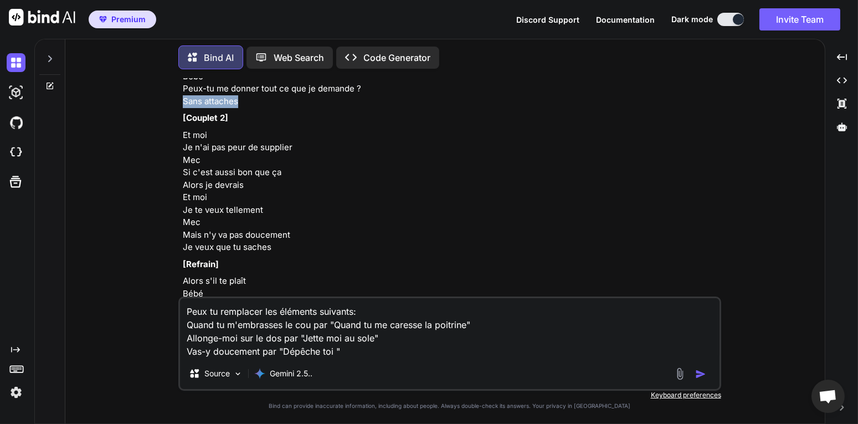
click at [183, 107] on p "Alors s'il te plaît Bébé Je te veux Bébé Peux-tu me donner tout ce que je deman…" at bounding box center [451, 70] width 536 height 75
click at [360, 348] on textarea "Peux tu remplacer les éléments suivants: Quand tu m'embrasses le cou par "Quand…" at bounding box center [449, 328] width 539 height 60
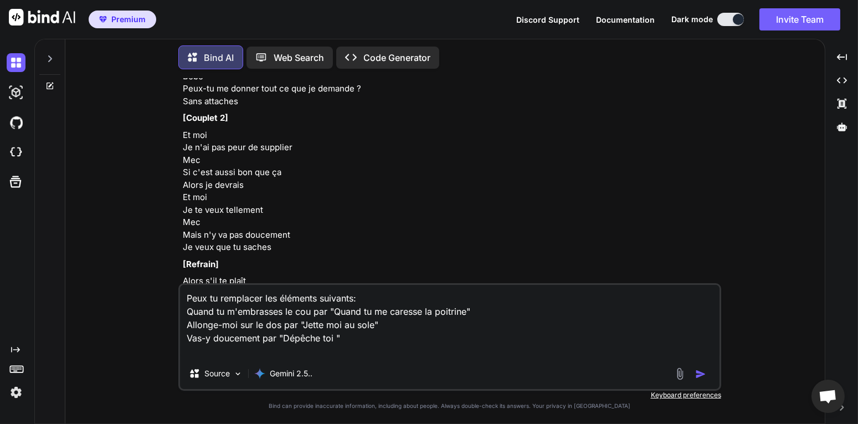
paste textarea "Sans attaches"
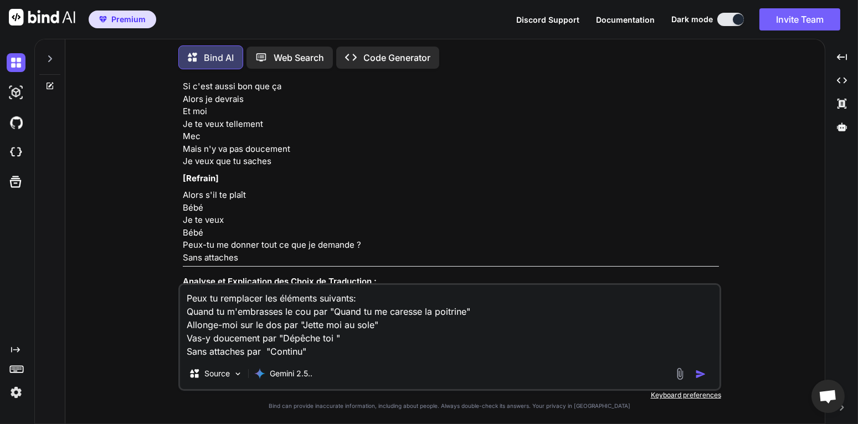
scroll to position [10155, 0]
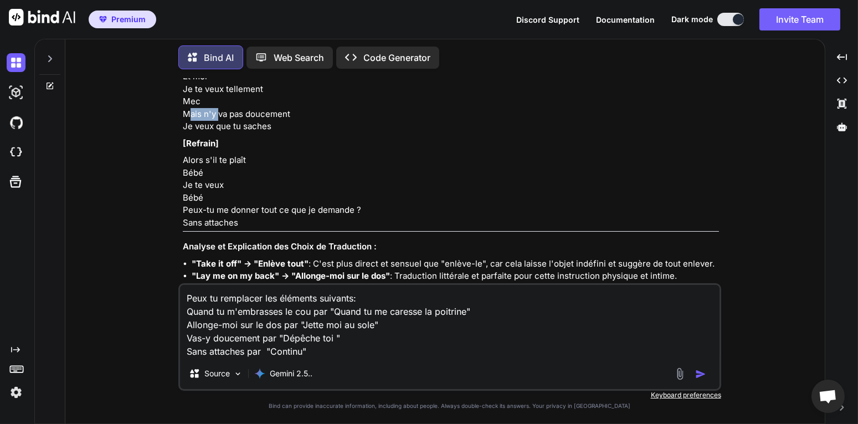
drag, startPoint x: 192, startPoint y: 200, endPoint x: 231, endPoint y: 201, distance: 39.3
click at [221, 133] on p "Et moi Je n'ai pas peur de supplier Mec Si c'est aussi bon que ça Alors je devr…" at bounding box center [451, 70] width 536 height 125
click at [237, 133] on p "Et moi Je n'ai pas peur de supplier Mec Si c'est aussi bon que ça Alors je devr…" at bounding box center [451, 70] width 536 height 125
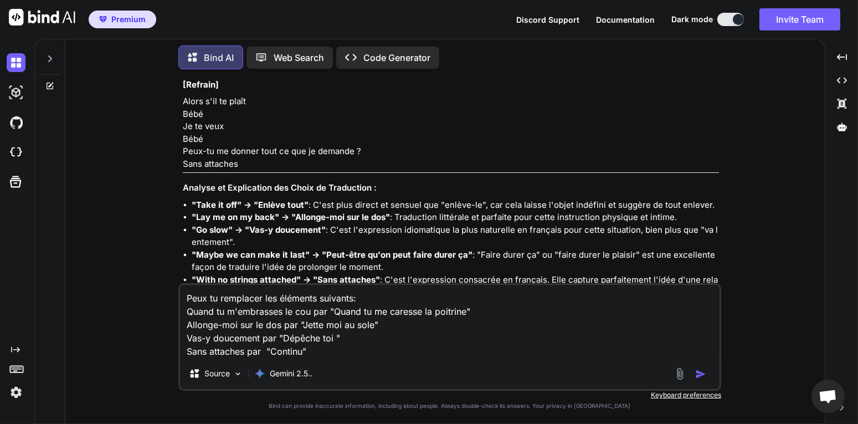
scroll to position [10216, 0]
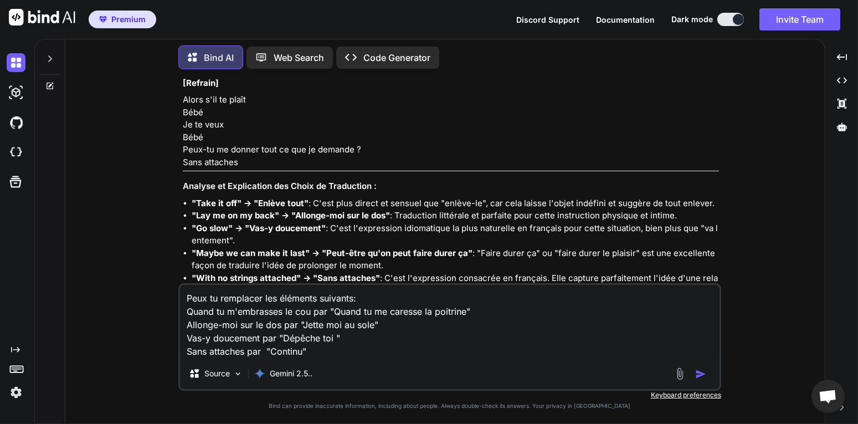
click at [324, 351] on textarea "Peux tu remplacer les éléments suivants: Quand tu m'embrasses le cou par "Quand…" at bounding box center [449, 321] width 539 height 73
click at [288, 345] on textarea "Peux tu remplacer les éléments suivants: Quand tu m'embrasses le cou par "Quand…" at bounding box center [449, 321] width 539 height 73
click at [322, 346] on textarea "Peux tu remplacer les éléments suivants: Quand tu m'embrasses le cou par "Quand…" at bounding box center [449, 321] width 539 height 73
drag, startPoint x: 240, startPoint y: 246, endPoint x: 185, endPoint y: 248, distance: 54.8
click at [185, 168] on p "Alors s'il te plaît Bébé Je te veux Bébé Peux-tu me donner tout ce que je deman…" at bounding box center [451, 131] width 536 height 75
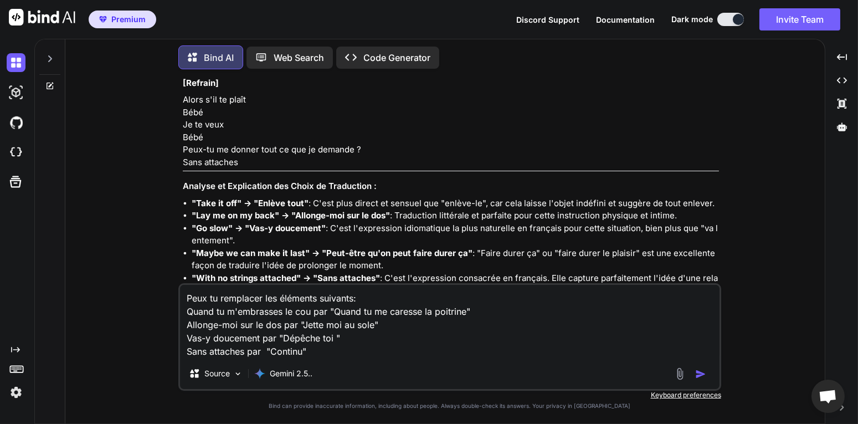
click at [278, 330] on textarea "Peux tu remplacer les éléments suivants: Quand tu m'embrasses le cou par "Quand…" at bounding box center [449, 321] width 539 height 73
drag, startPoint x: 245, startPoint y: 245, endPoint x: 193, endPoint y: 246, distance: 52.6
click at [193, 168] on p "Alors s'il te plaît Bébé Je te veux Bébé Peux-tu me donner tout ce que je deman…" at bounding box center [451, 131] width 536 height 75
click at [201, 168] on p "Alors s'il te plaît Bébé Je te veux Bébé Peux-tu me donner tout ce que je deman…" at bounding box center [451, 131] width 536 height 75
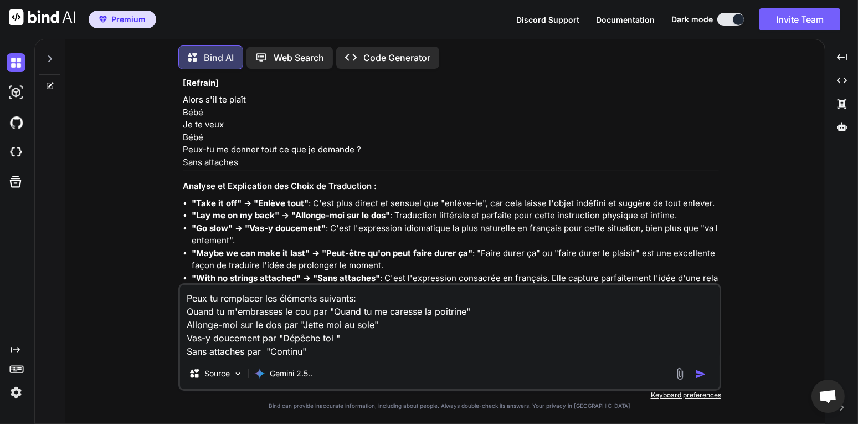
click at [248, 168] on p "Alors s'il te plaît Bébé Je te veux Bébé Peux-tu me donner tout ce que je deman…" at bounding box center [451, 131] width 536 height 75
click at [313, 354] on textarea "Peux tu remplacer les éléments suivants: Quand tu m'embrasses le cou par "Quand…" at bounding box center [449, 321] width 539 height 73
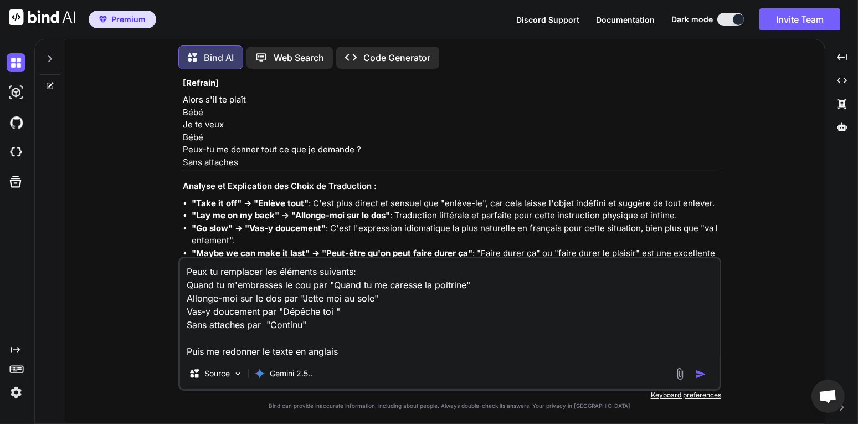
click at [703, 376] on img "button" at bounding box center [700, 373] width 11 height 11
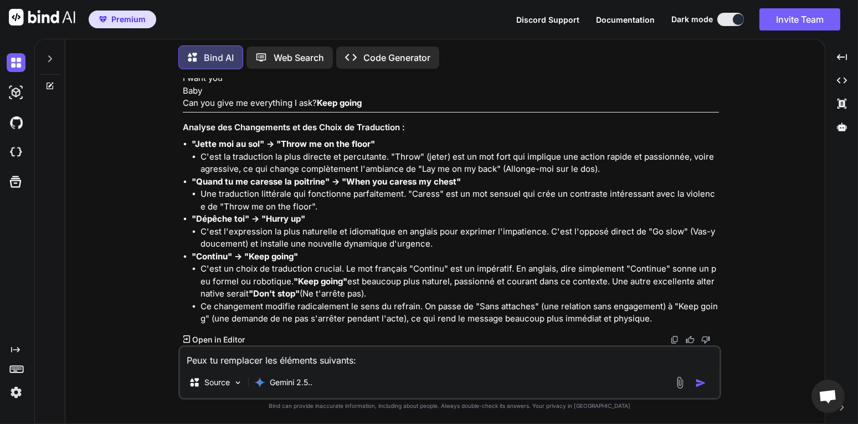
scroll to position [11084, 0]
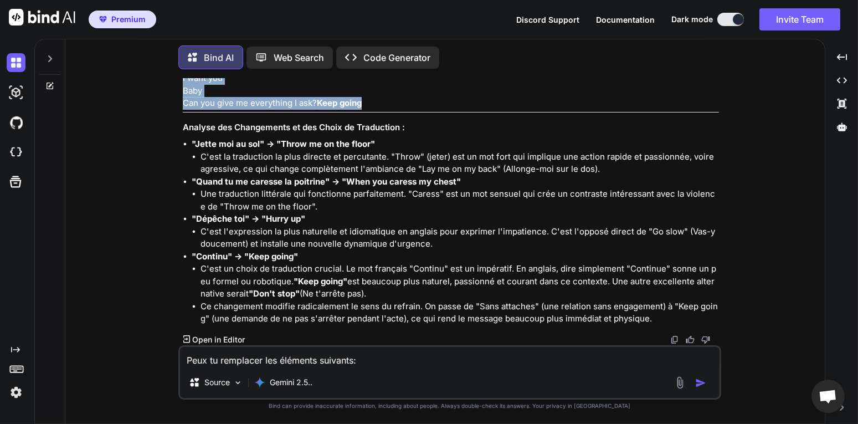
drag, startPoint x: 182, startPoint y: 131, endPoint x: 236, endPoint y: 284, distance: 162.0
click at [236, 284] on div "You Peux tu me trouver une suite à ce verset : I feel I'm getting older At leas…" at bounding box center [451, 211] width 540 height 267
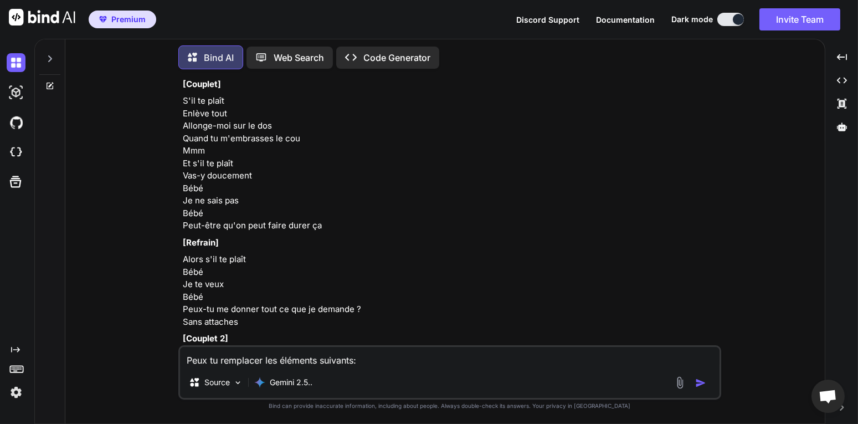
scroll to position [9815, 0]
drag, startPoint x: 293, startPoint y: 208, endPoint x: 229, endPoint y: 210, distance: 64.8
click at [234, 208] on p "S'il te plaît Enlève tout Allonge-moi sur le dos Quand tu m'embrasses le cou Mm…" at bounding box center [451, 162] width 536 height 137
click at [221, 210] on p "S'il te plaît Enlève tout Allonge-moi sur le dos Quand tu m'embrasses le cou Mm…" at bounding box center [451, 162] width 536 height 137
